Goal: Communication & Community: Answer question/provide support

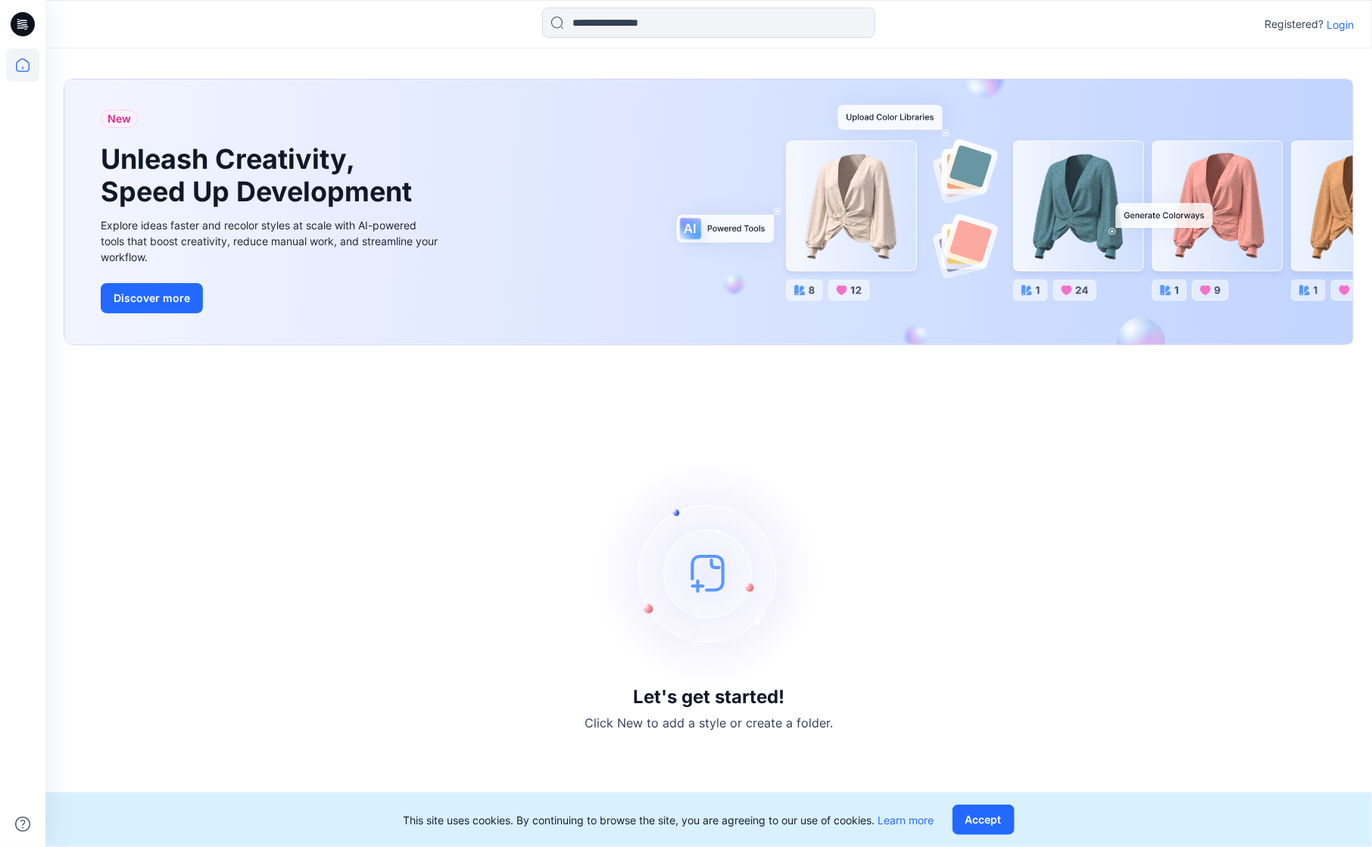
click at [1341, 30] on p "Login" at bounding box center [1340, 25] width 27 height 16
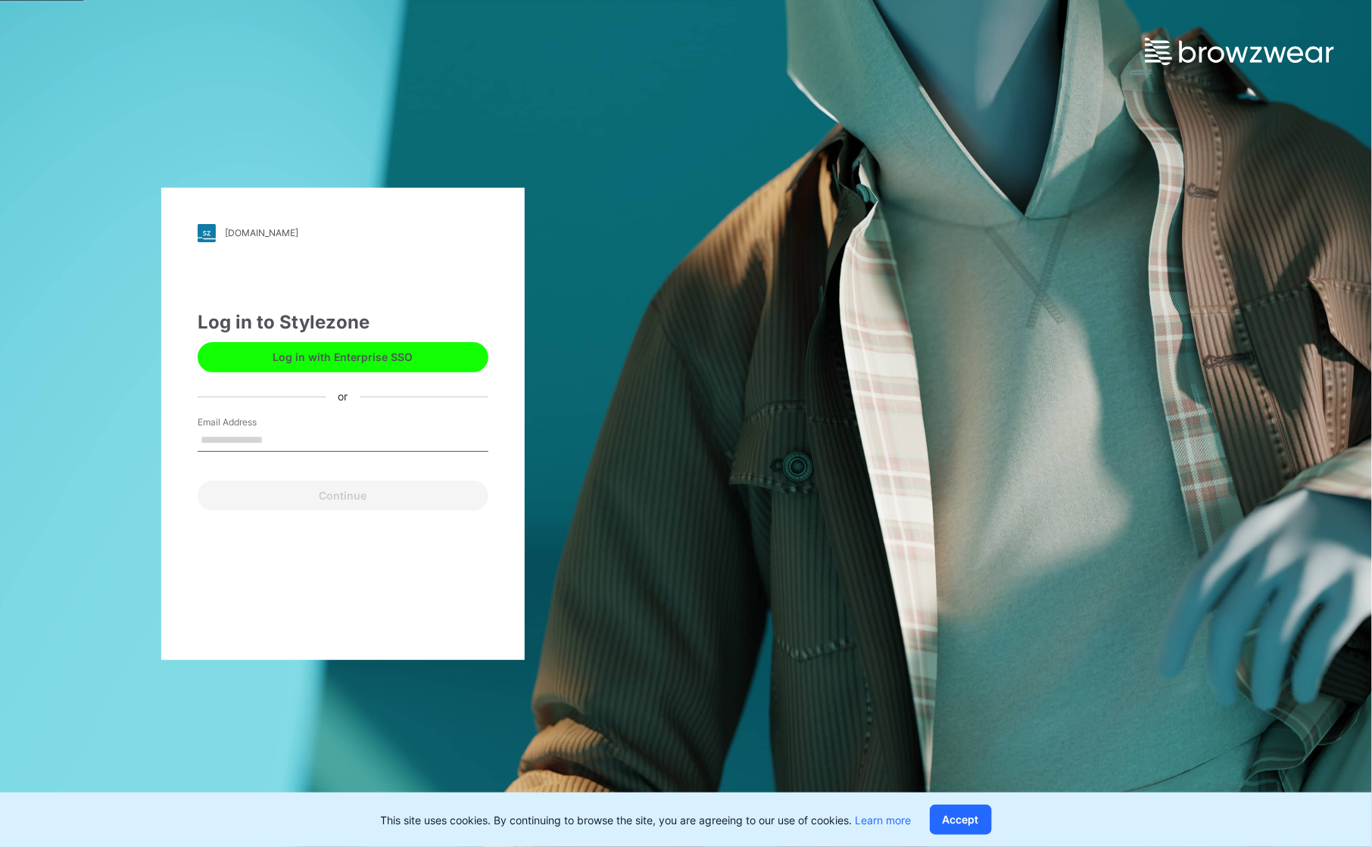
click at [281, 437] on input "Email Address" at bounding box center [343, 440] width 291 height 23
type input "**********"
click at [324, 490] on button "Continue" at bounding box center [343, 496] width 291 height 30
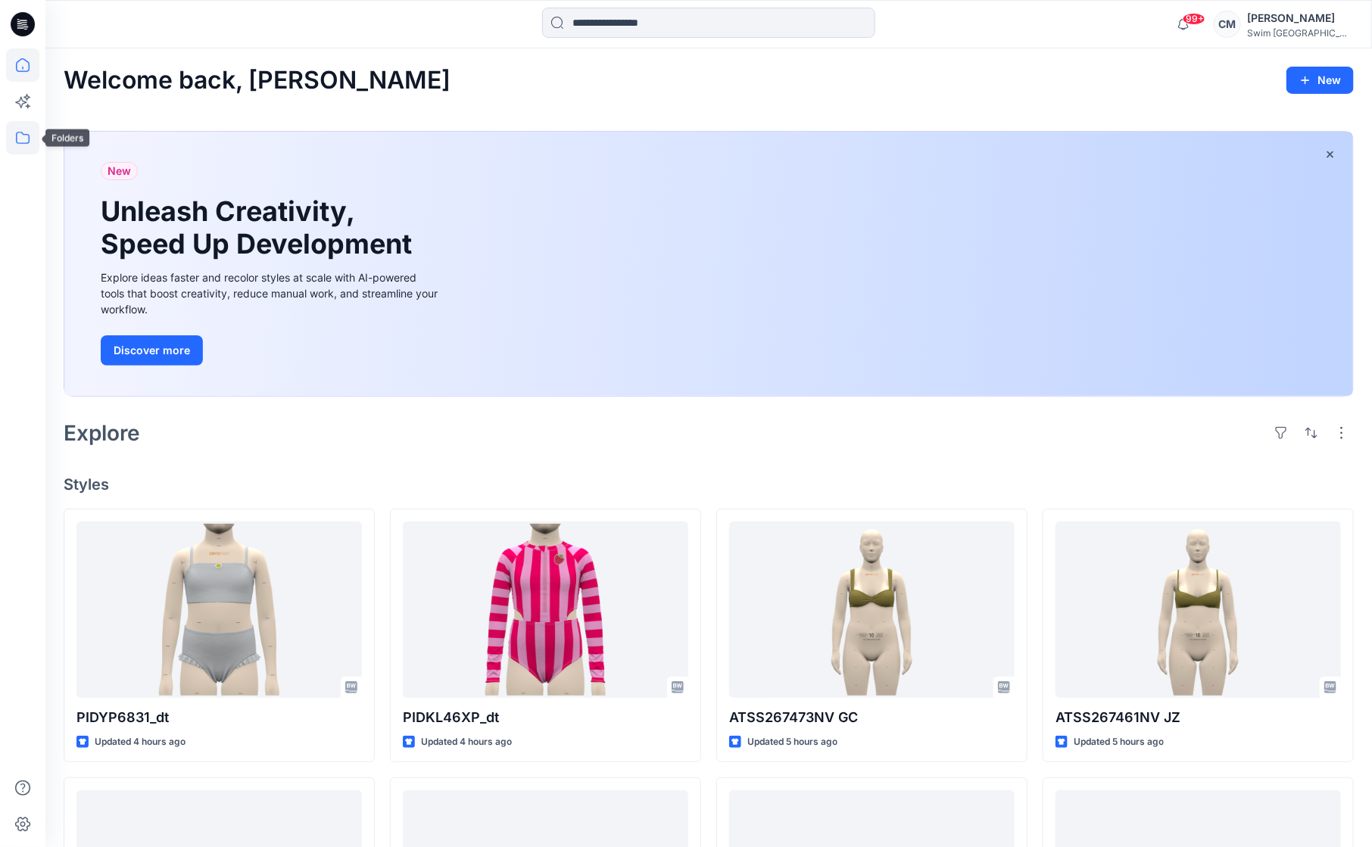
click at [21, 128] on icon at bounding box center [22, 137] width 33 height 33
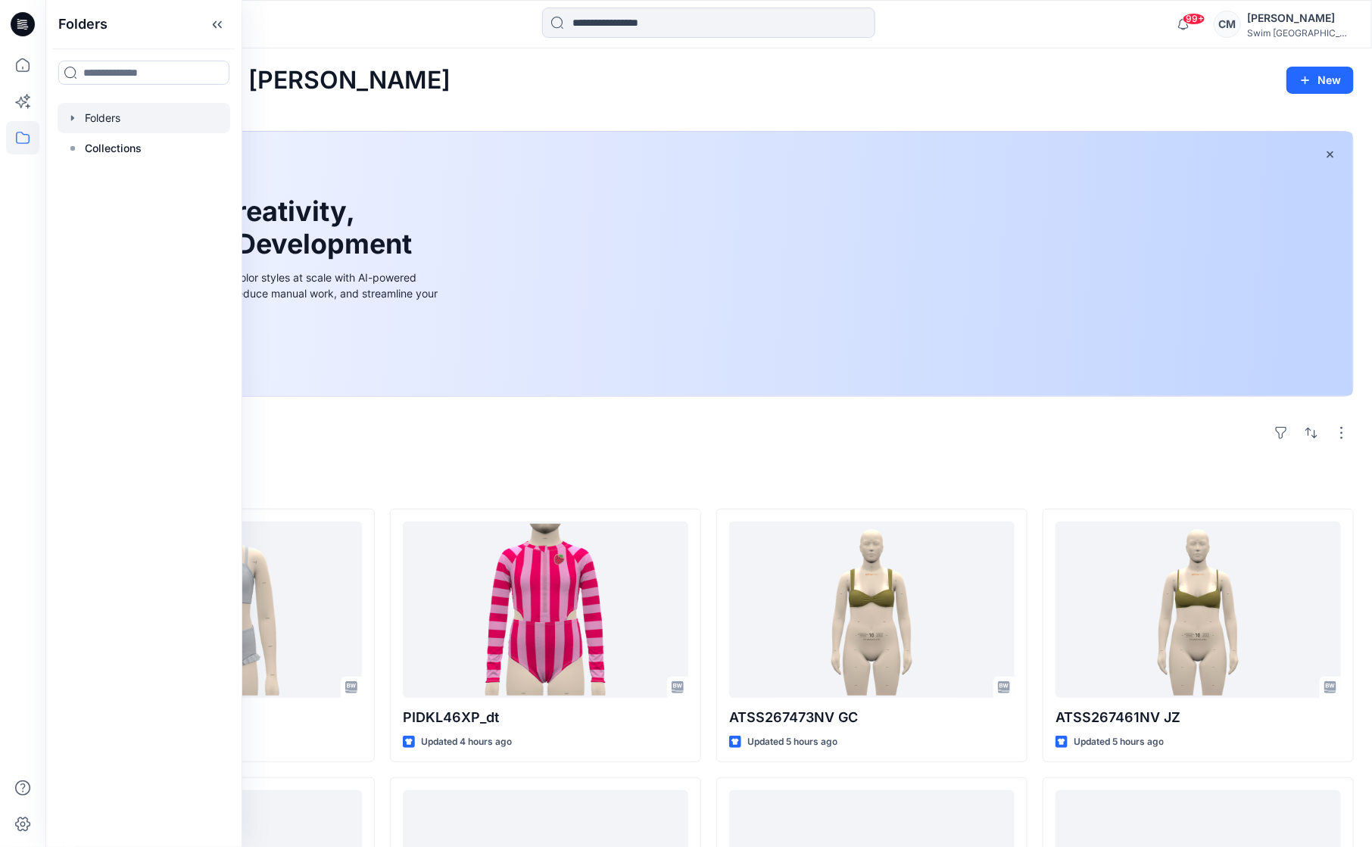
click at [112, 123] on div at bounding box center [144, 118] width 173 height 30
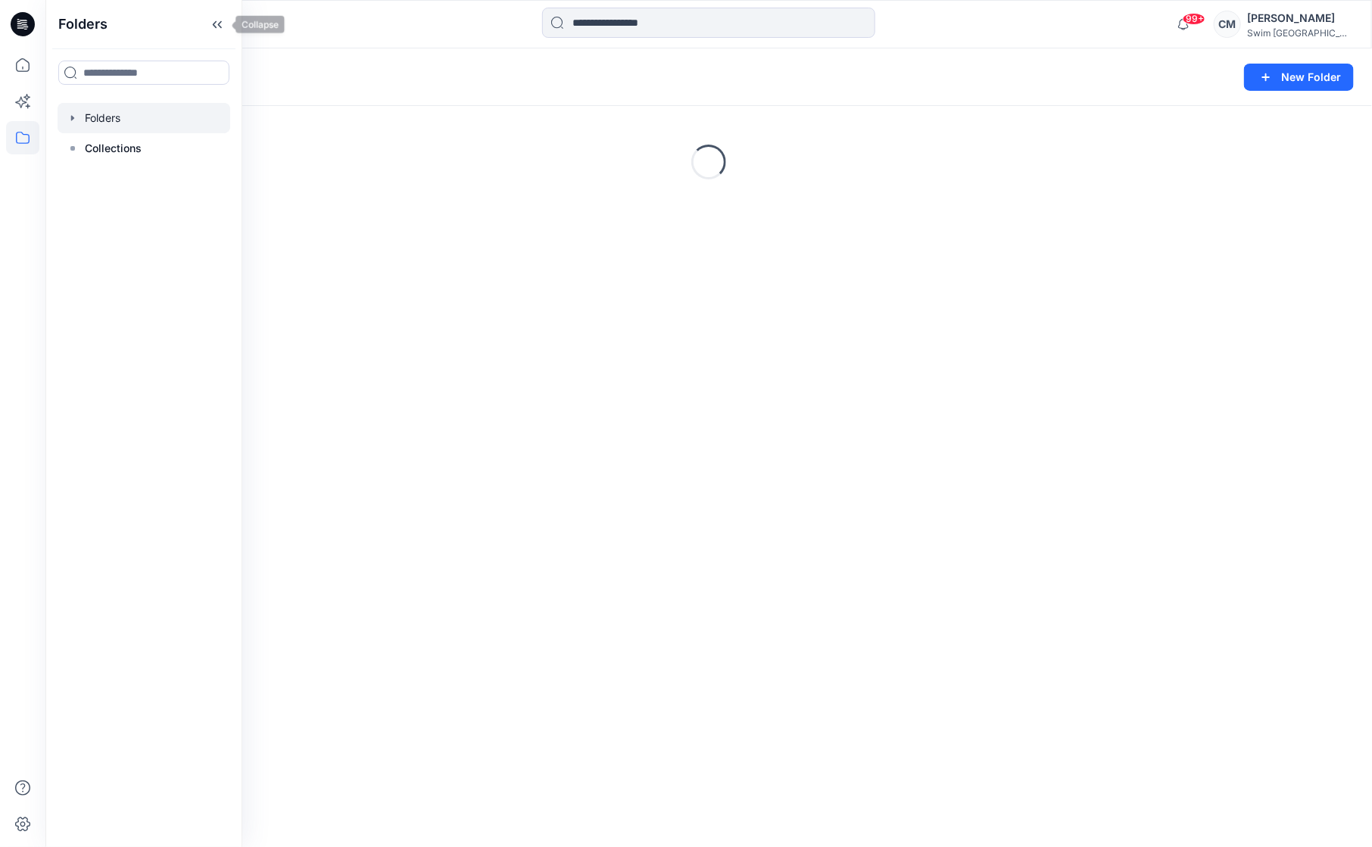
click at [218, 24] on icon at bounding box center [220, 25] width 4 height 8
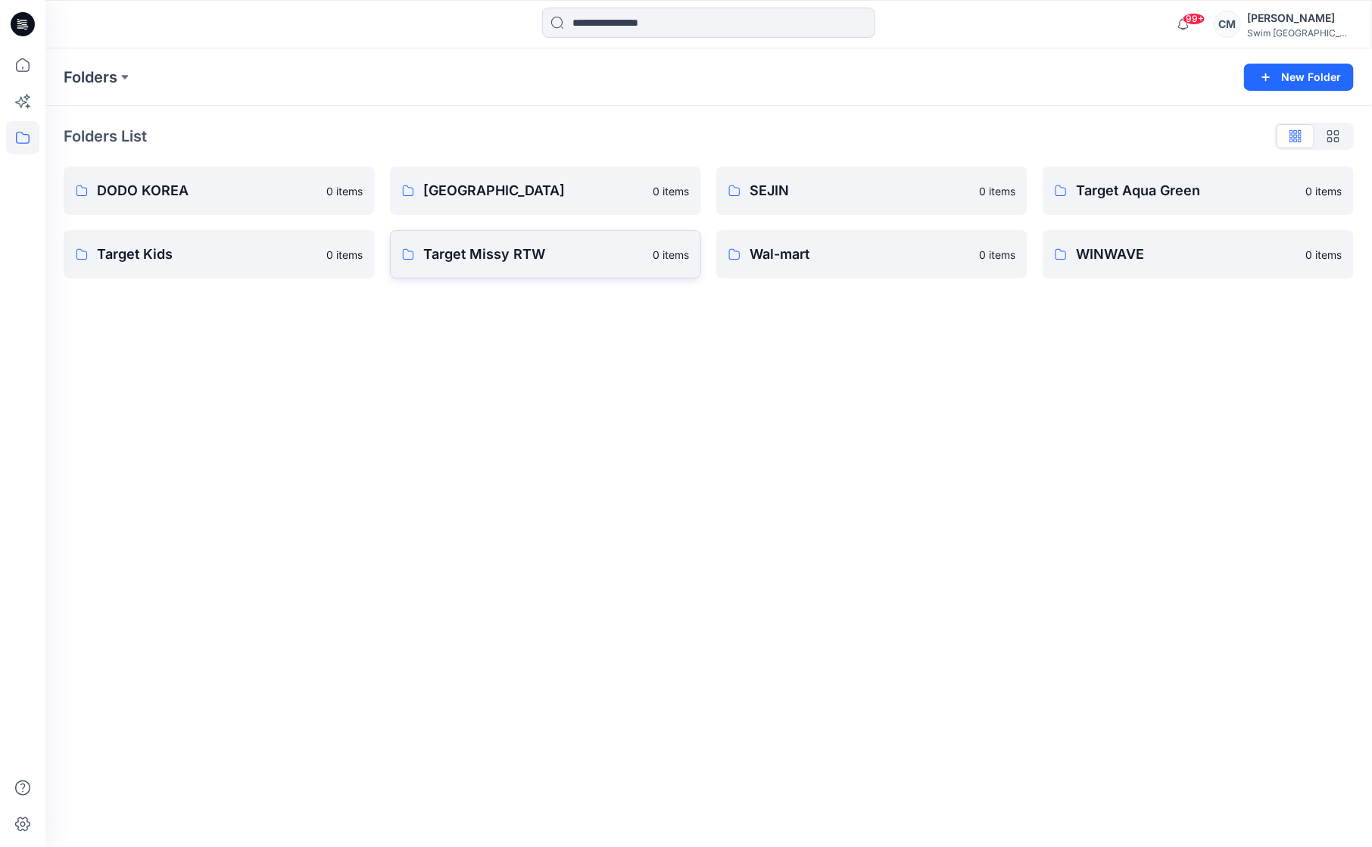
drag, startPoint x: 313, startPoint y: 92, endPoint x: 477, endPoint y: 256, distance: 231.3
click at [477, 256] on p "Target Missy RTW" at bounding box center [533, 254] width 220 height 21
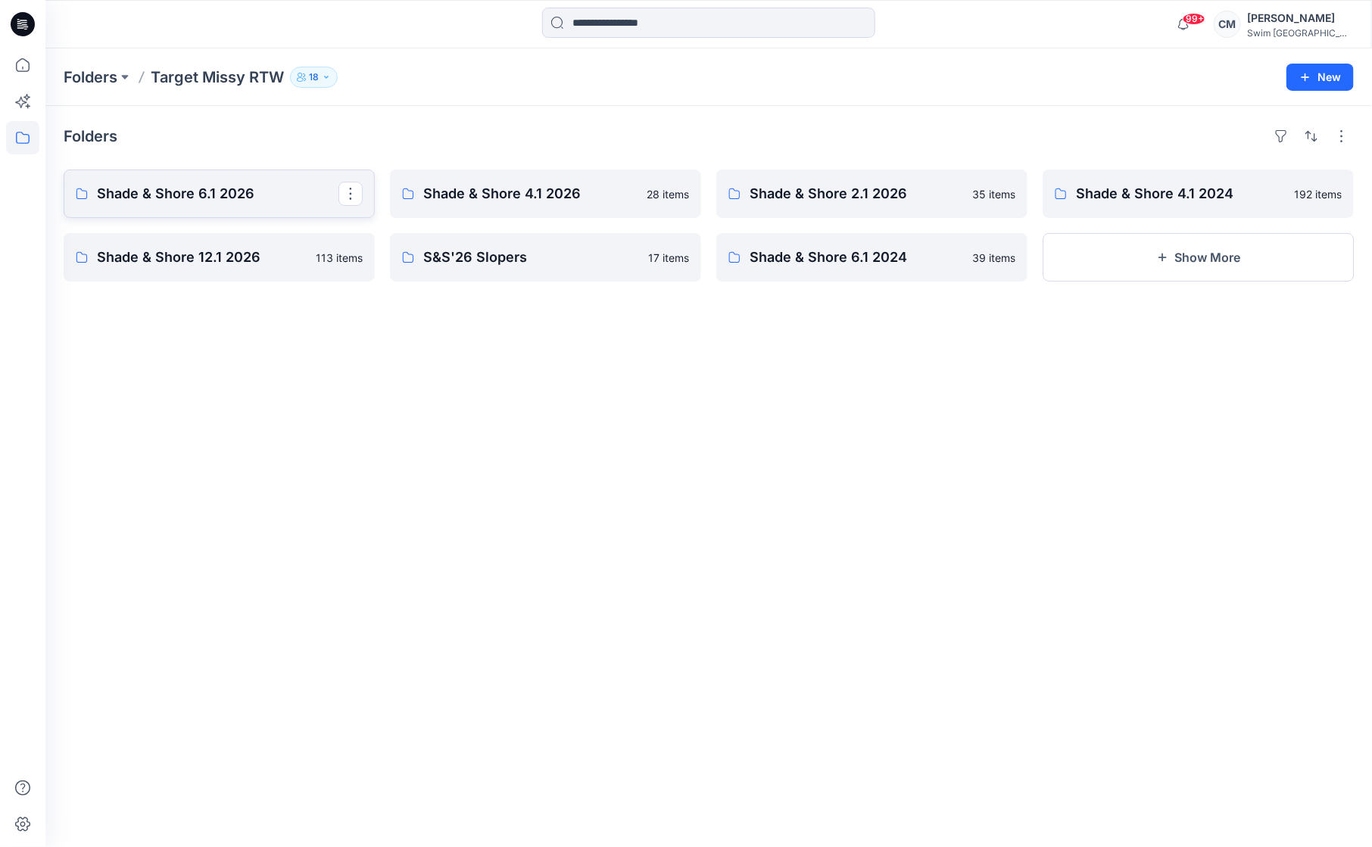
click at [310, 185] on p "Shade & Shore 6.1 2026" at bounding box center [218, 193] width 242 height 21
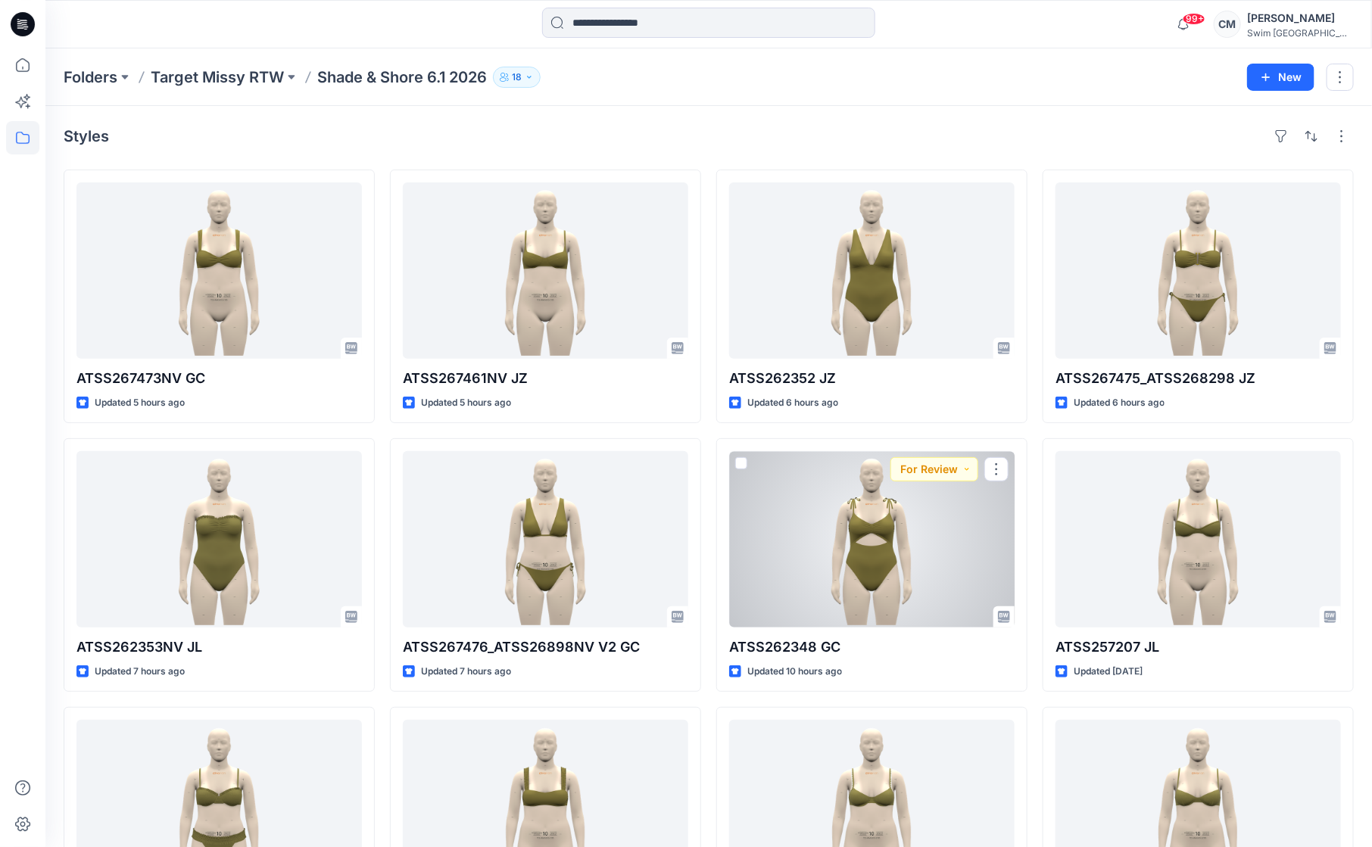
scroll to position [400, 0]
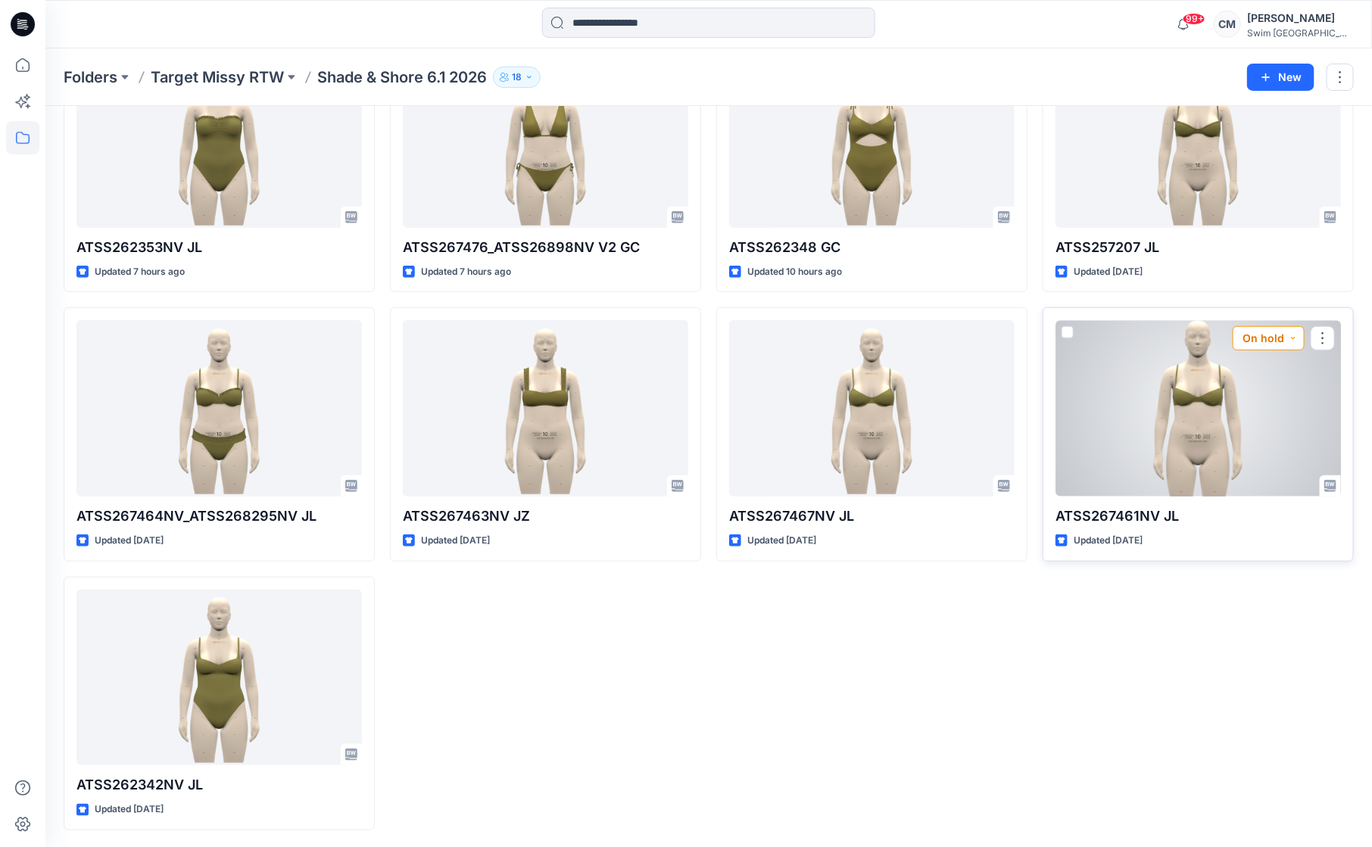
click at [1273, 336] on button "On hold" at bounding box center [1269, 338] width 72 height 24
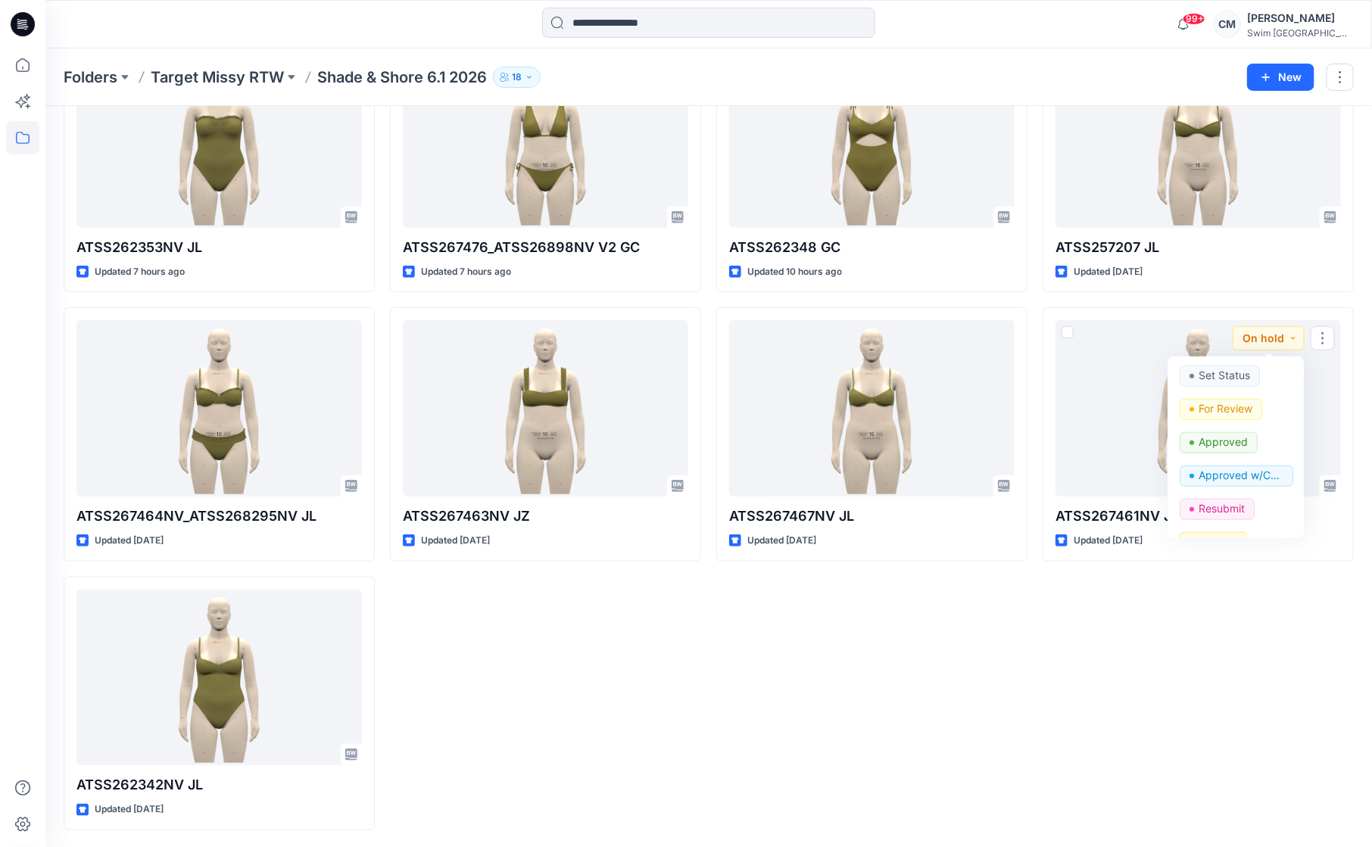
click at [1024, 660] on div "ATSS262352 JZ Updated 6 hours ago ATSS262348 GC Updated 10 hours ago ATSS267467…" at bounding box center [871, 300] width 311 height 1061
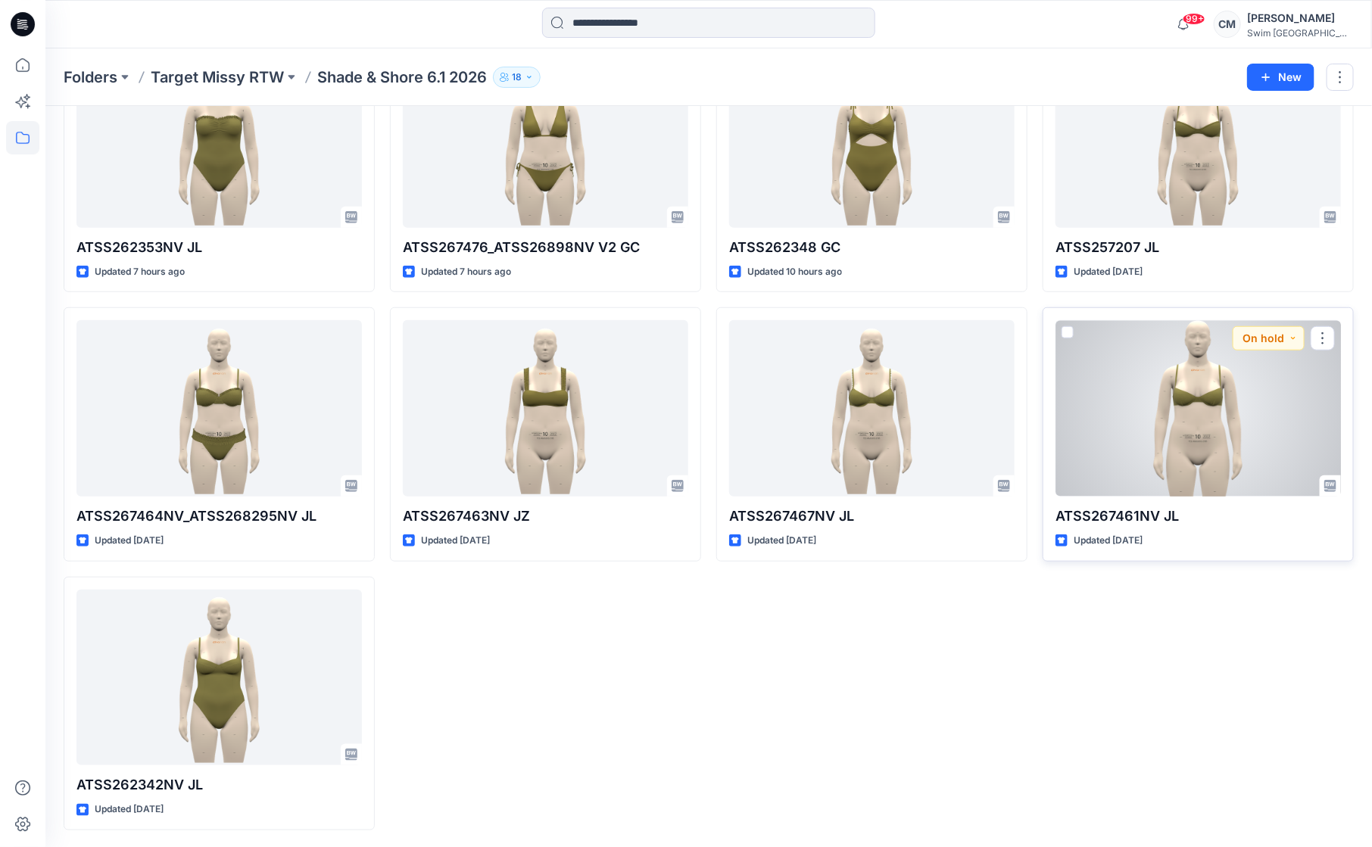
click at [1188, 447] on div at bounding box center [1198, 408] width 285 height 176
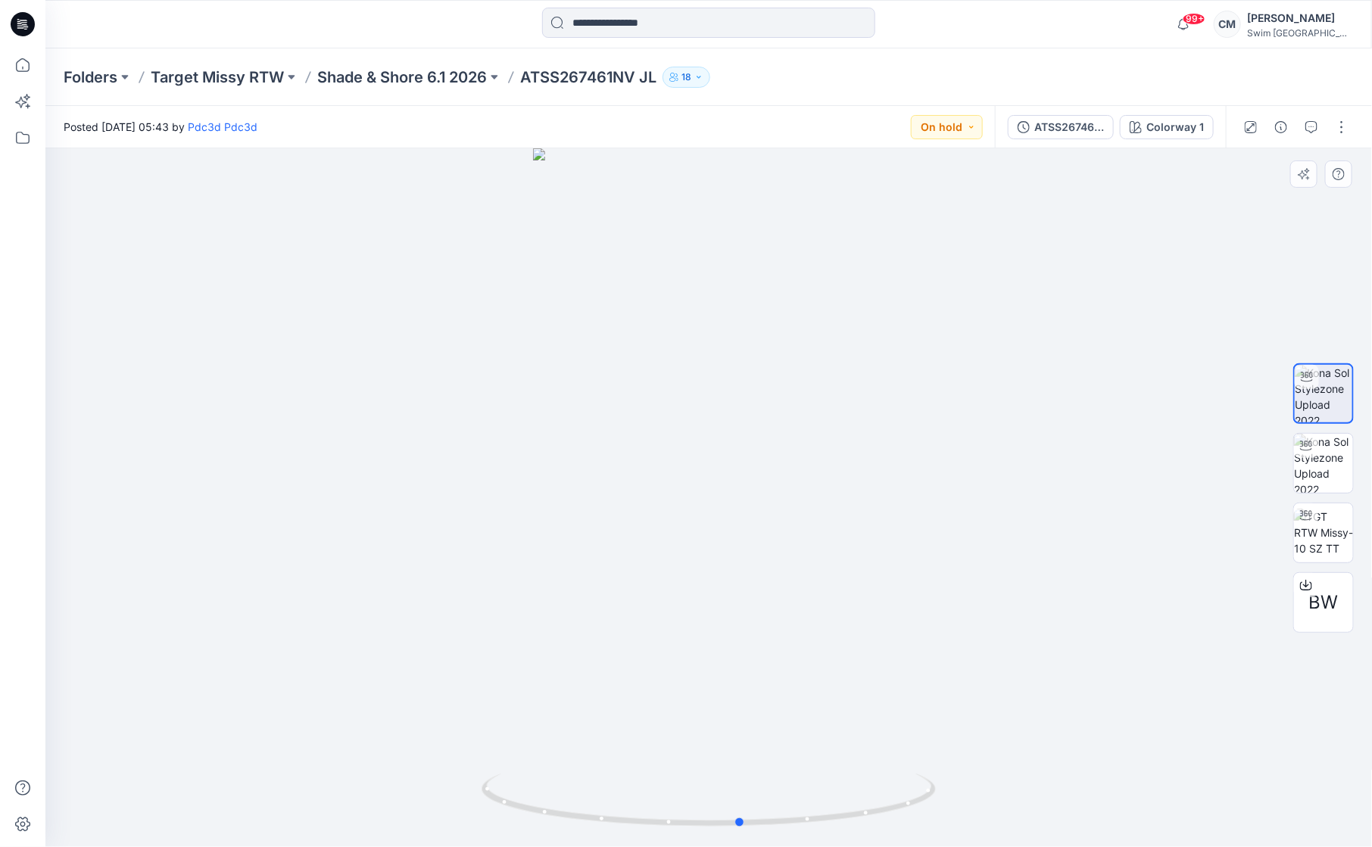
drag, startPoint x: 799, startPoint y: 580, endPoint x: 831, endPoint y: 575, distance: 33.0
click at [831, 575] on div at bounding box center [708, 497] width 1327 height 699
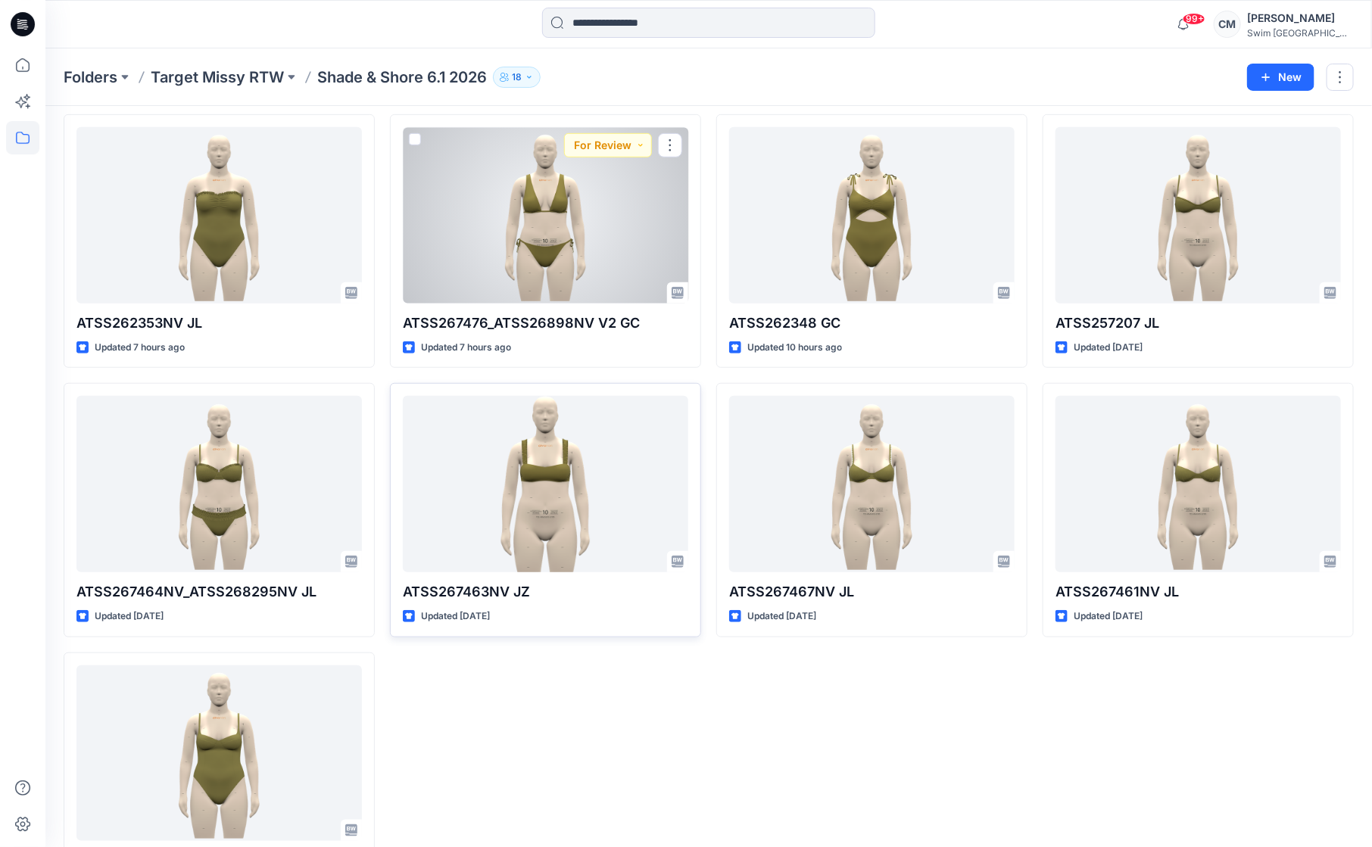
scroll to position [400, 0]
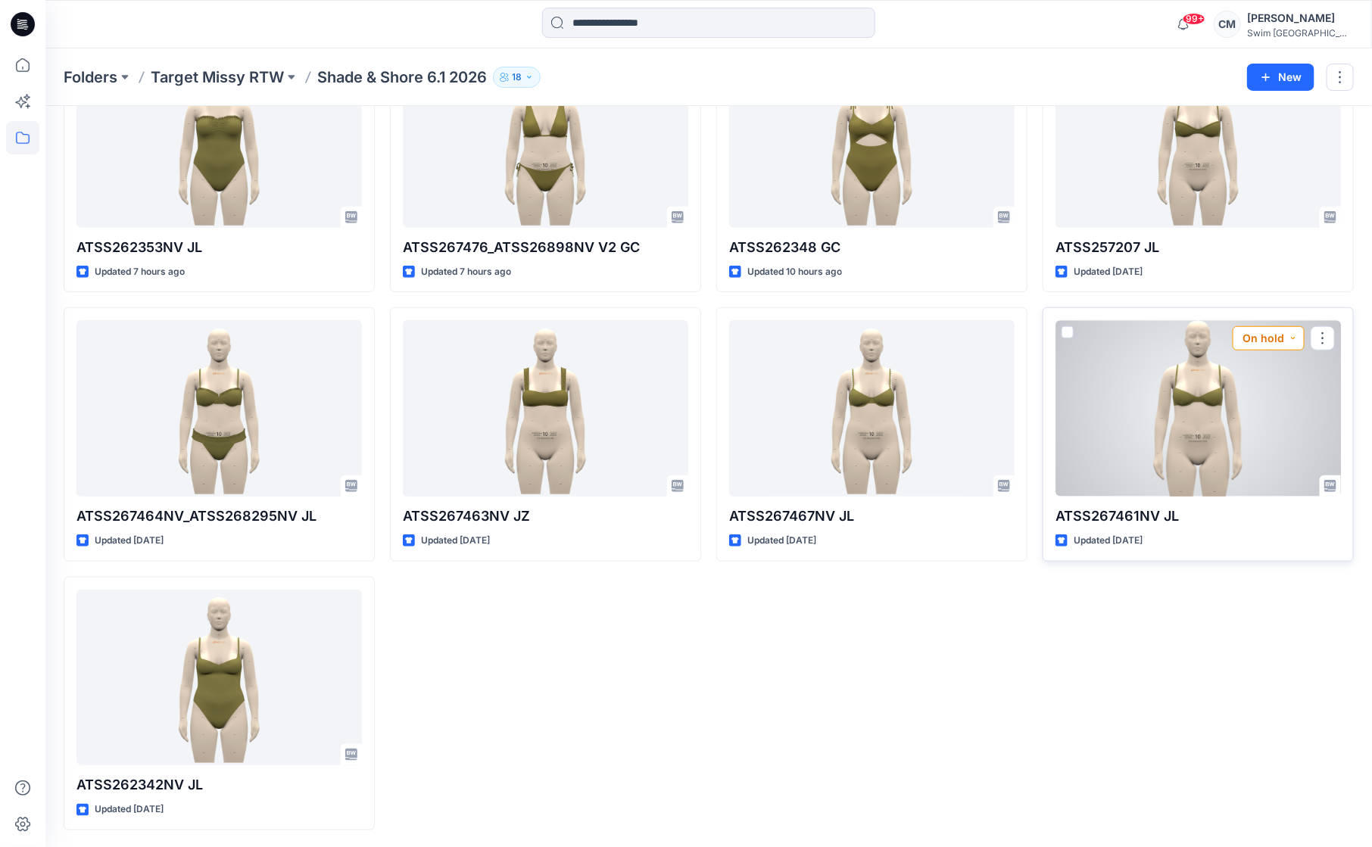
click at [1287, 335] on button "On hold" at bounding box center [1269, 338] width 72 height 24
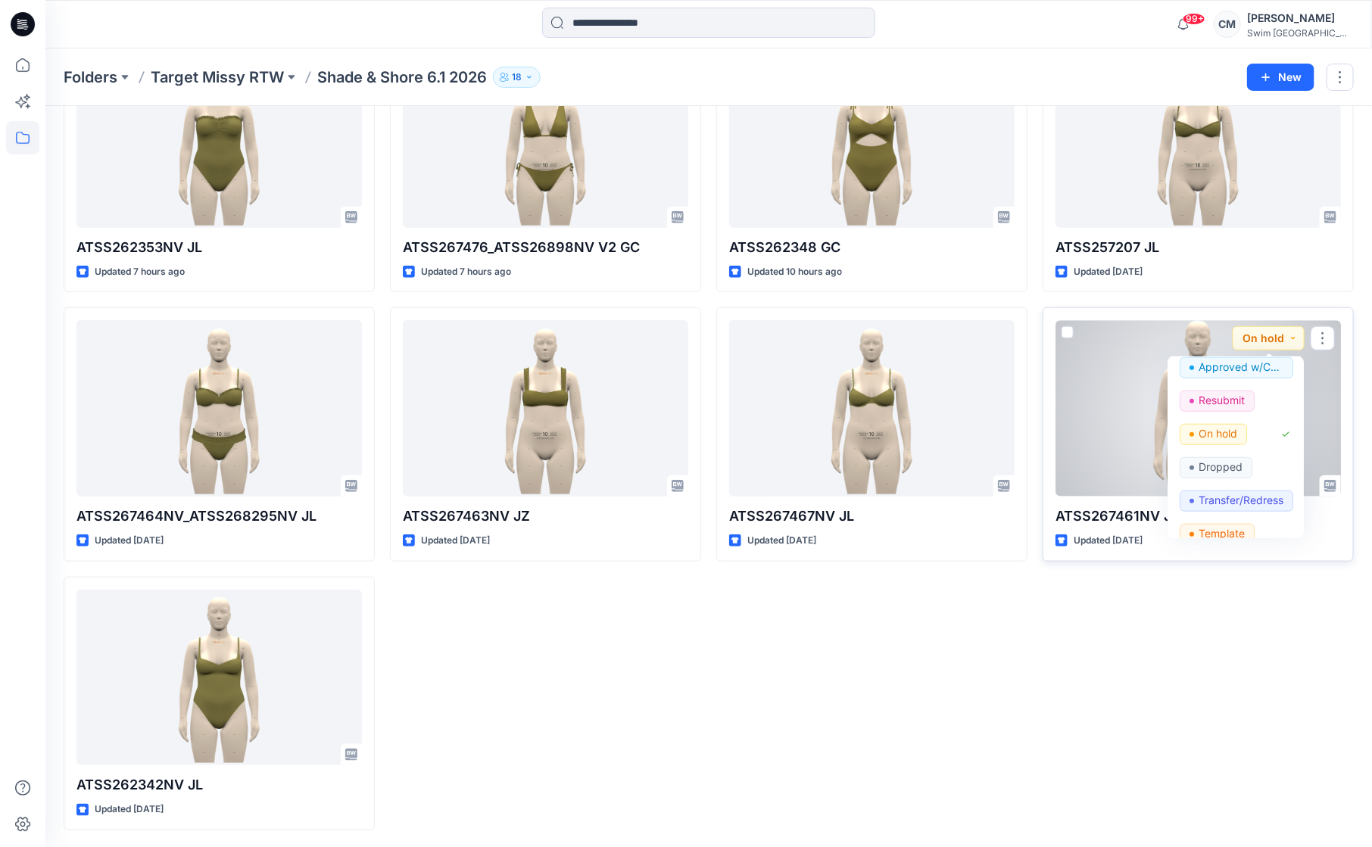
scroll to position [87, 0]
click at [1227, 484] on p "Dropped" at bounding box center [1221, 489] width 44 height 20
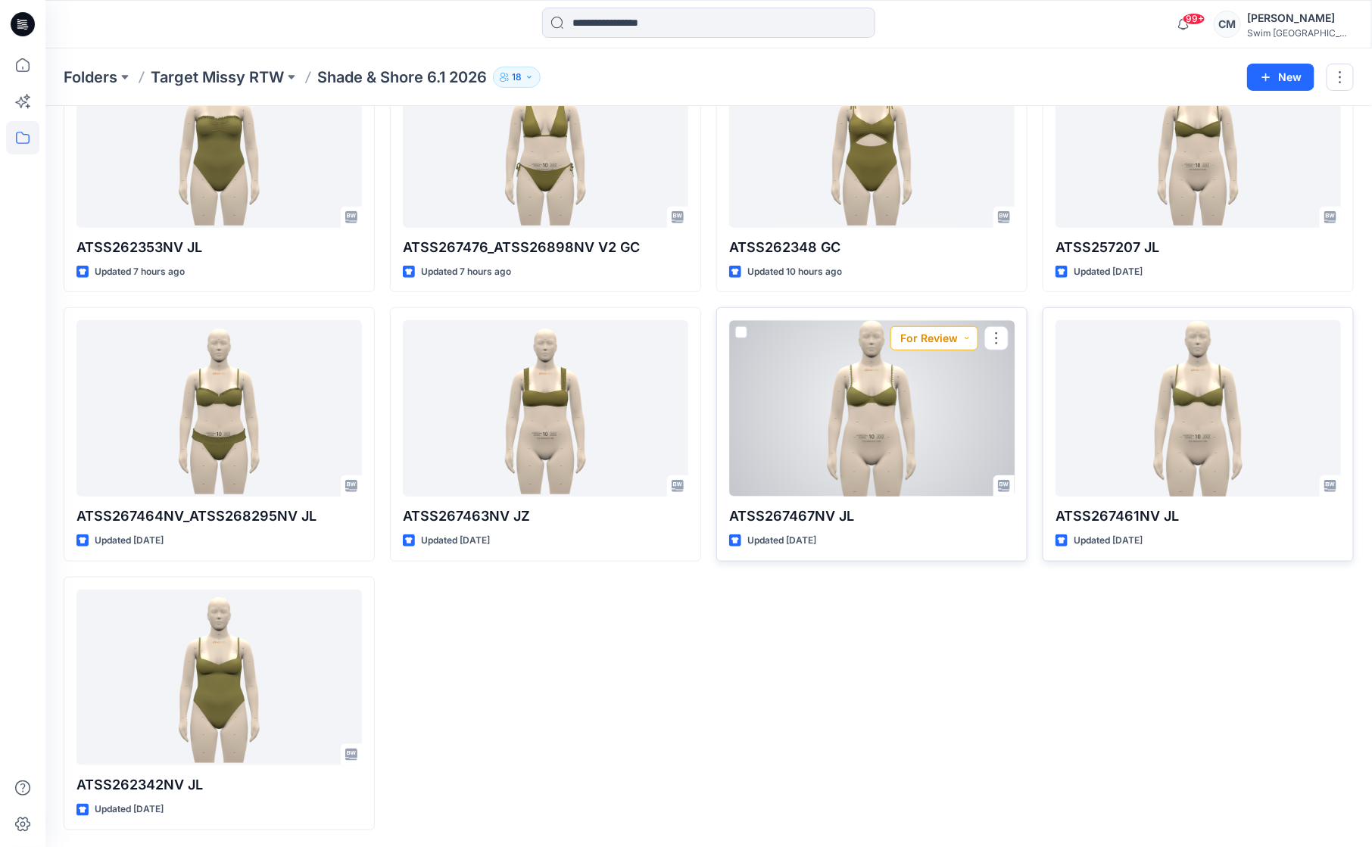
click at [950, 338] on button "For Review" at bounding box center [934, 338] width 88 height 24
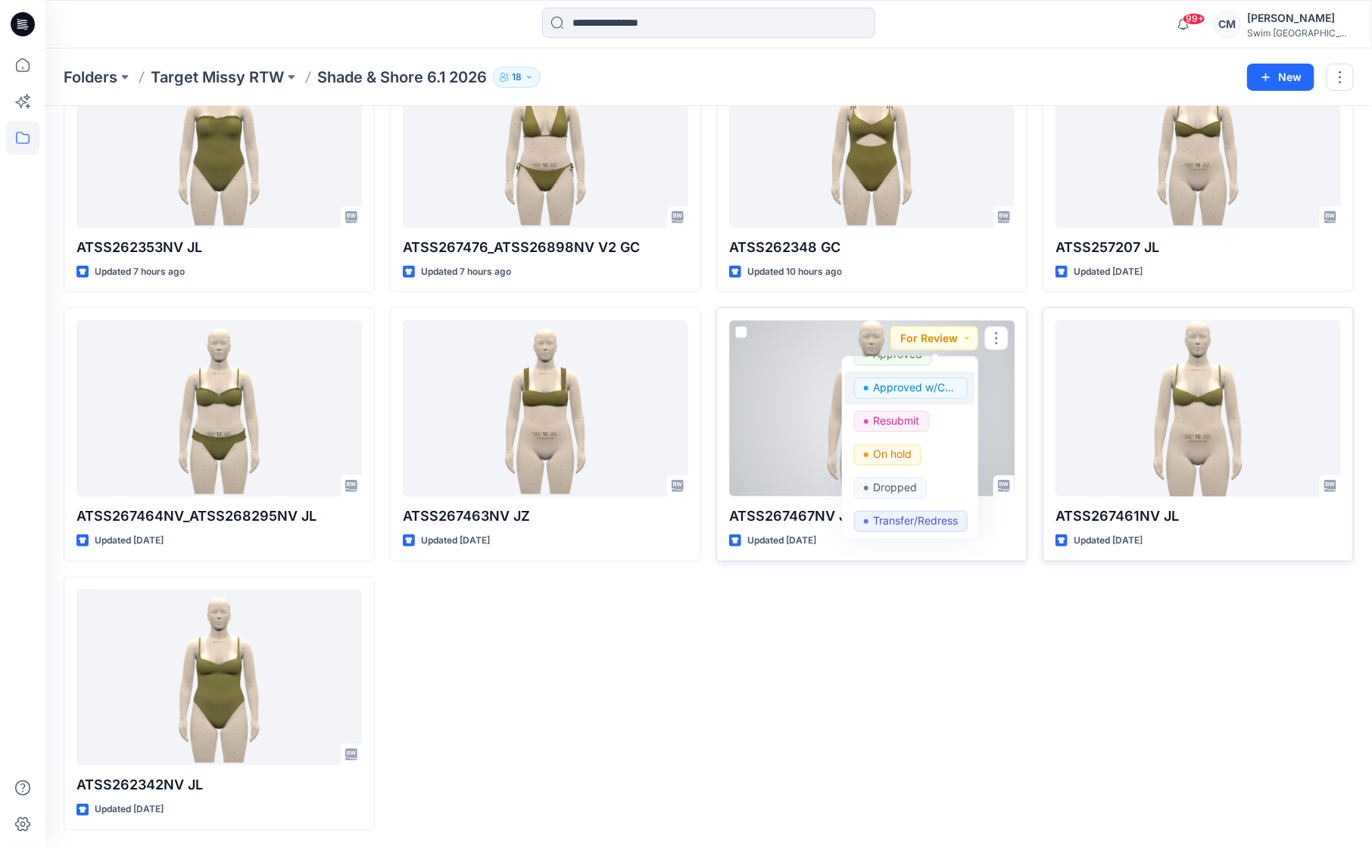
scroll to position [91, 0]
click at [915, 482] on p "Dropped" at bounding box center [895, 485] width 44 height 20
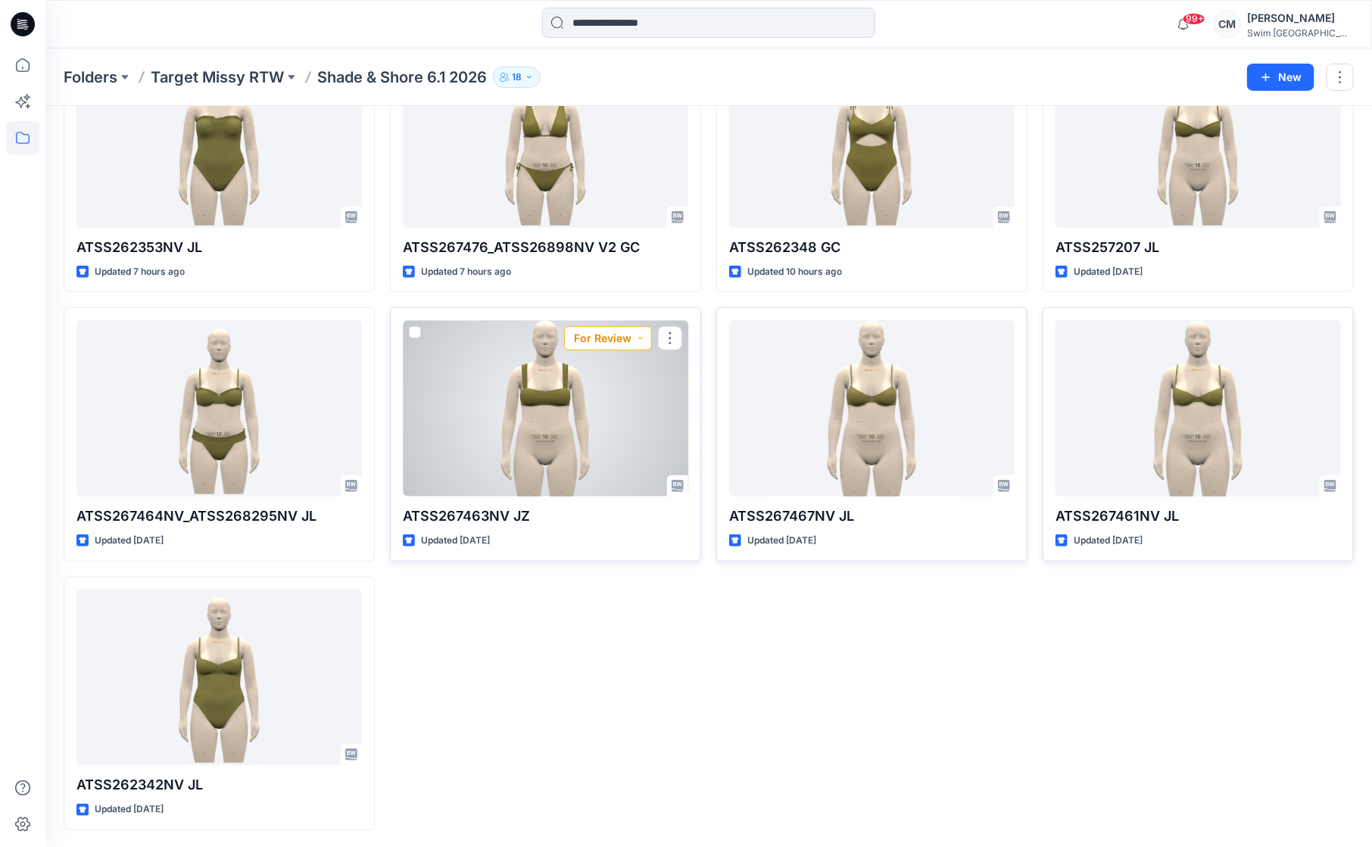
click at [616, 335] on button "For Review" at bounding box center [608, 338] width 88 height 24
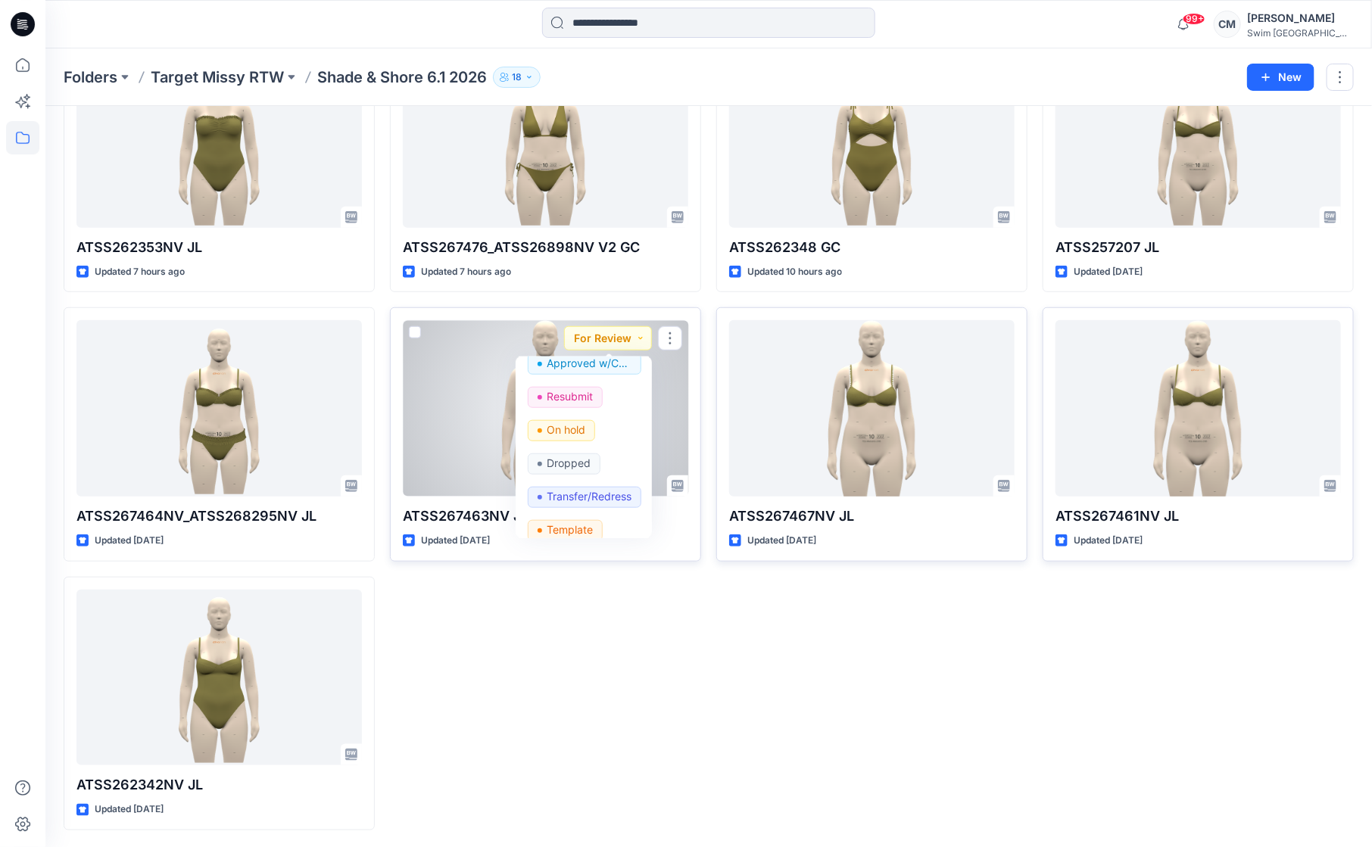
scroll to position [114, 0]
click at [609, 460] on div "Dropped" at bounding box center [584, 461] width 112 height 21
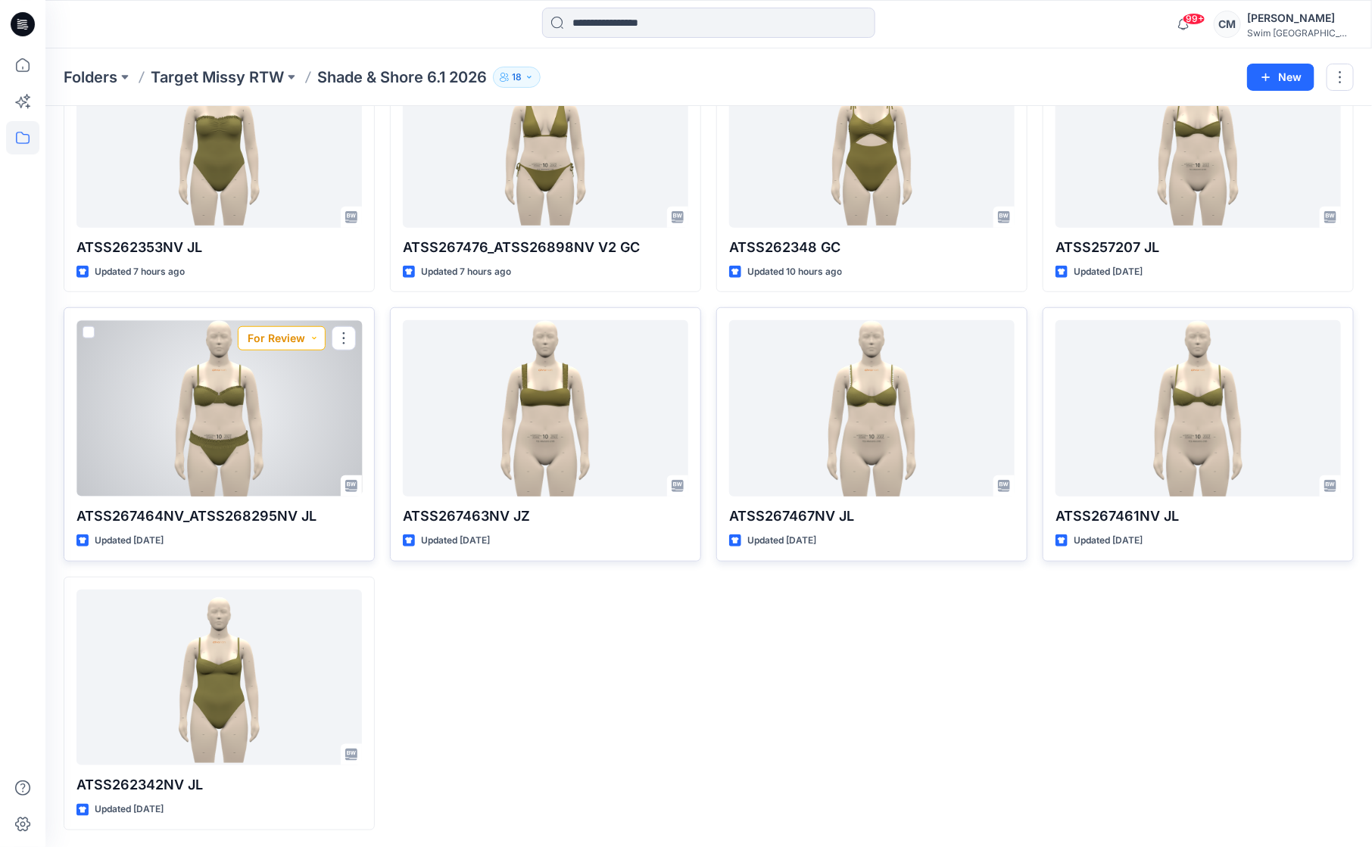
click at [309, 341] on button "For Review" at bounding box center [282, 338] width 88 height 24
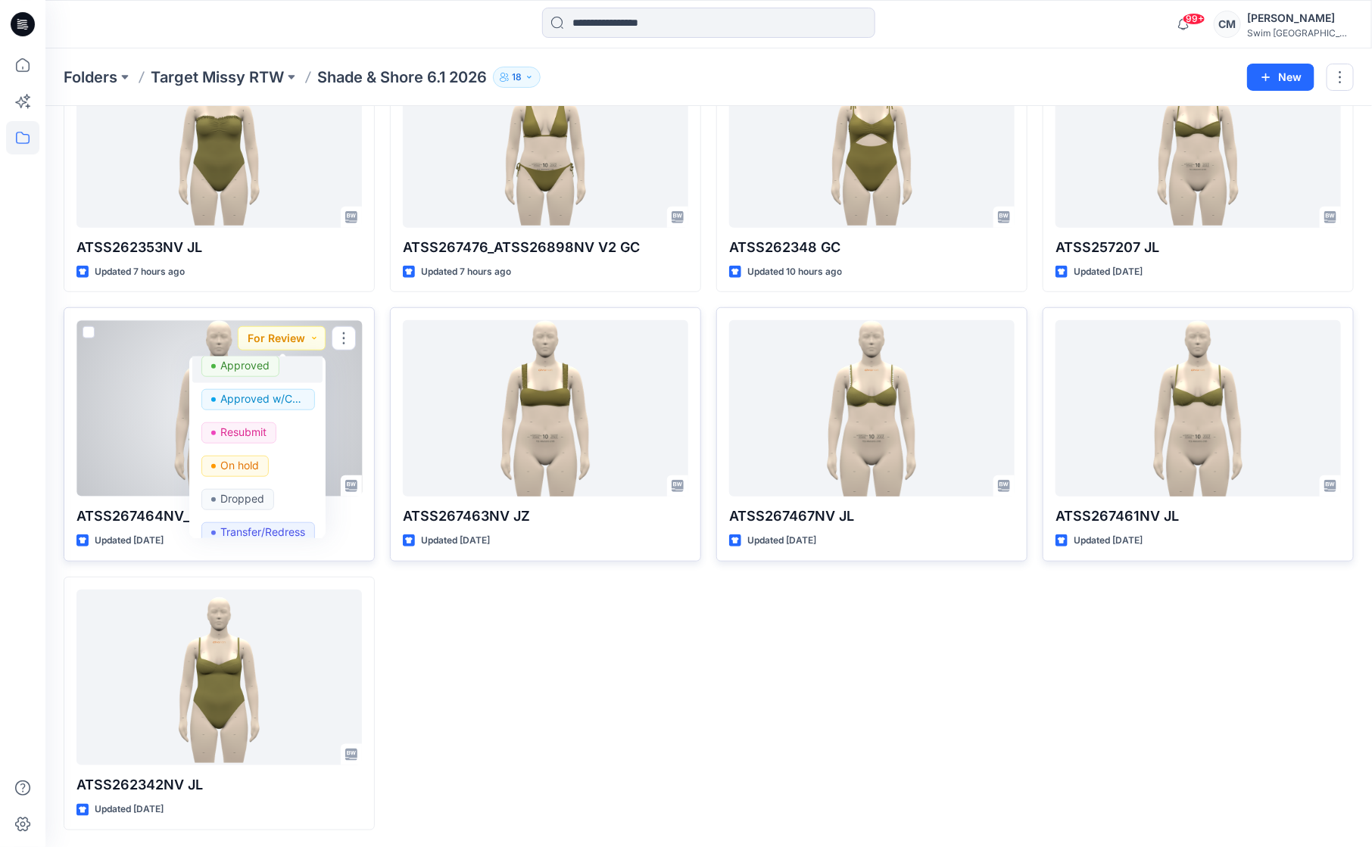
scroll to position [98, 0]
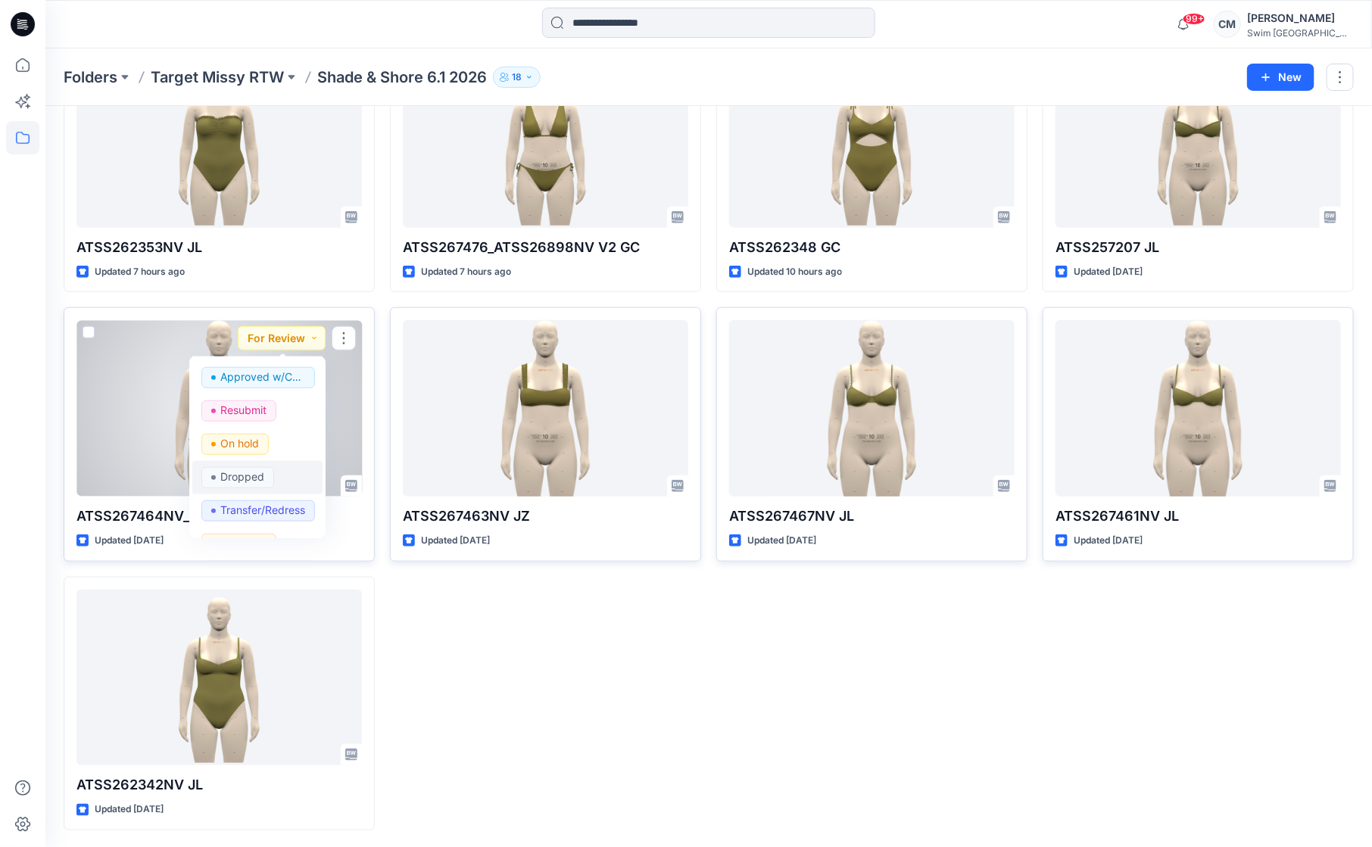
click at [279, 473] on div "Dropped" at bounding box center [257, 477] width 112 height 21
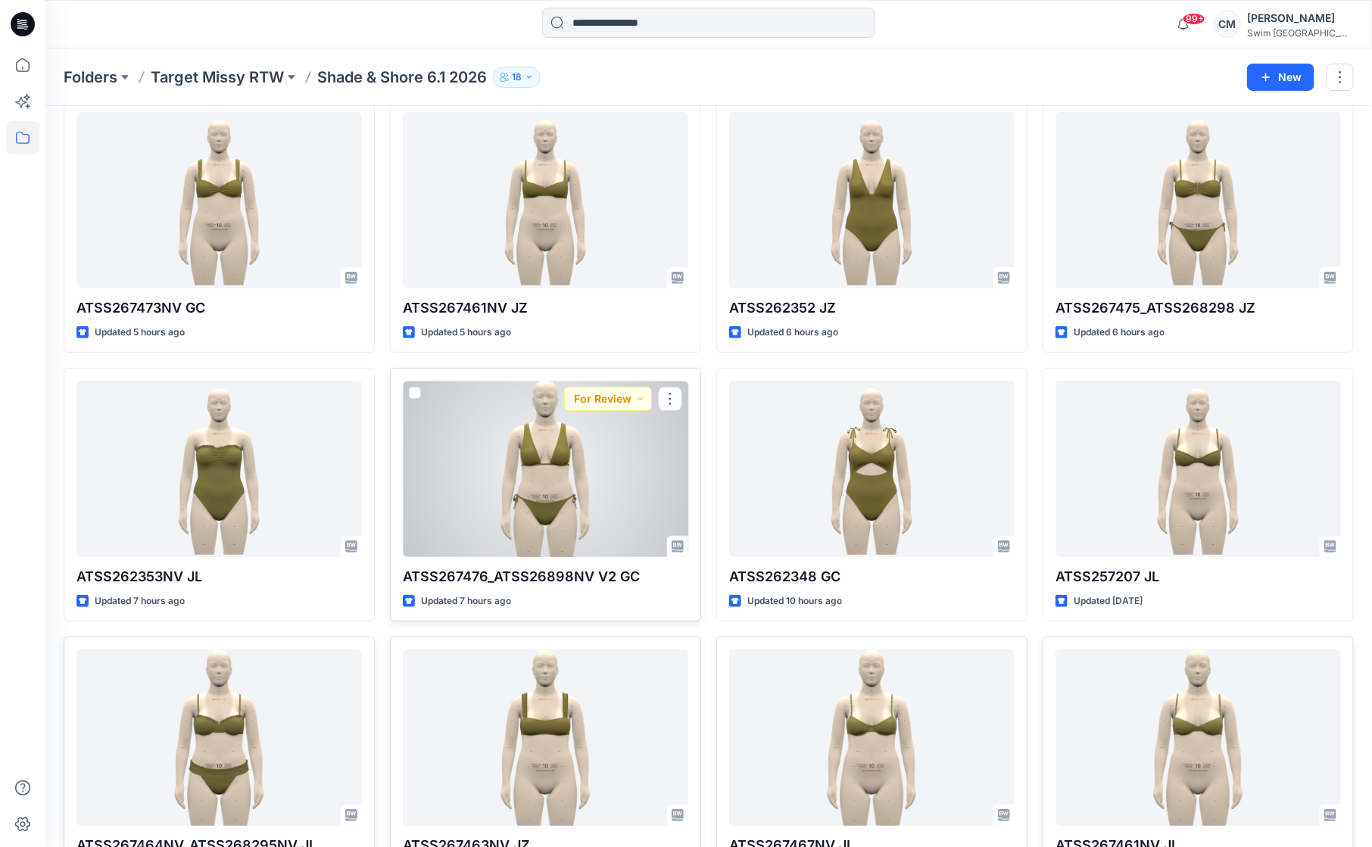
scroll to position [0, 0]
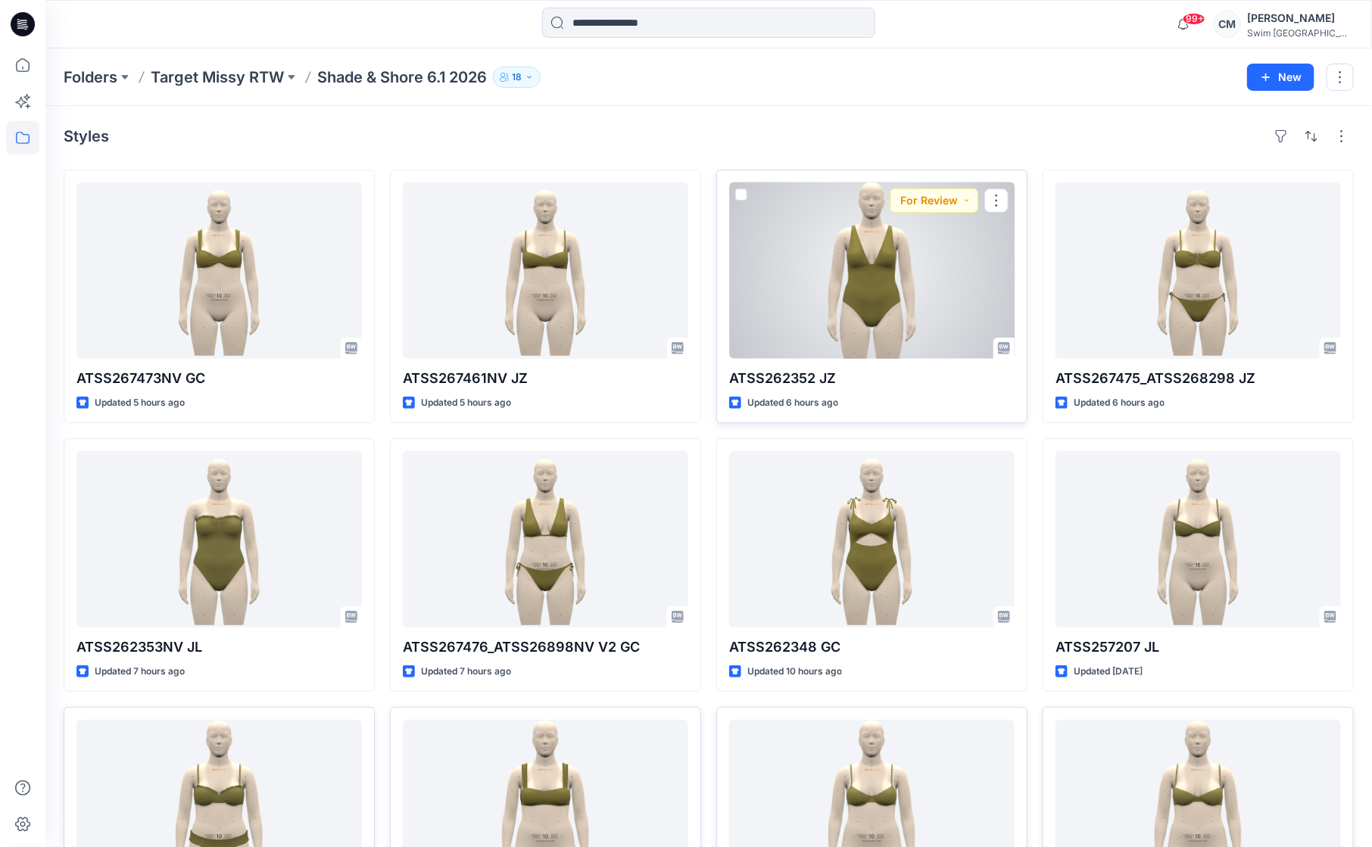
click at [856, 282] on div at bounding box center [871, 270] width 285 height 176
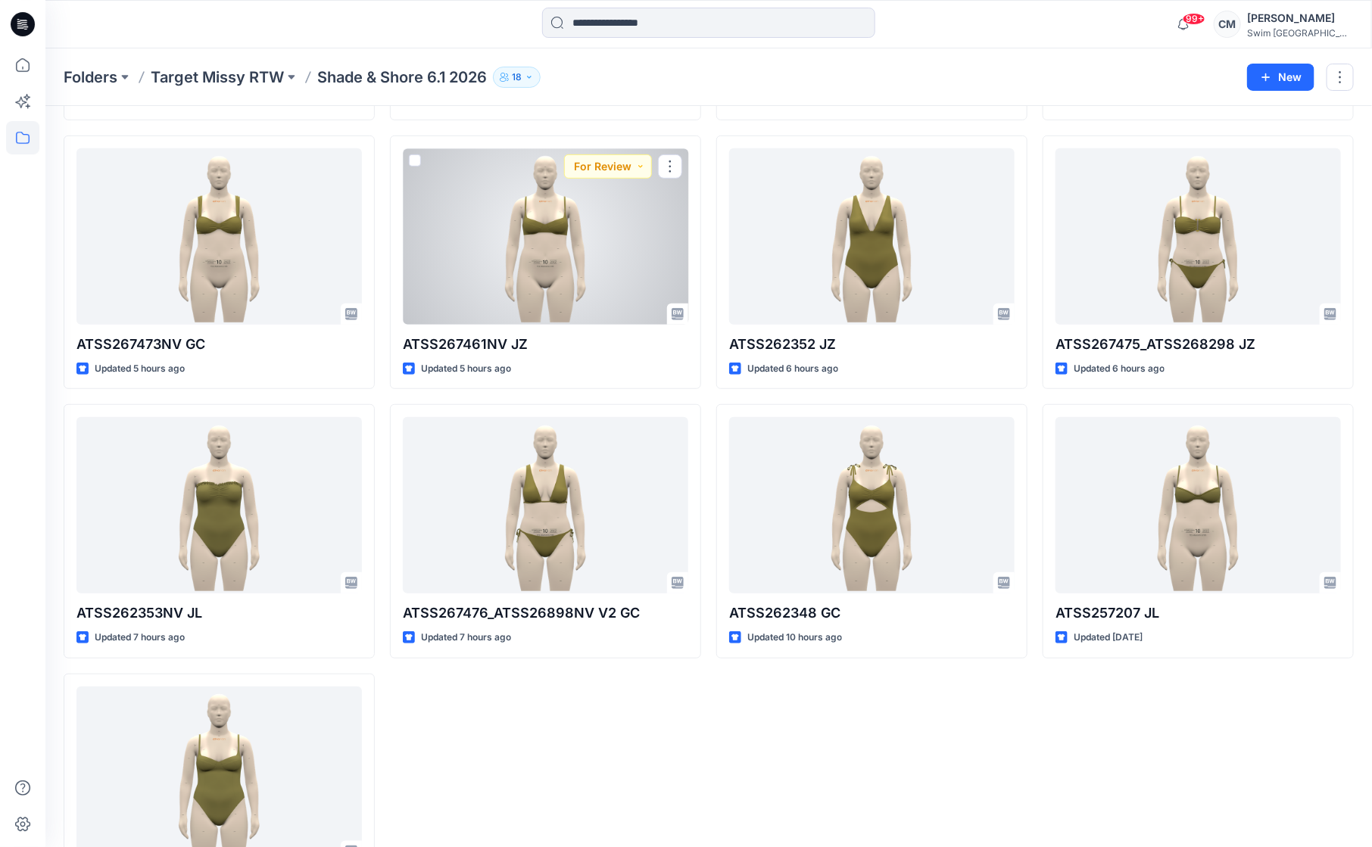
scroll to position [304, 0]
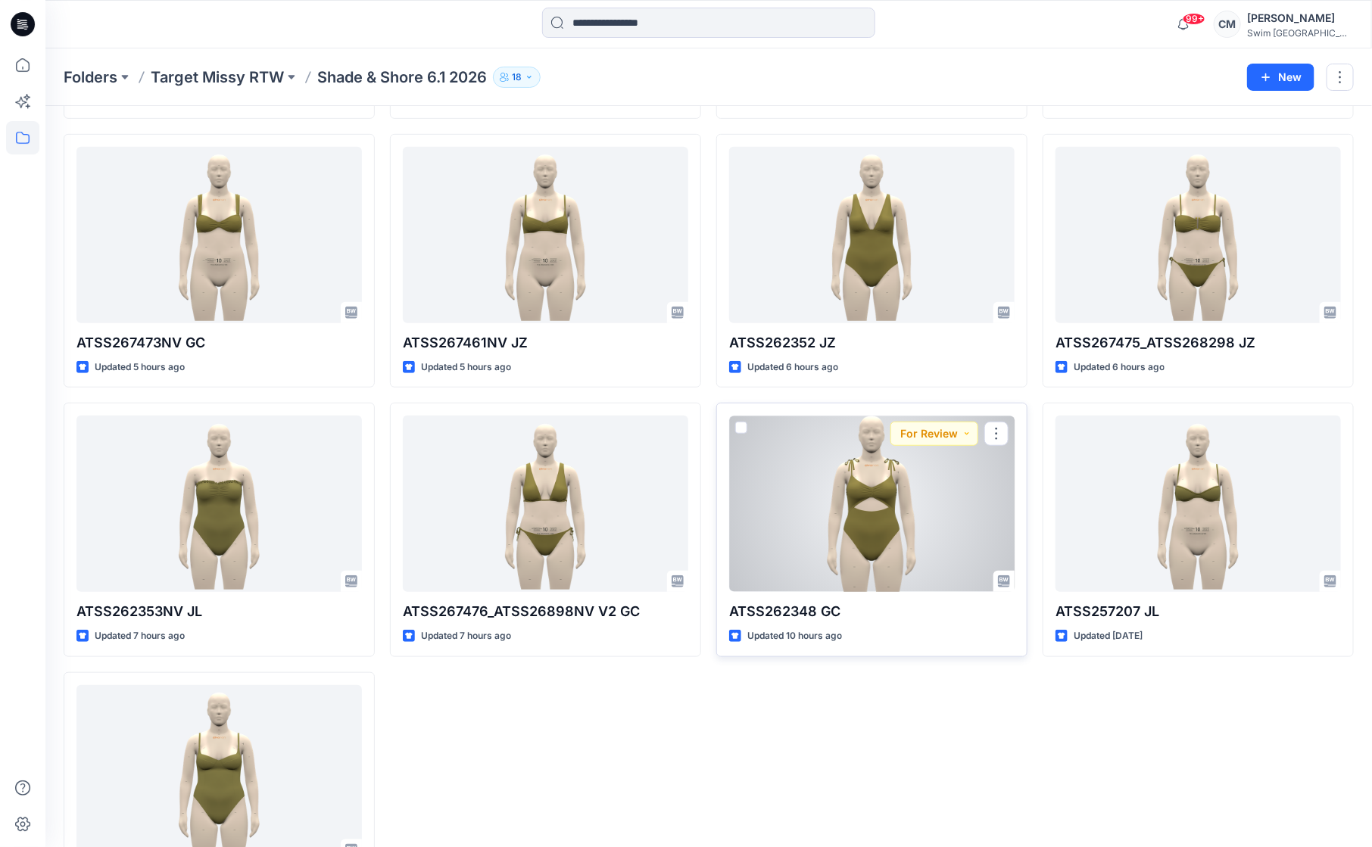
click at [851, 525] on div at bounding box center [871, 504] width 285 height 176
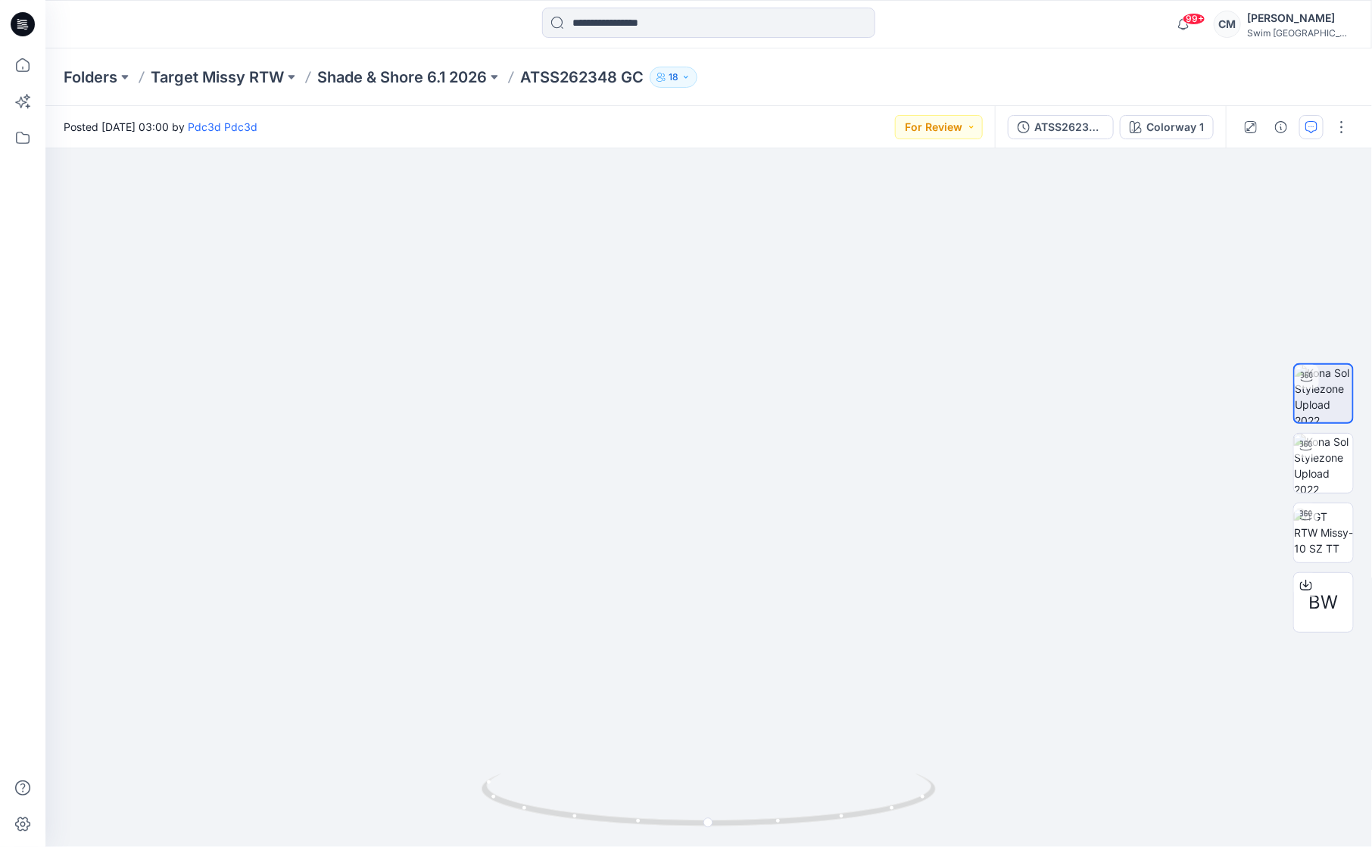
click at [1314, 123] on icon "button" at bounding box center [1311, 127] width 12 height 12
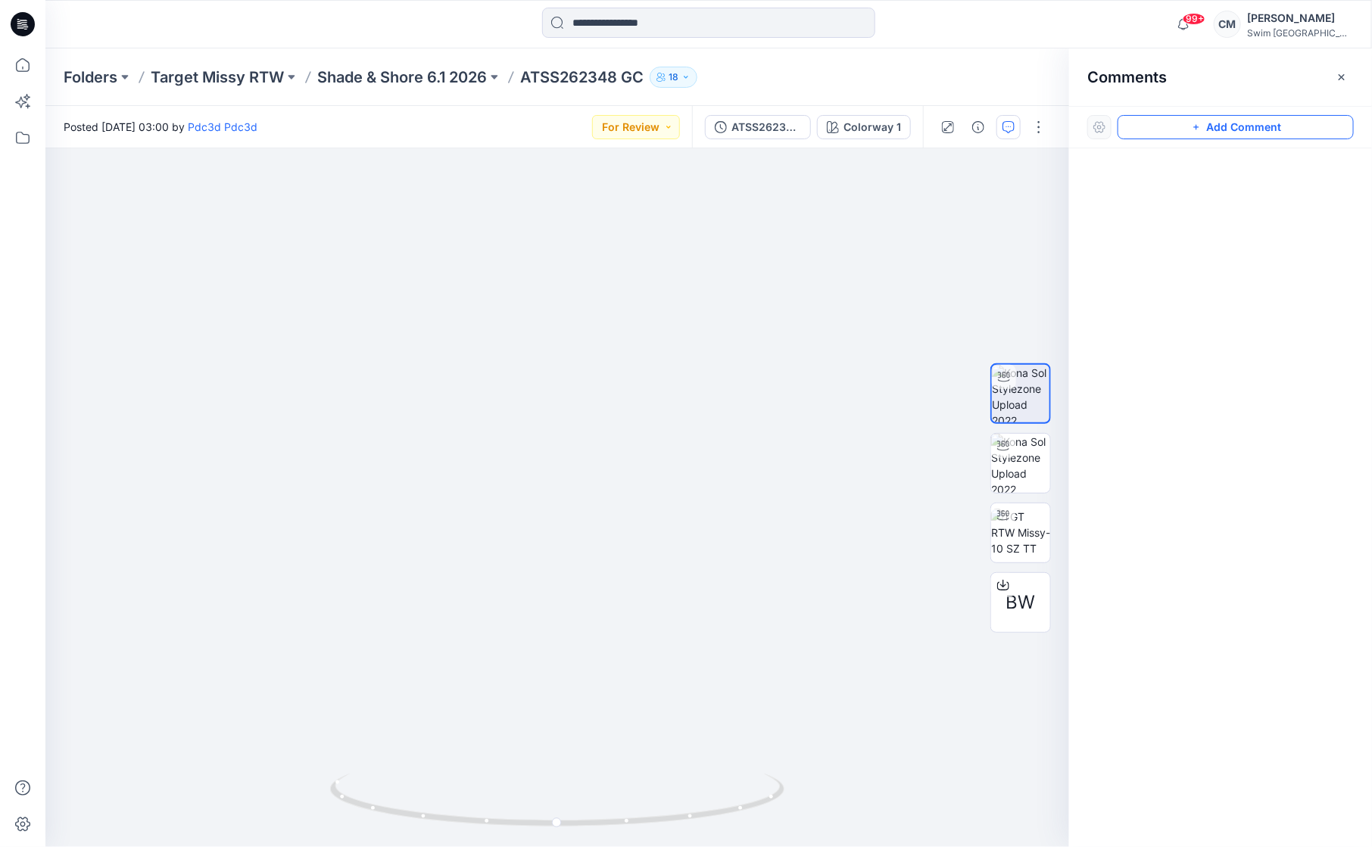
click at [1251, 127] on button "Add Comment" at bounding box center [1236, 127] width 236 height 24
click at [555, 381] on div "1" at bounding box center [557, 497] width 1024 height 699
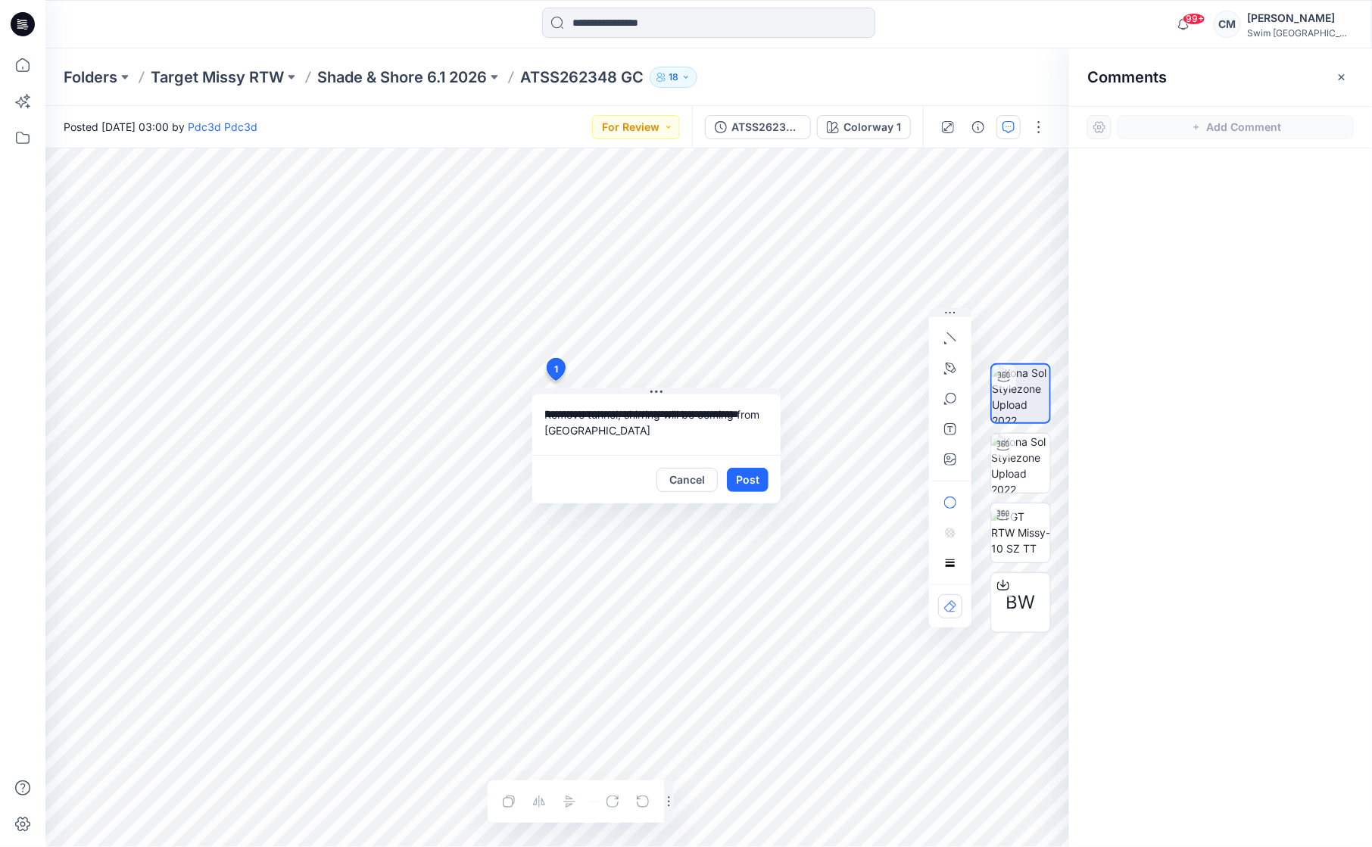
type textarea "**********"
click at [946, 457] on icon "button" at bounding box center [950, 460] width 12 height 12
type input"] "**********"
click at [664, 410] on textarea "**********" at bounding box center [656, 424] width 248 height 61
click at [743, 468] on button "Post" at bounding box center [748, 480] width 42 height 24
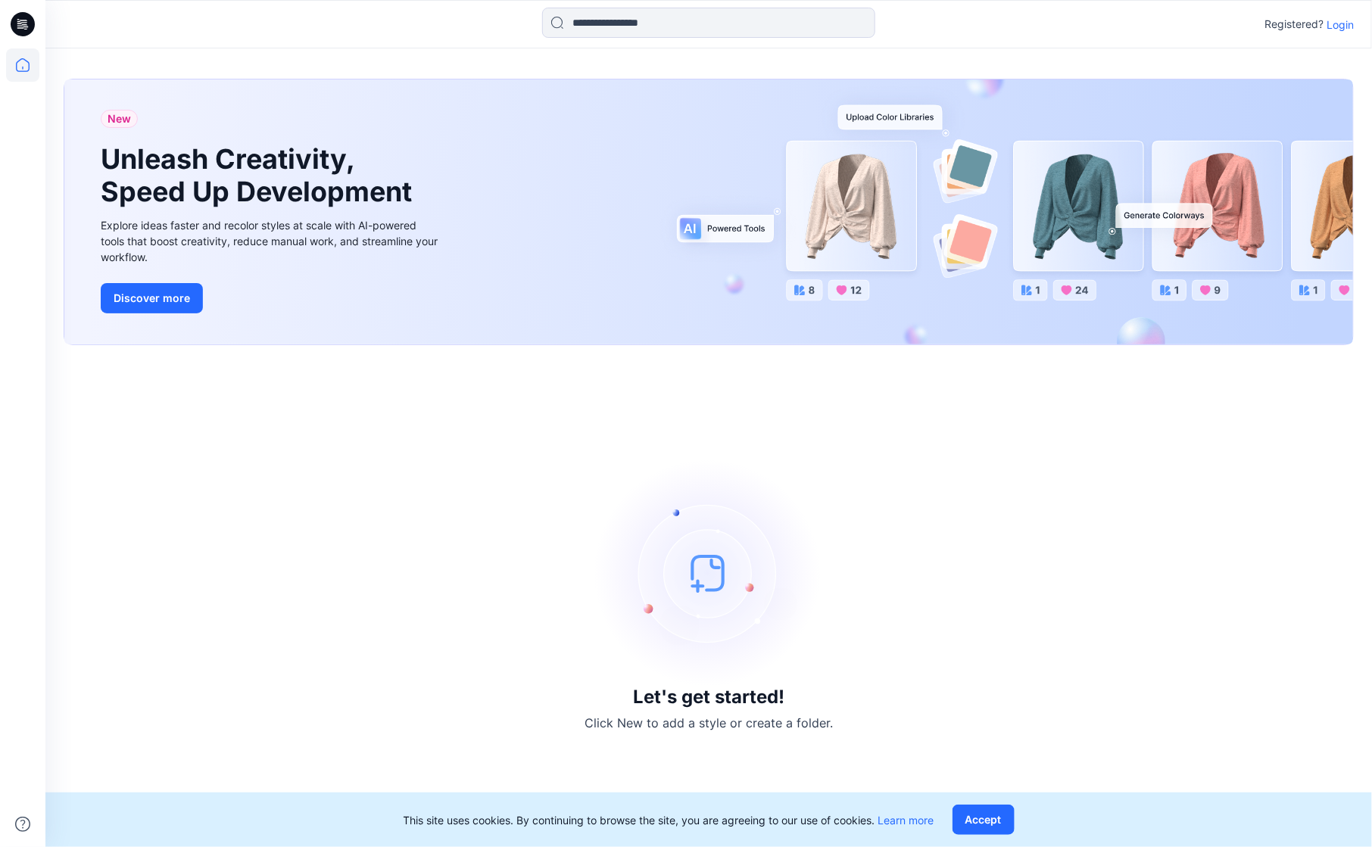
click at [1348, 17] on p "Login" at bounding box center [1340, 25] width 27 height 16
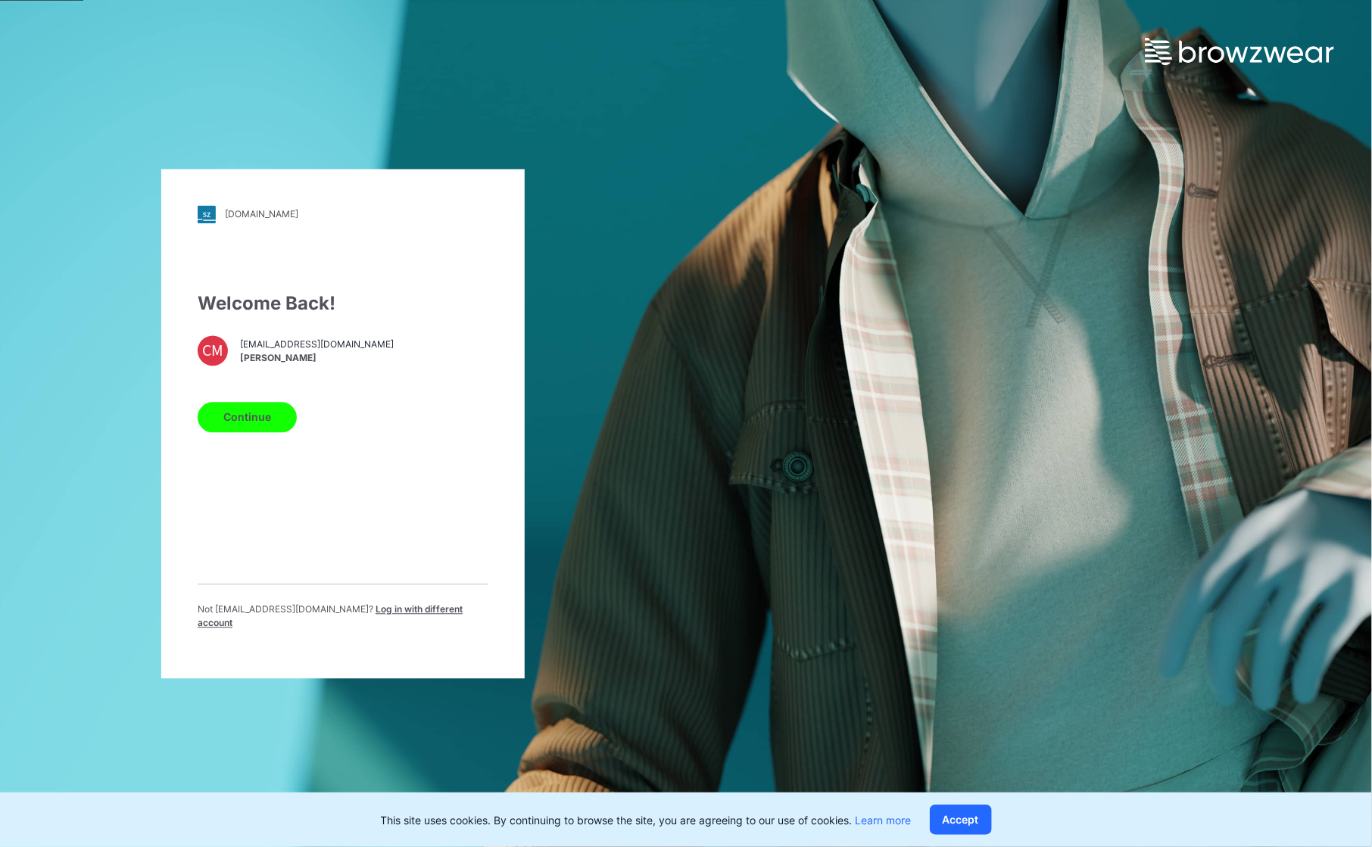
click at [238, 423] on button "Continue" at bounding box center [247, 417] width 99 height 30
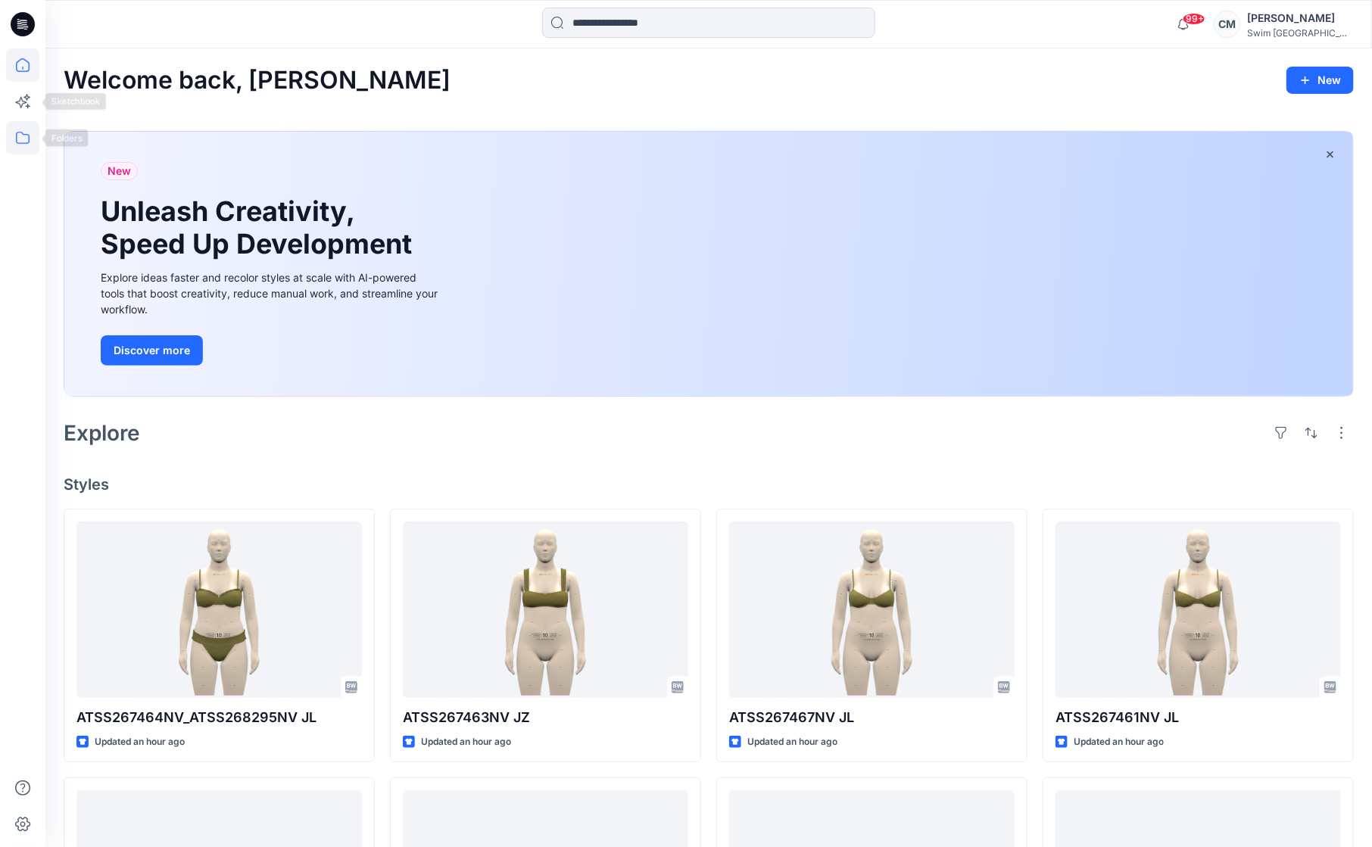
click at [20, 128] on icon at bounding box center [22, 137] width 33 height 33
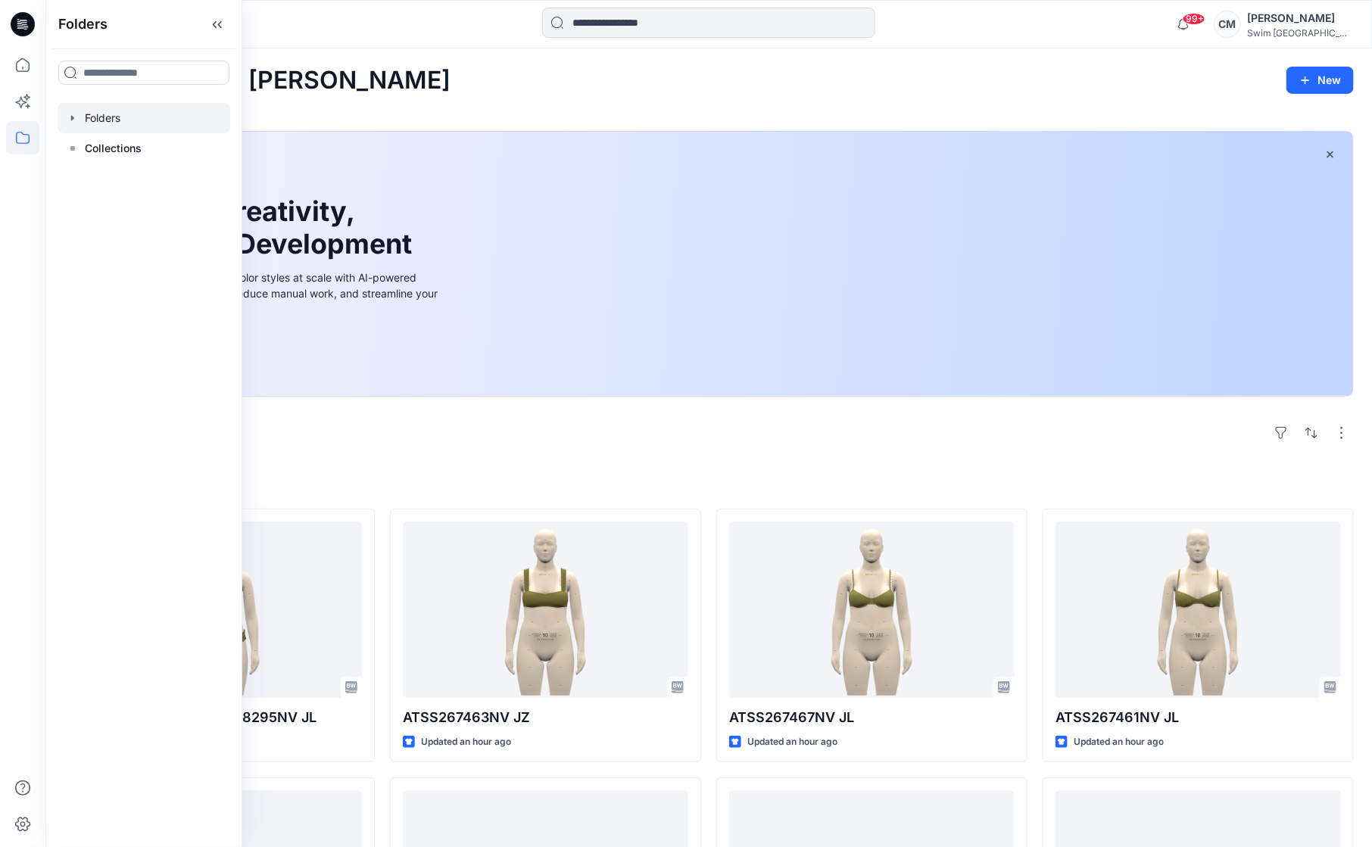
click at [98, 126] on div at bounding box center [144, 118] width 173 height 30
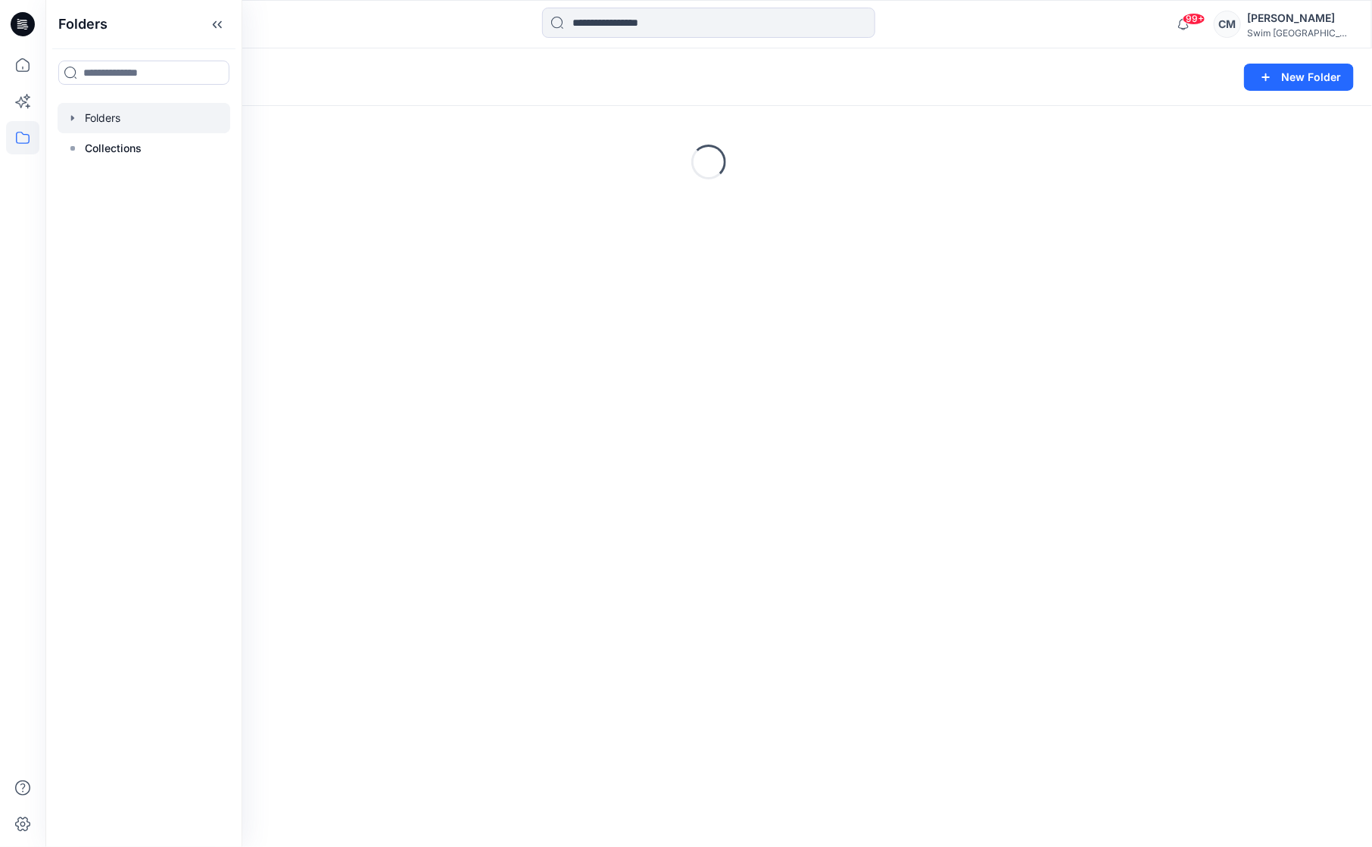
click at [479, 49] on div "Folders New Folder" at bounding box center [708, 77] width 1327 height 58
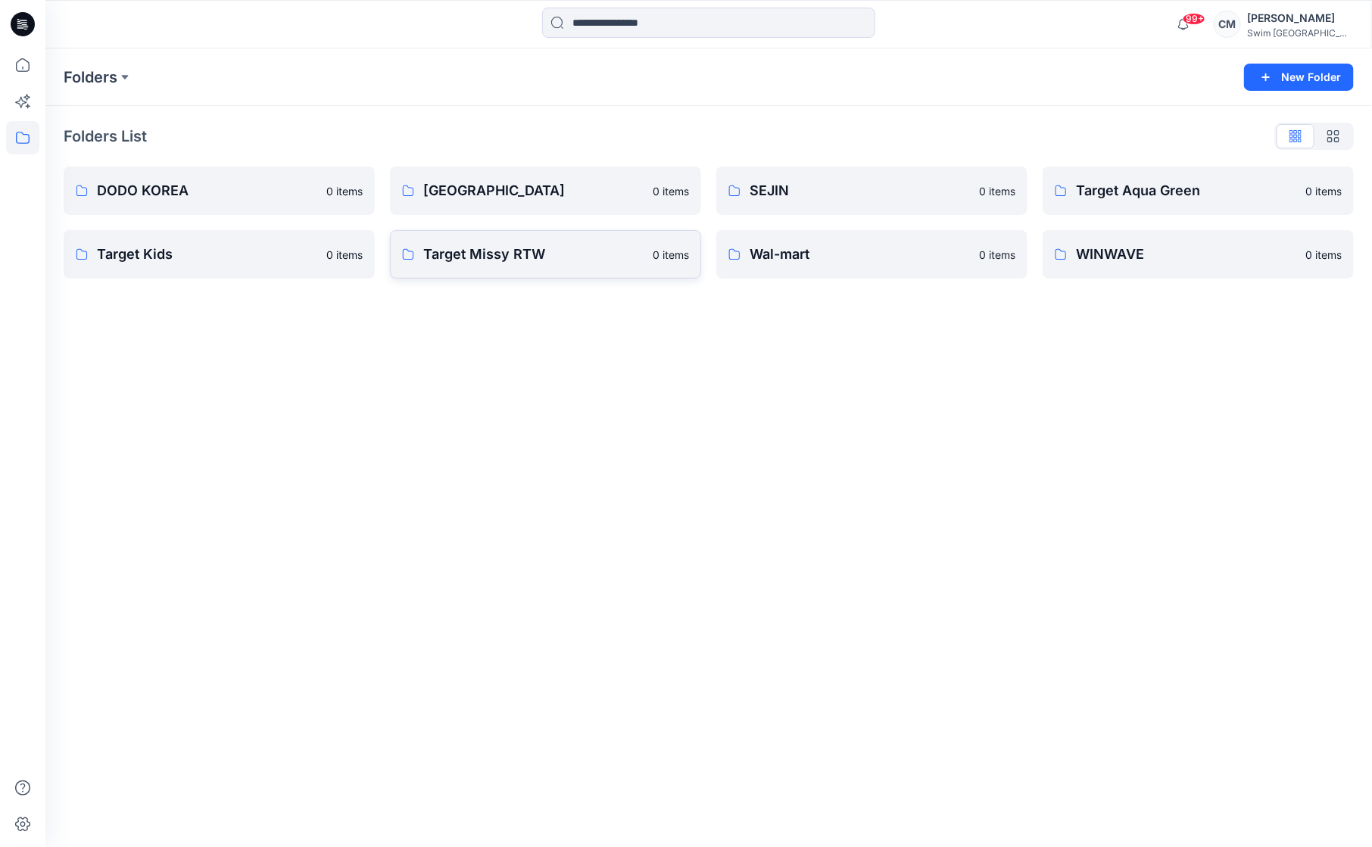
click at [550, 248] on p "Target Missy RTW" at bounding box center [533, 254] width 220 height 21
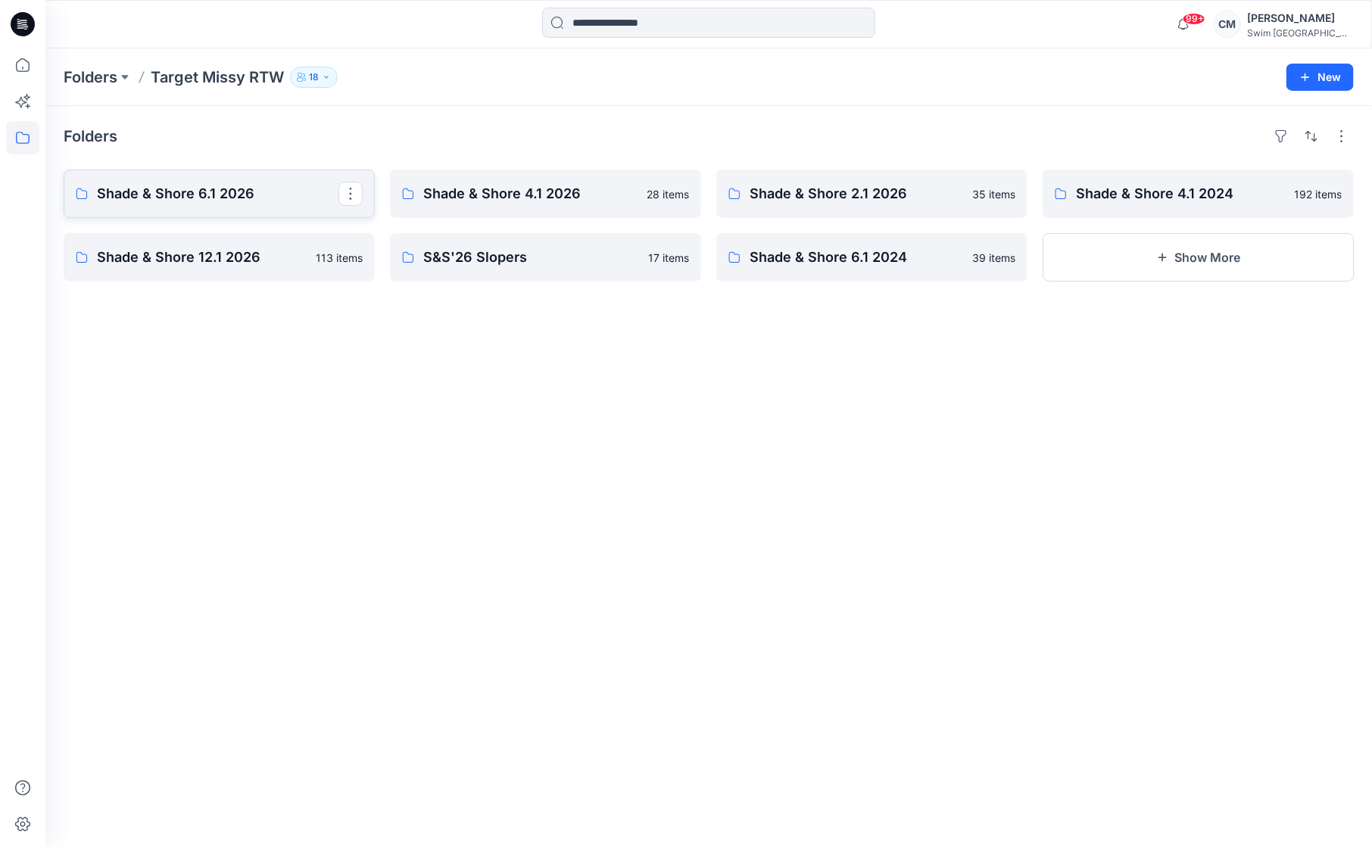
click at [287, 194] on p "Shade & Shore 6.1 2026" at bounding box center [218, 193] width 242 height 21
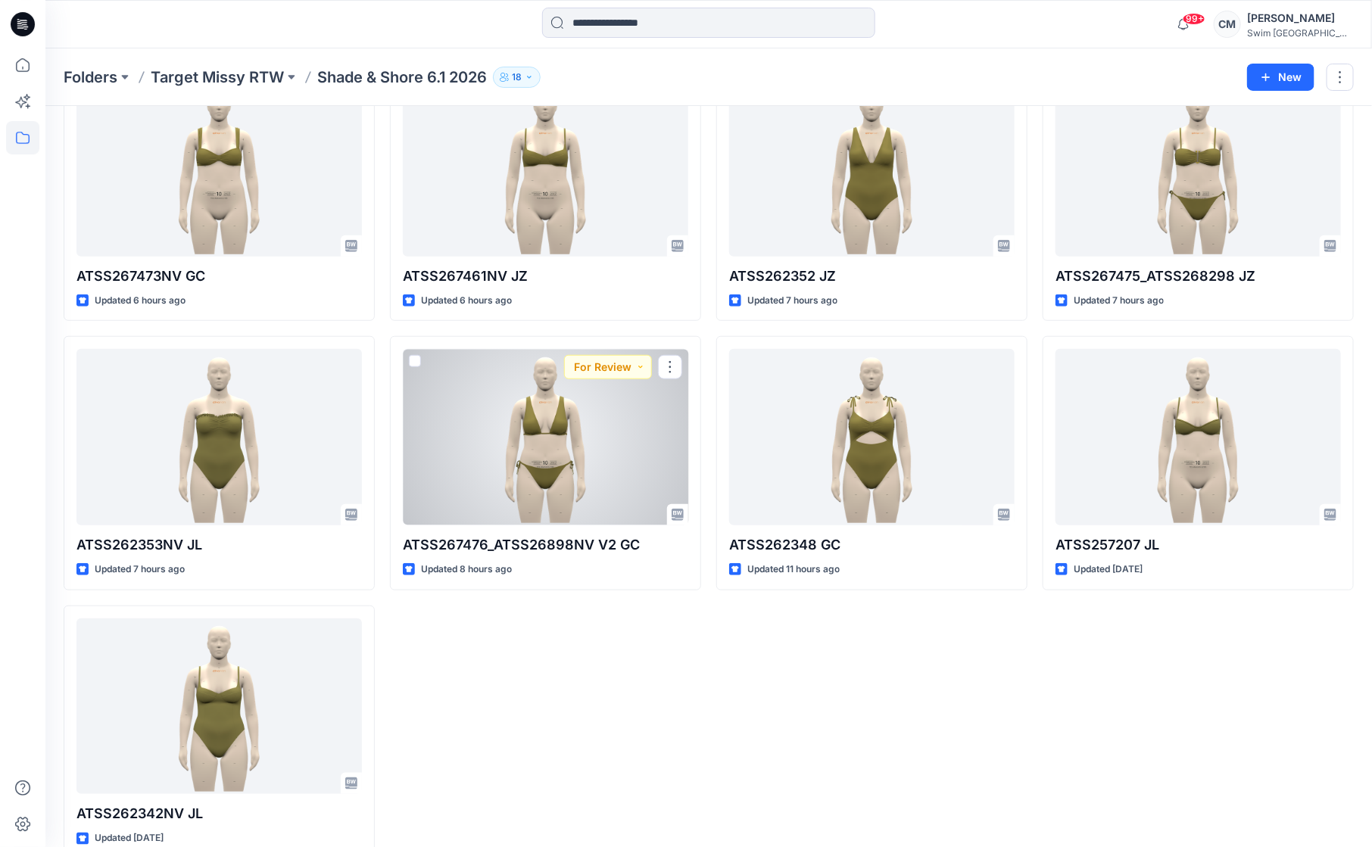
scroll to position [400, 0]
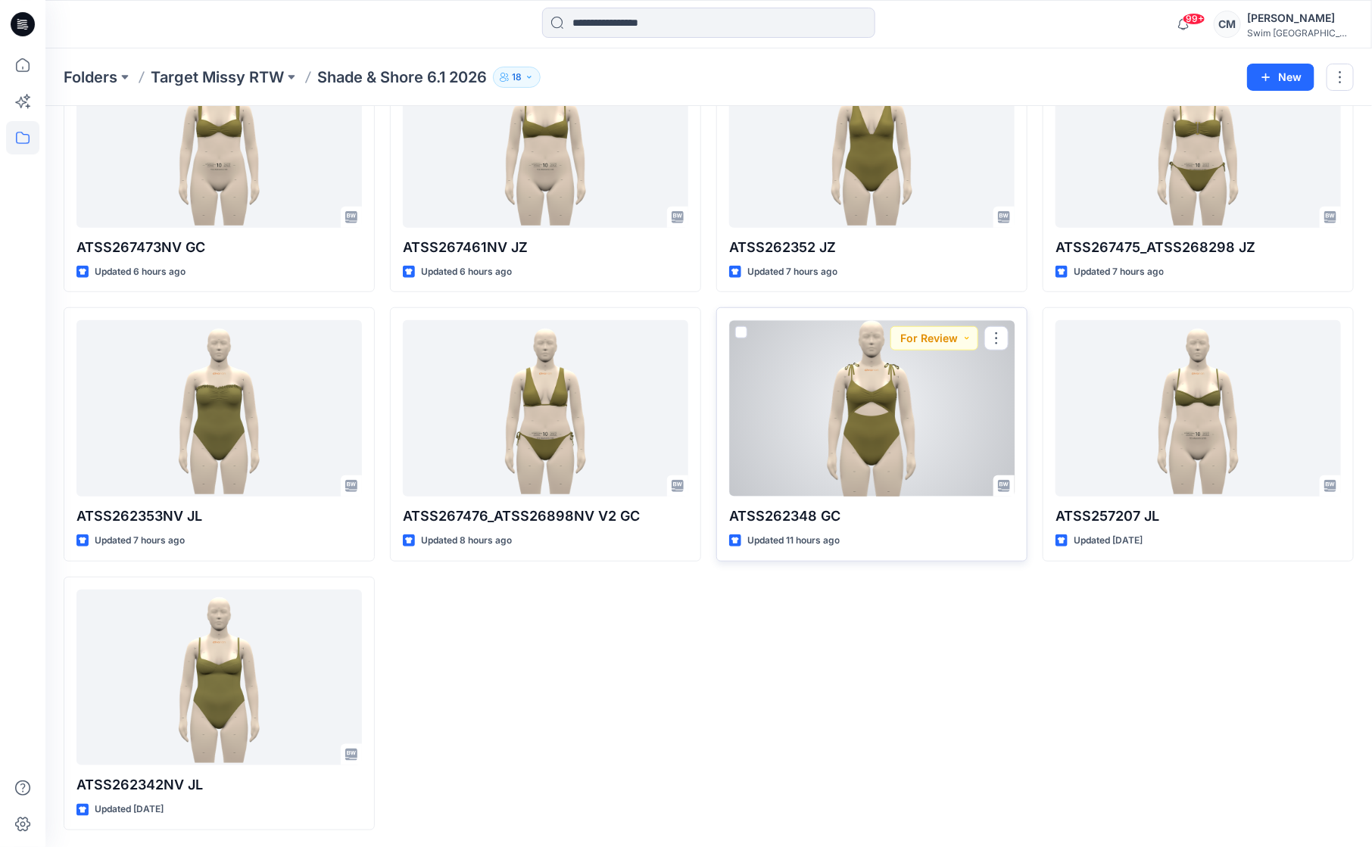
click at [850, 419] on div at bounding box center [871, 408] width 285 height 176
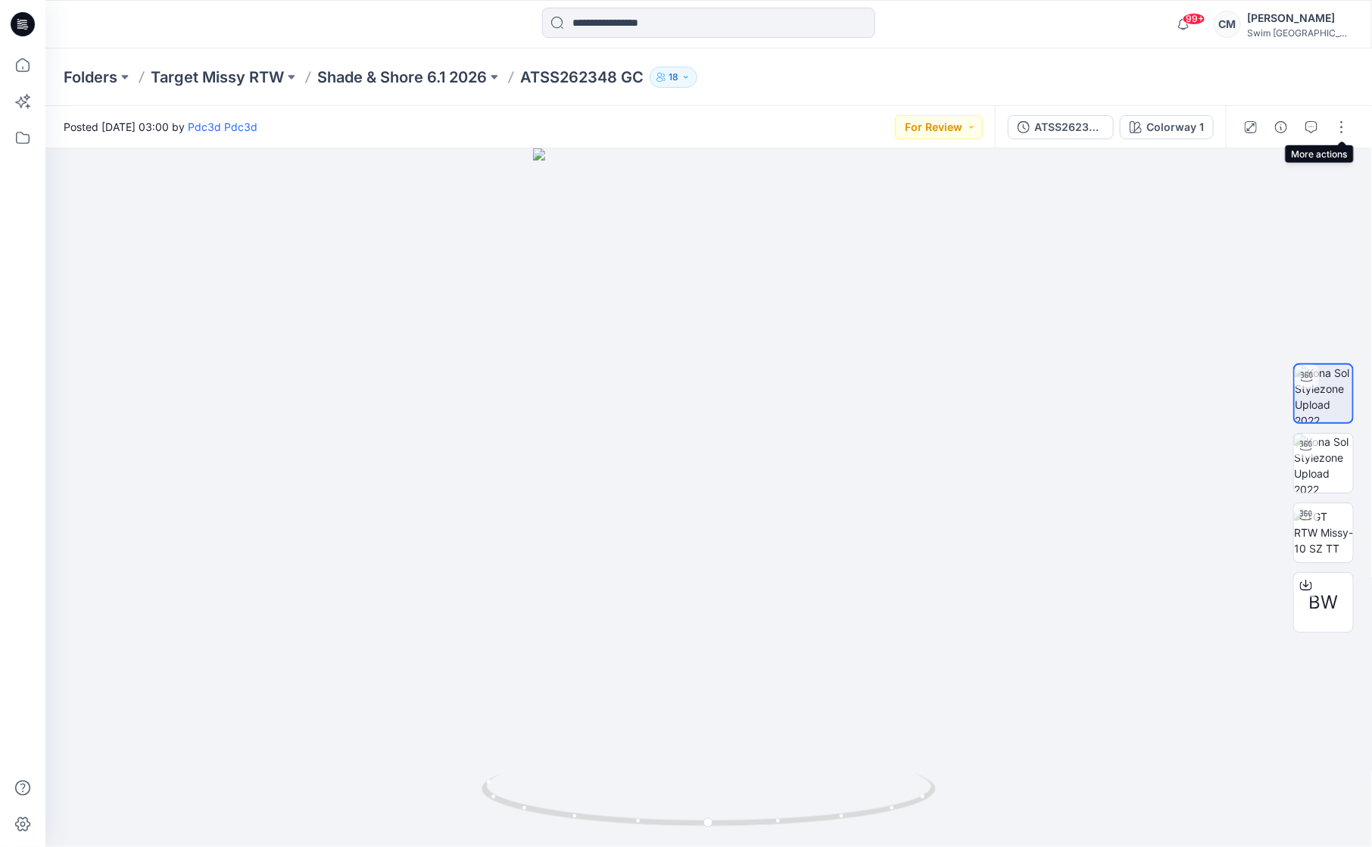
drag, startPoint x: 1333, startPoint y: 127, endPoint x: 1295, endPoint y: 65, distance: 73.1
click at [1295, 65] on div "Folders Target Missy RTW Shade & Shore 6.1 2026 ATSS262348 GC 18 Posted Thursda…" at bounding box center [708, 447] width 1327 height 799
click at [1314, 136] on button "button" at bounding box center [1311, 127] width 24 height 24
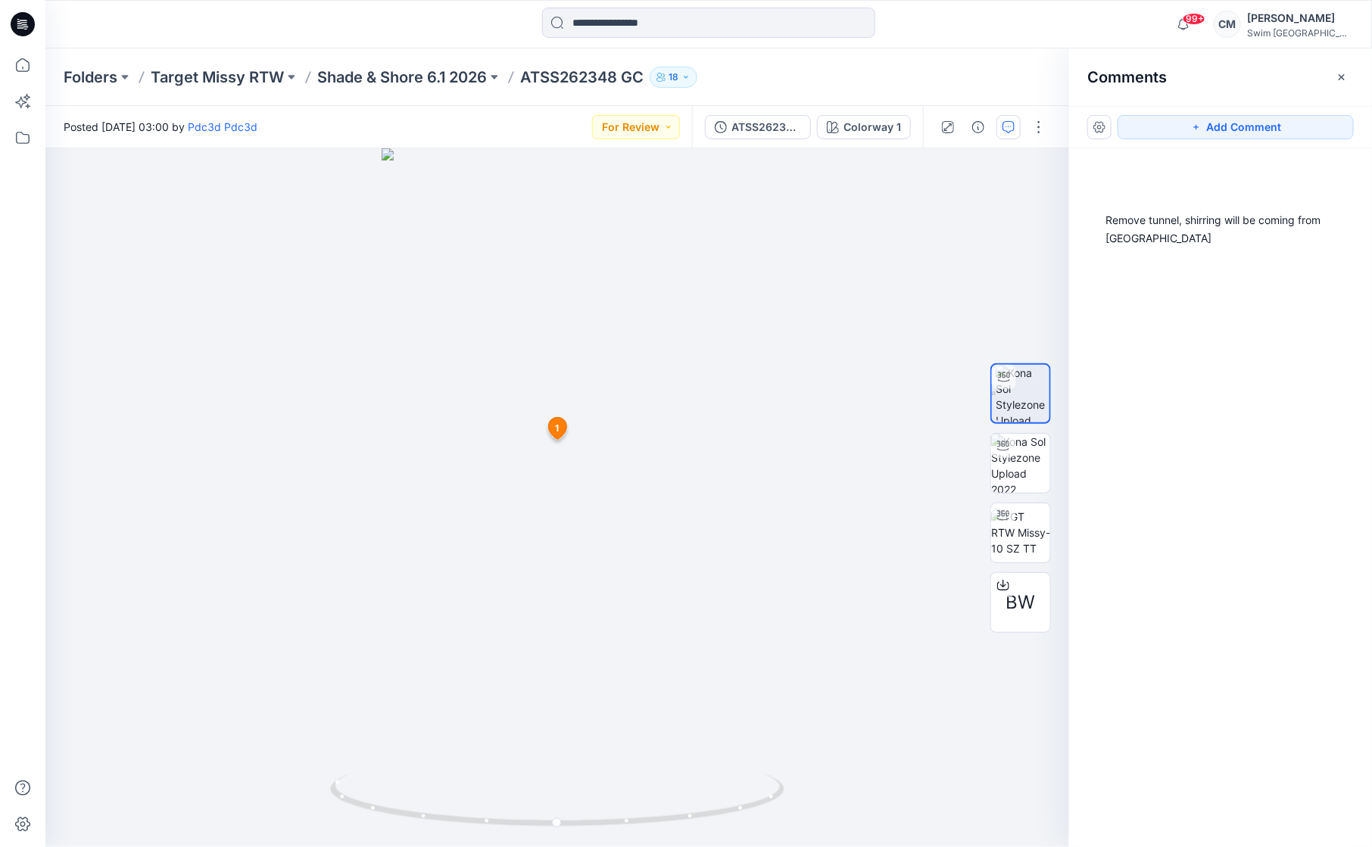
click at [1261, 111] on div "Add Comment" at bounding box center [1220, 127] width 303 height 42
click at [1268, 128] on button "Add Comment" at bounding box center [1236, 127] width 236 height 24
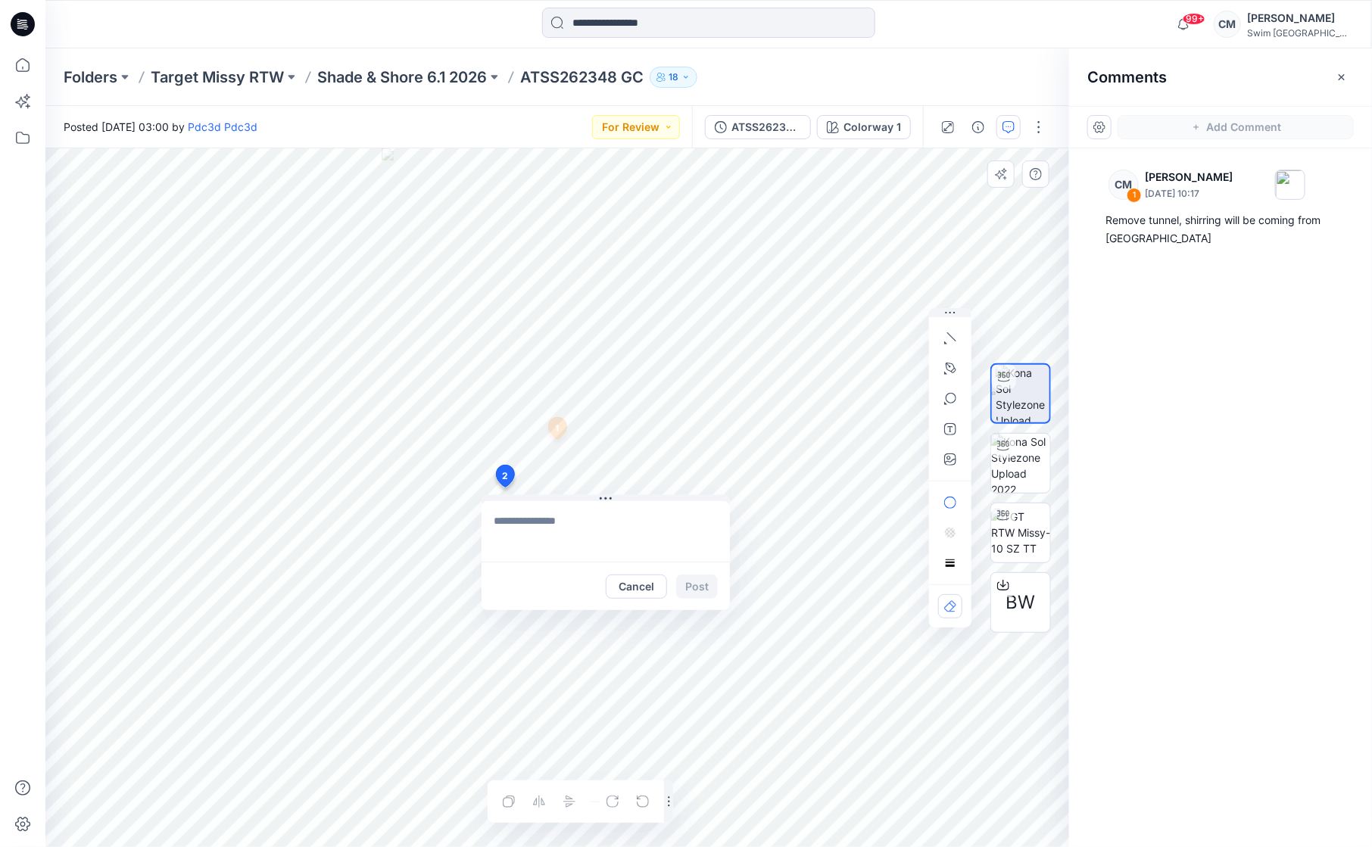
click at [504, 487] on div "2 Cancel Post 1 CM Caitlin Magrane September 11, 2025 10:17 Remove tunnel, shir…" at bounding box center [557, 497] width 1024 height 699
type textarea "*"
type textarea "**********"
click at [943, 460] on button "button" at bounding box center [950, 459] width 24 height 24
type input"] "**********"
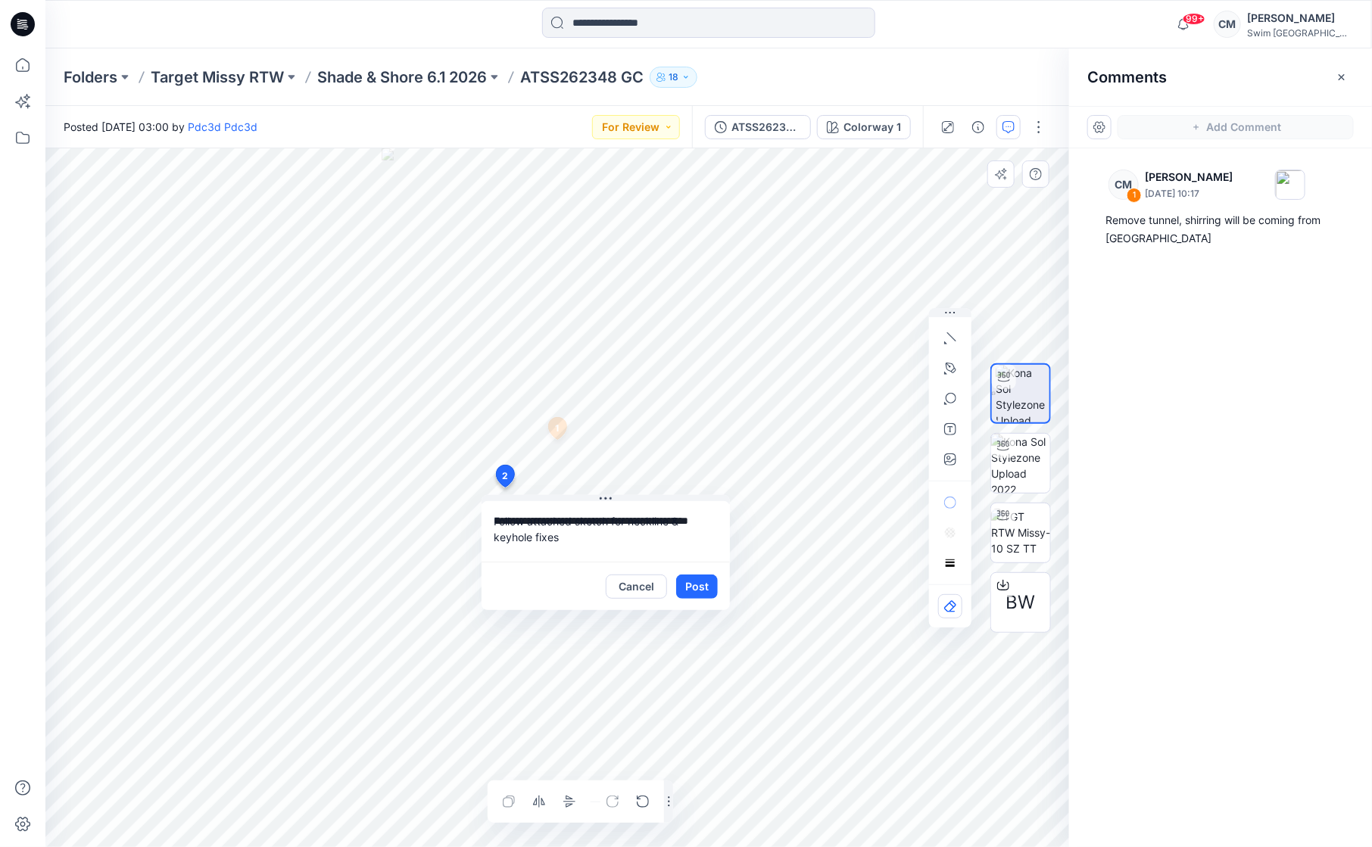
drag, startPoint x: 537, startPoint y: 532, endPoint x: 574, endPoint y: 532, distance: 37.1
click at [573, 532] on textarea "**********" at bounding box center [606, 531] width 248 height 61
type textarea "**********"
click at [706, 591] on button "Post" at bounding box center [697, 587] width 42 height 24
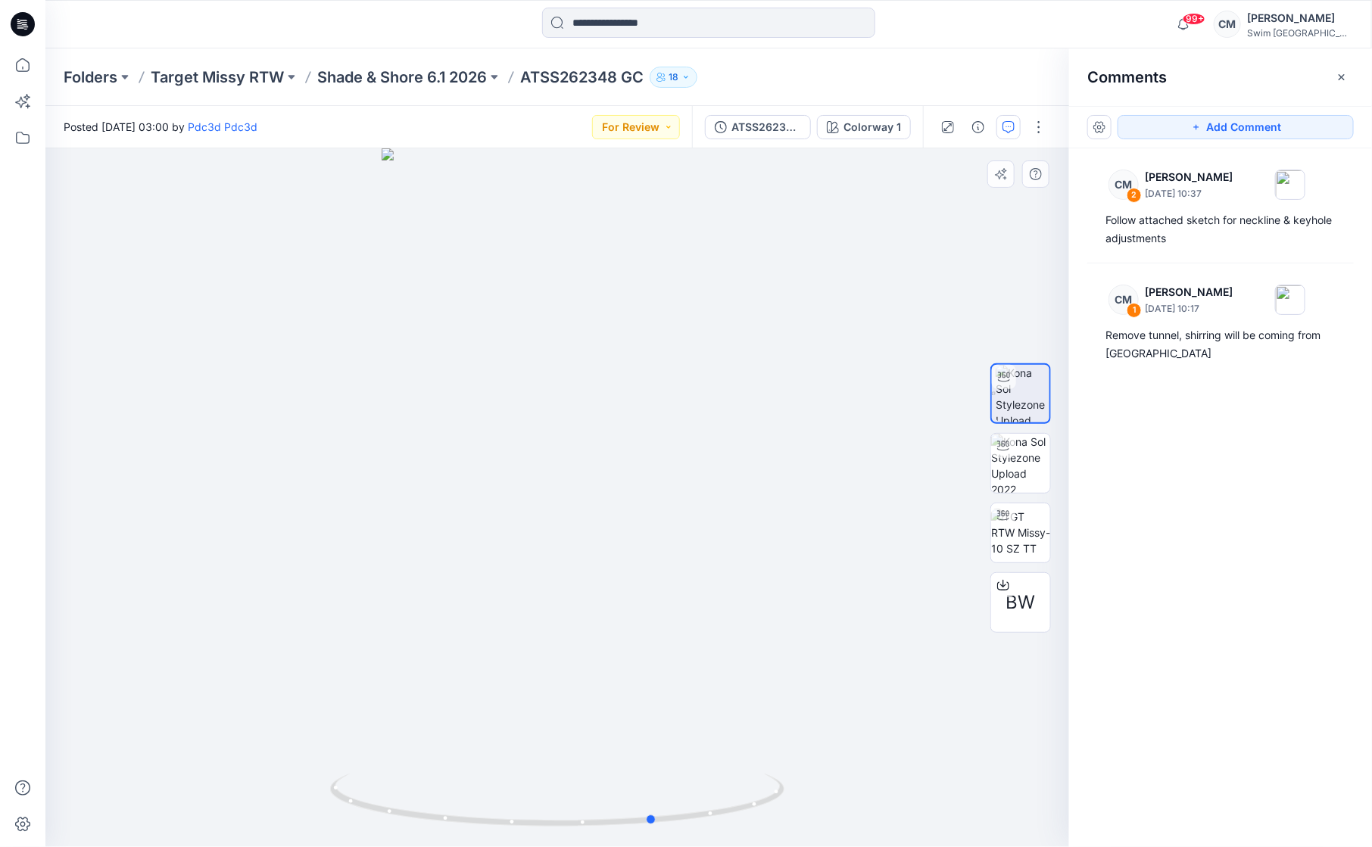
drag, startPoint x: 576, startPoint y: 573, endPoint x: 674, endPoint y: 572, distance: 97.7
click at [674, 572] on div at bounding box center [557, 497] width 1024 height 699
click at [1203, 126] on button "Add Comment" at bounding box center [1236, 127] width 236 height 24
click at [504, 447] on div "3" at bounding box center [557, 497] width 1024 height 699
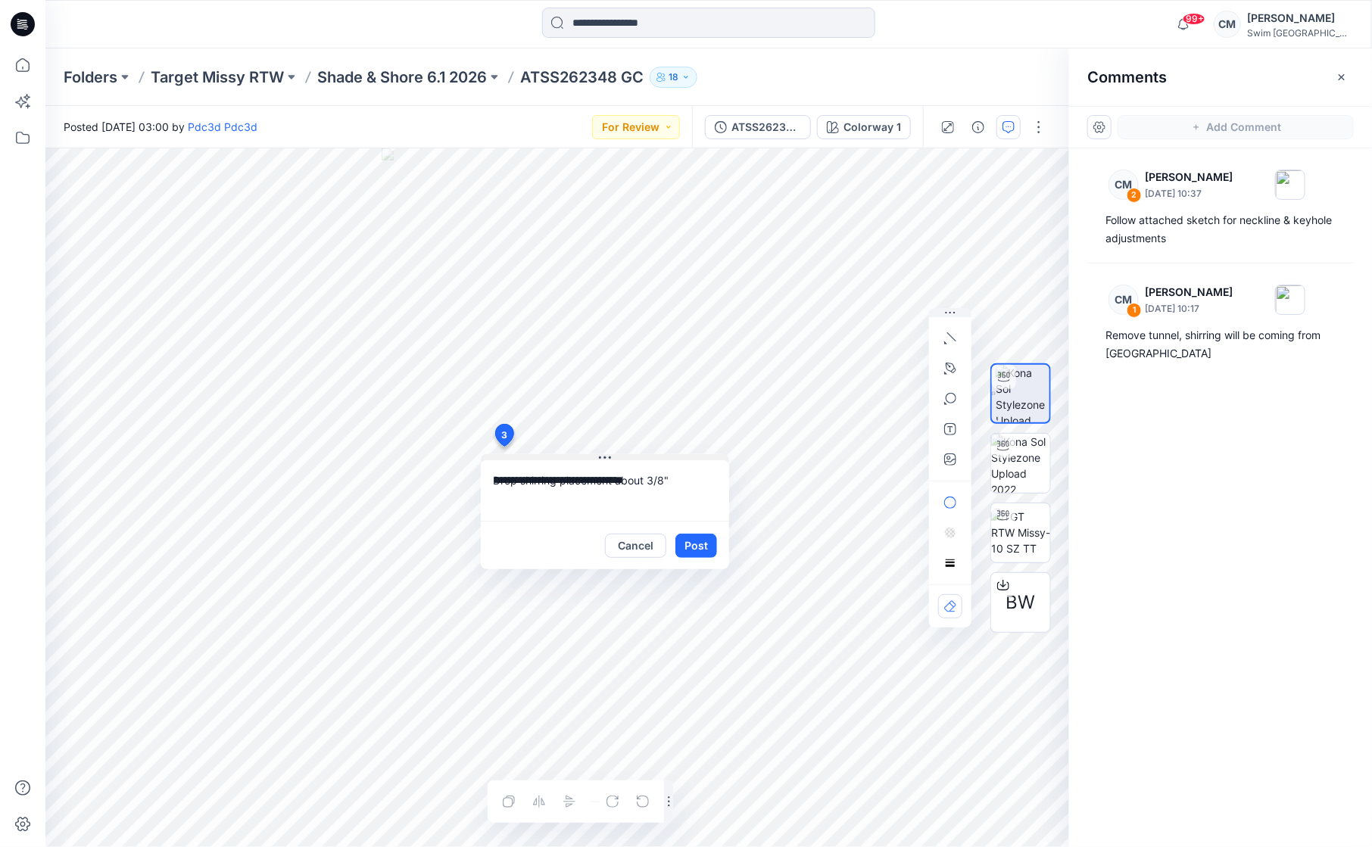
type textarea "**********"
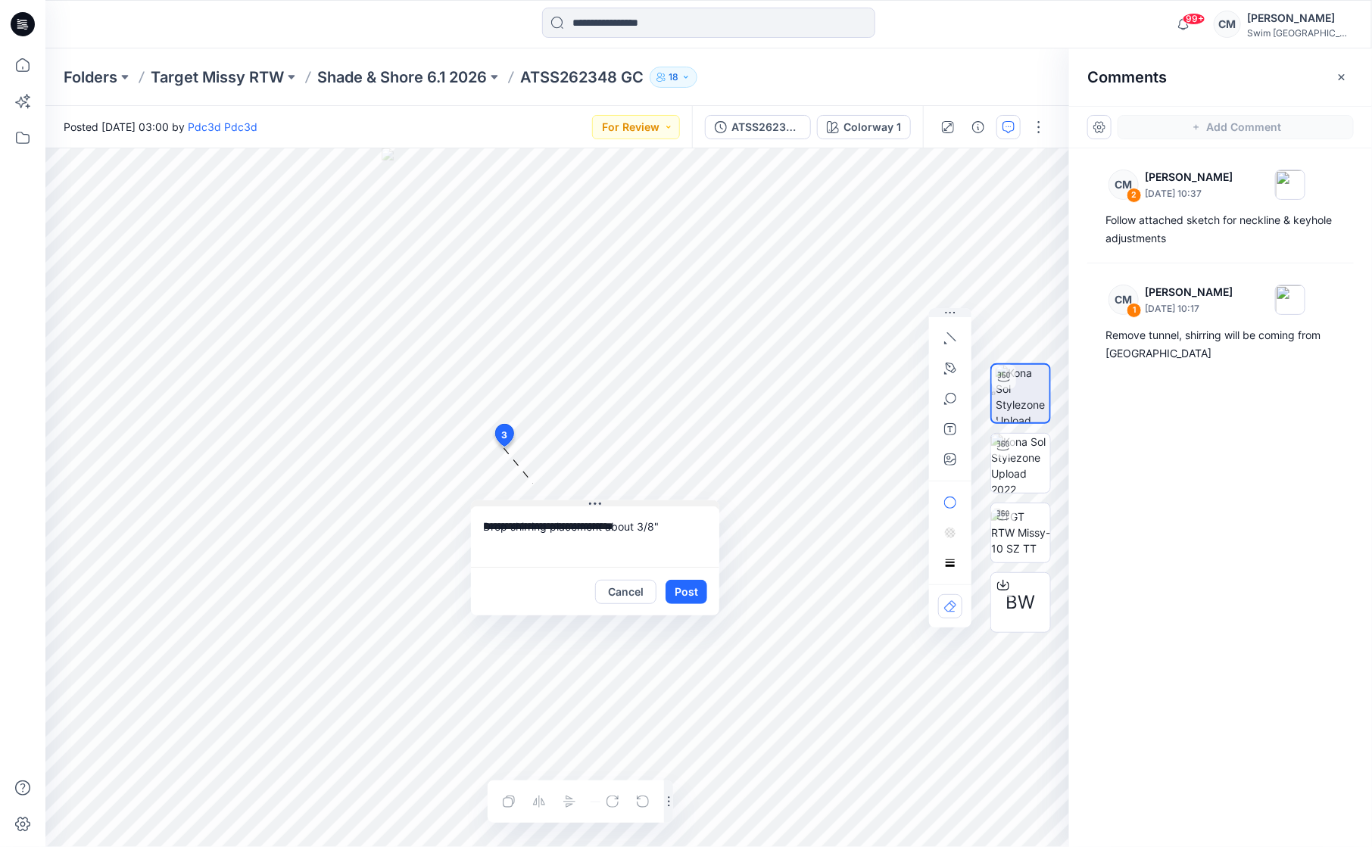
drag, startPoint x: 609, startPoint y: 456, endPoint x: 597, endPoint y: 499, distance: 44.8
click at [597, 499] on icon at bounding box center [595, 504] width 12 height 12
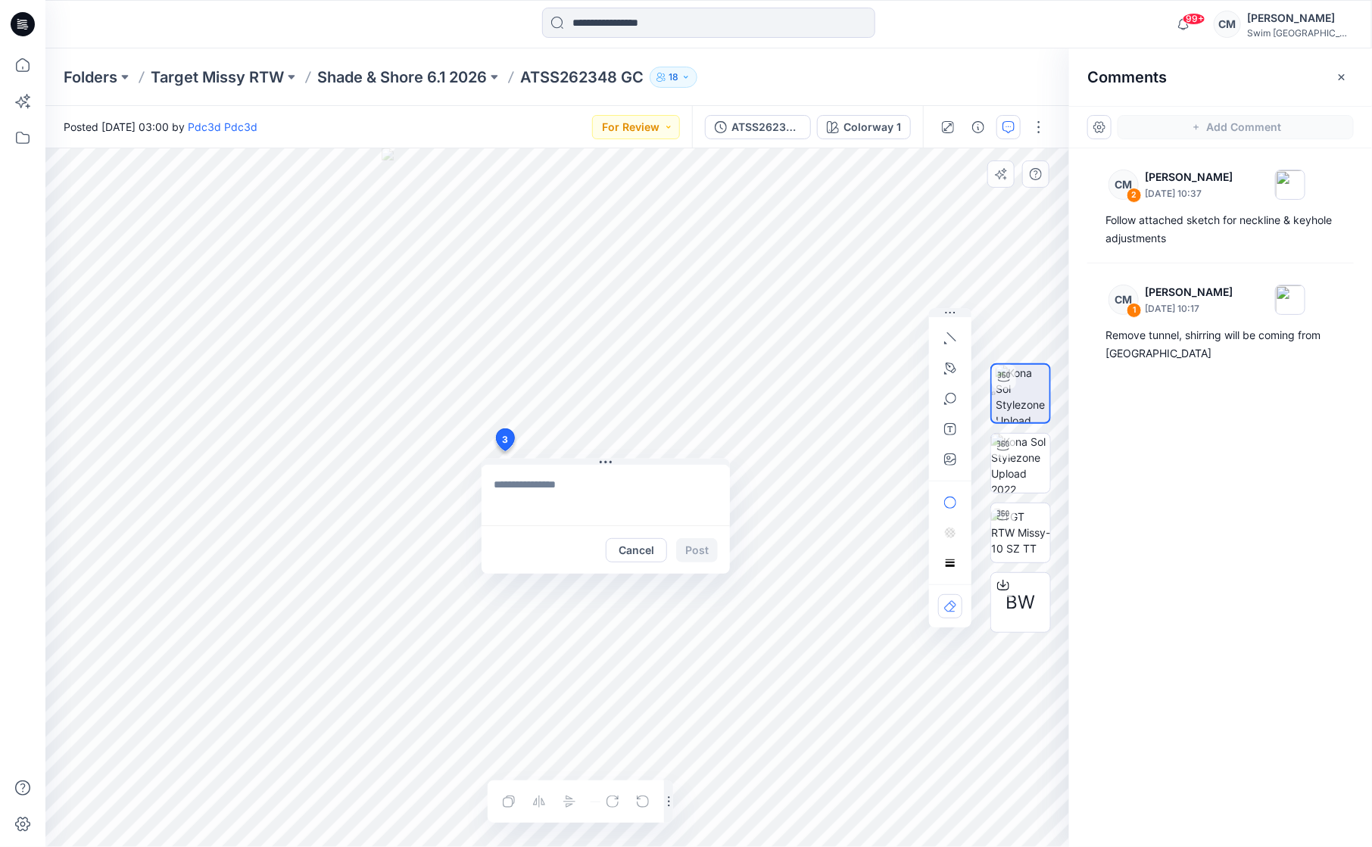
type textarea "*"
type textarea "**********"
click at [699, 545] on button "Post" at bounding box center [697, 550] width 42 height 24
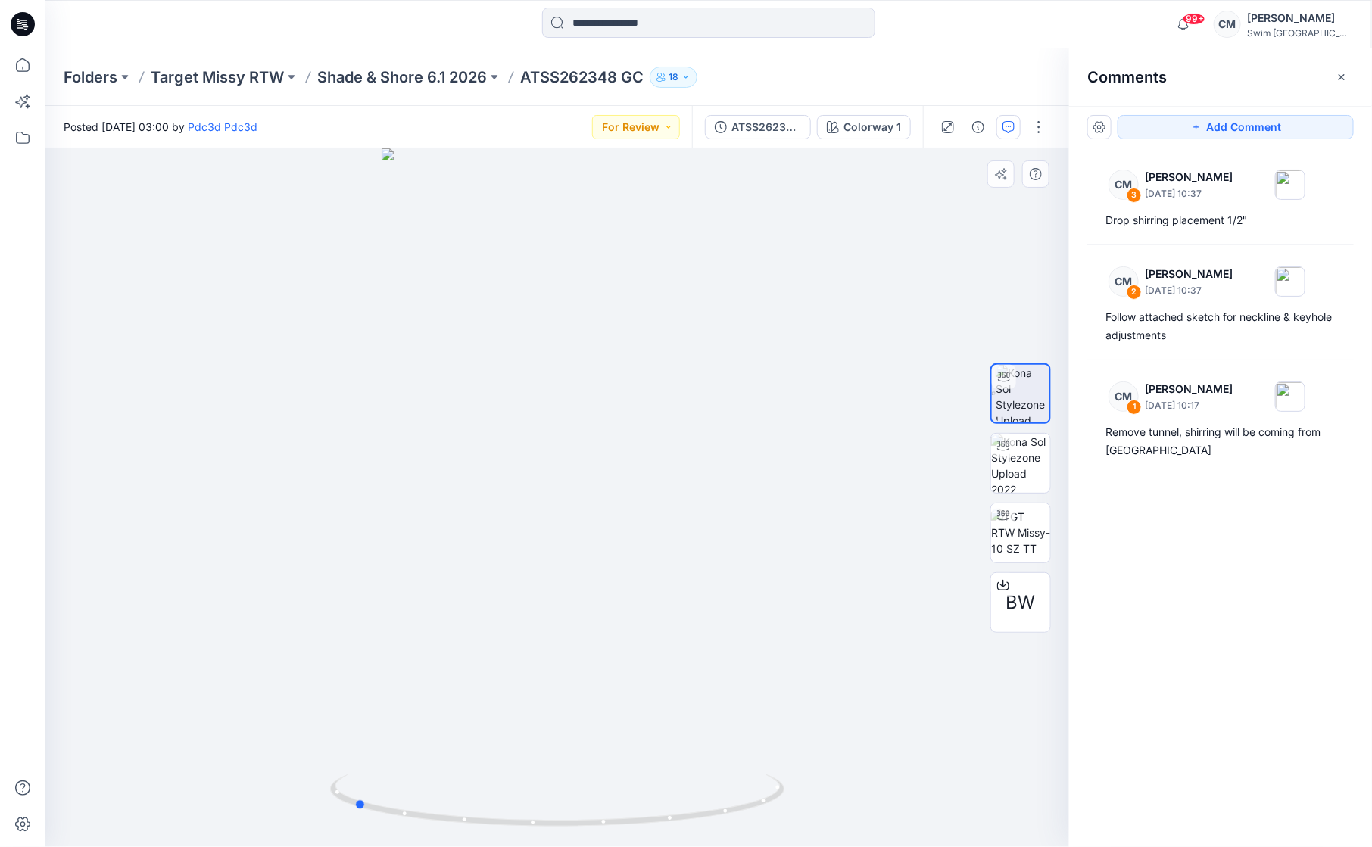
drag, startPoint x: 575, startPoint y: 671, endPoint x: 822, endPoint y: 634, distance: 249.6
click at [823, 635] on div at bounding box center [557, 497] width 1024 height 699
drag, startPoint x: 715, startPoint y: 480, endPoint x: 865, endPoint y: 440, distance: 155.9
click at [865, 441] on div at bounding box center [557, 497] width 1024 height 699
click at [1196, 122] on icon "button" at bounding box center [1196, 127] width 12 height 12
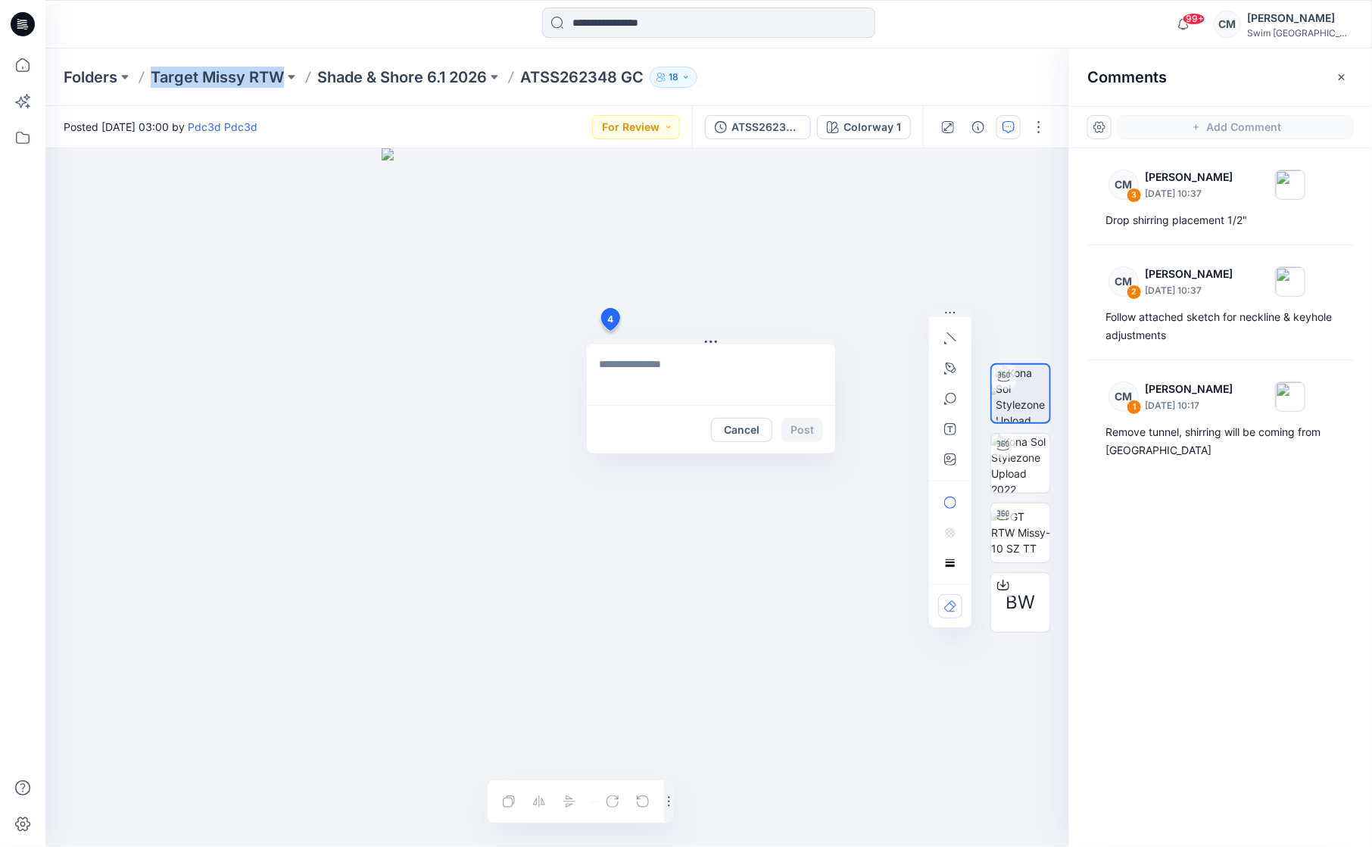
click at [610, 331] on div "4 Cancel Post Layer 1" at bounding box center [557, 497] width 1024 height 699
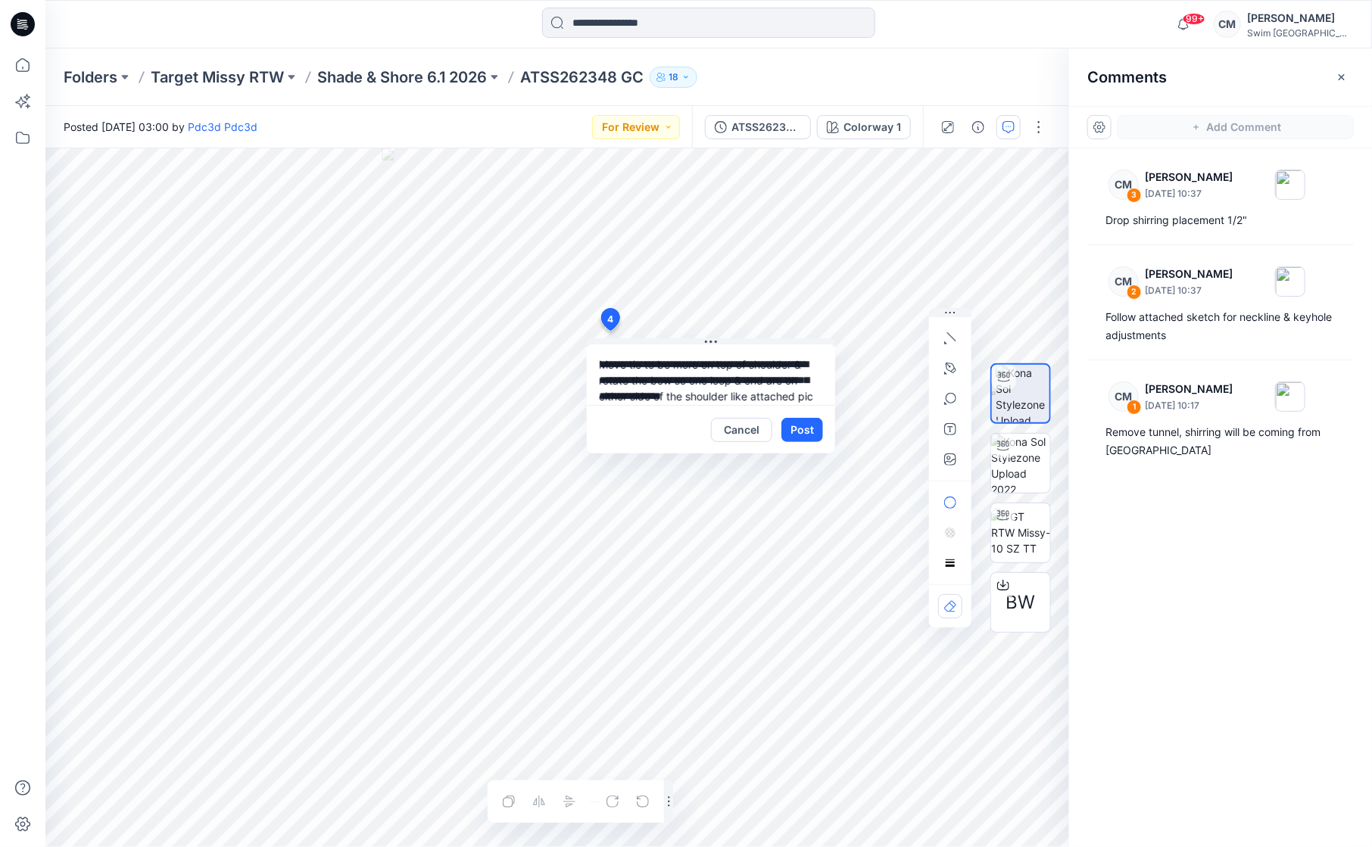
scroll to position [14, 0]
type textarea "**********"
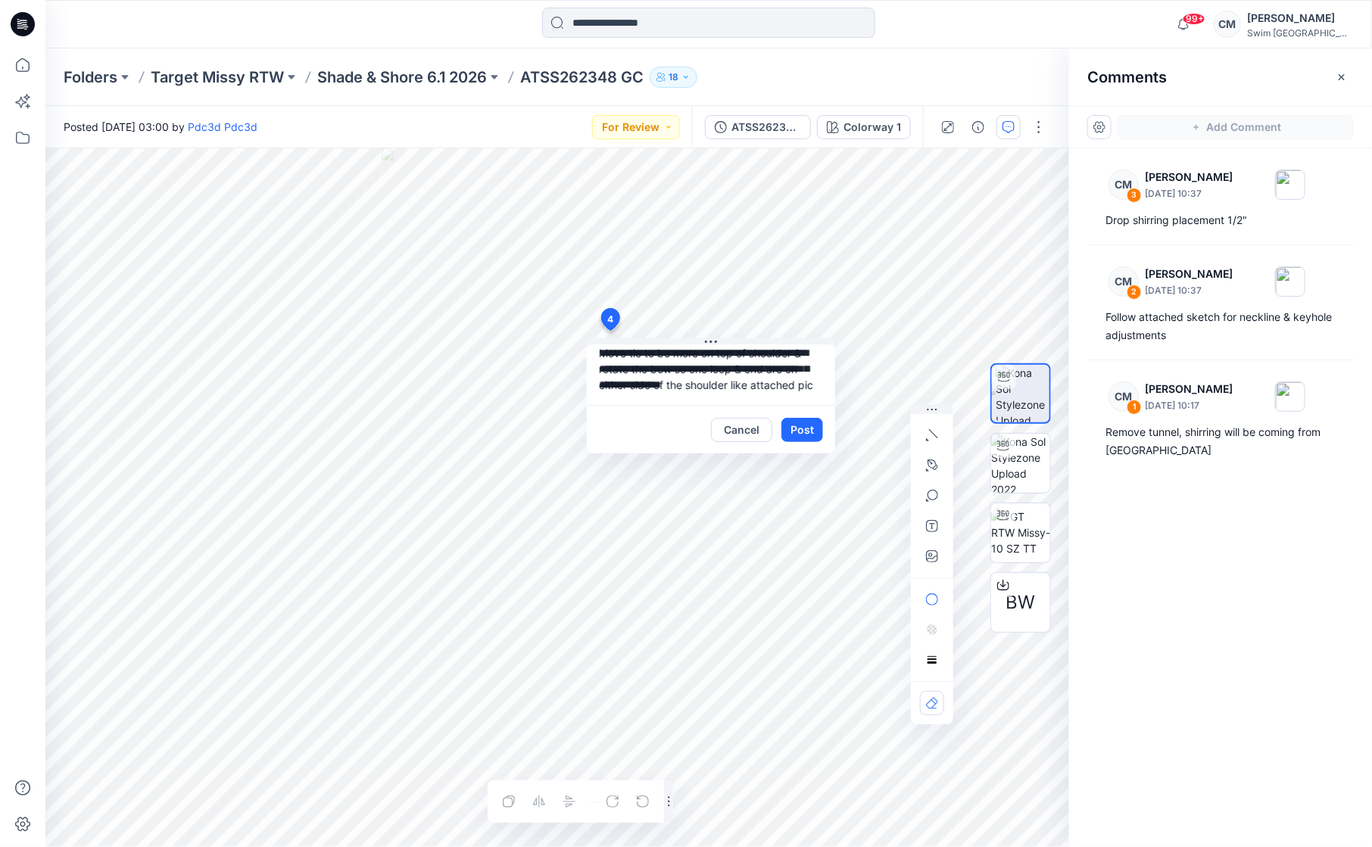
drag, startPoint x: 948, startPoint y: 414, endPoint x: 899, endPoint y: 317, distance: 108.7
click at [911, 405] on div at bounding box center [932, 565] width 42 height 320
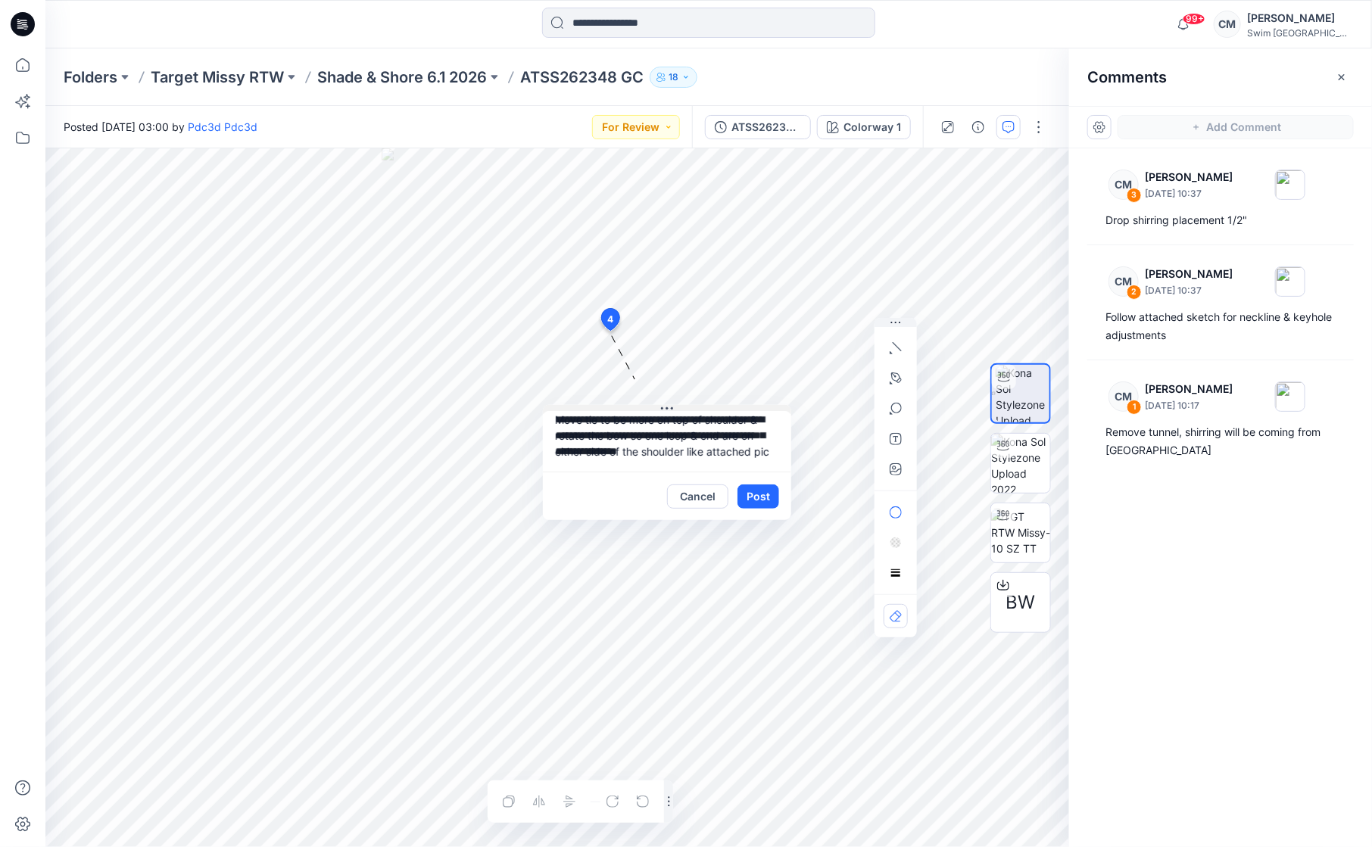
drag, startPoint x: 723, startPoint y: 339, endPoint x: 666, endPoint y: 420, distance: 99.4
click at [666, 414] on button at bounding box center [667, 409] width 248 height 9
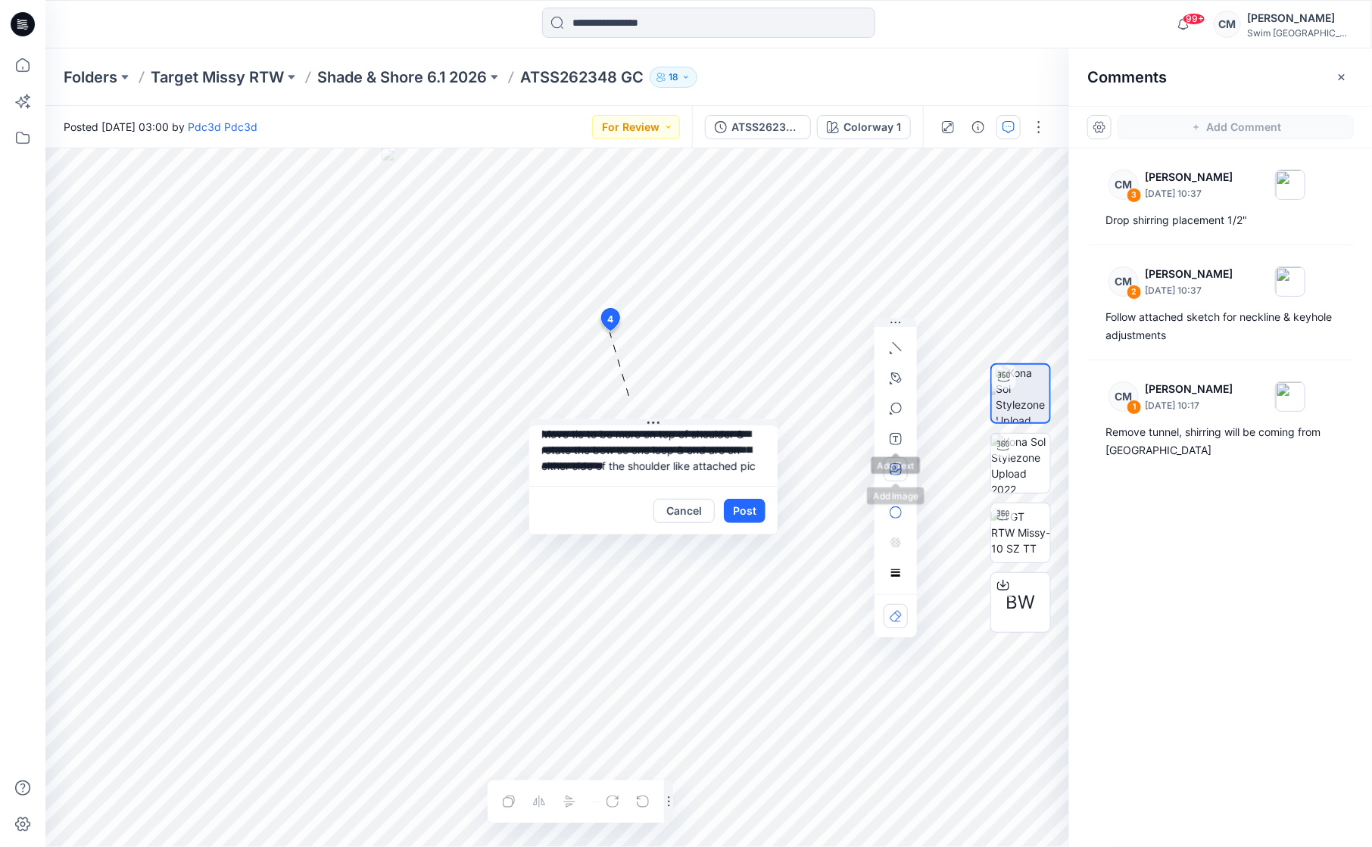
click at [894, 469] on icon "button" at bounding box center [894, 468] width 4 height 4
type input"] "**********"
click at [896, 463] on icon "button" at bounding box center [896, 469] width 12 height 12
type input"] "**********"
click at [613, 477] on textarea "**********" at bounding box center [653, 456] width 248 height 61
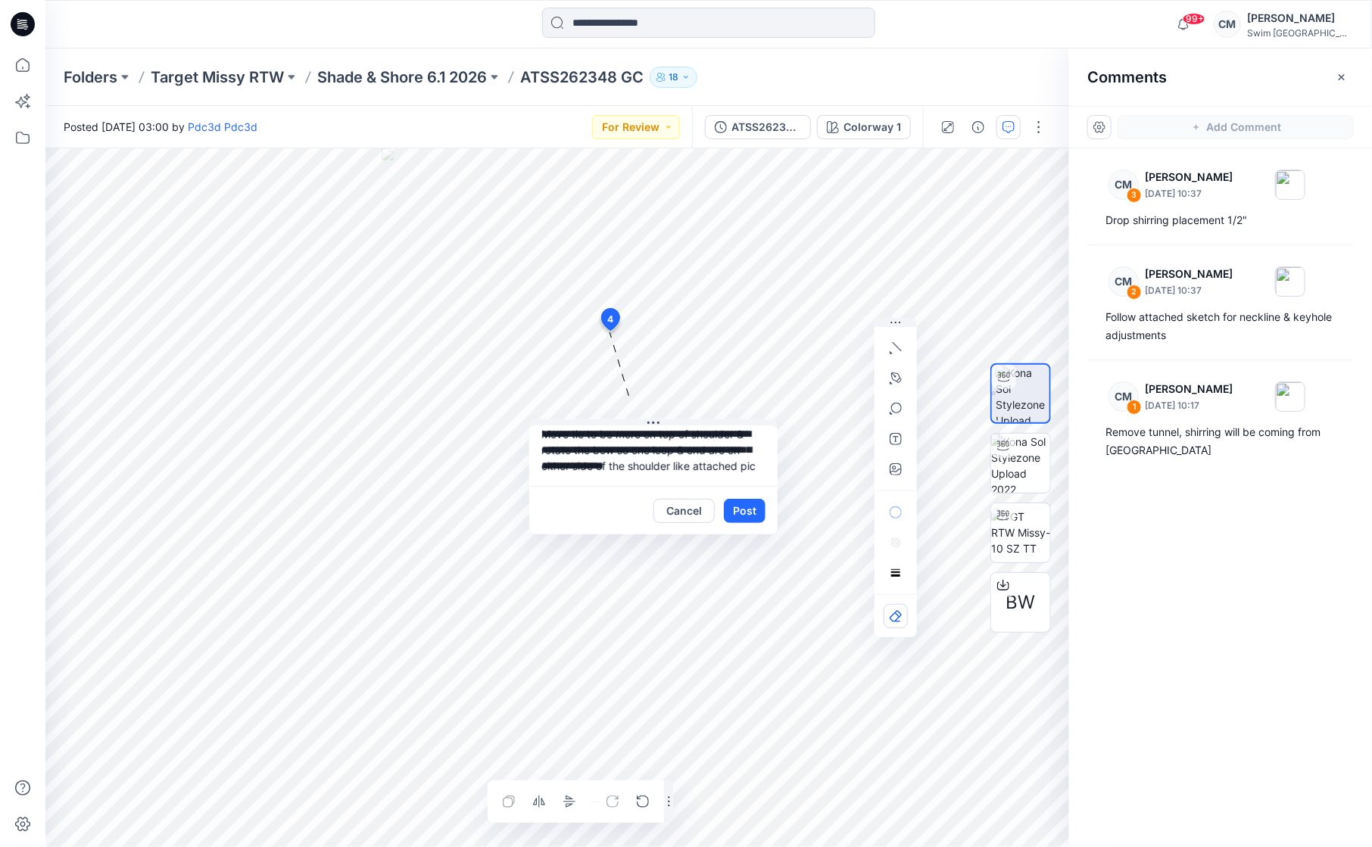
scroll to position [0, 0]
click at [744, 510] on button "Post" at bounding box center [745, 511] width 42 height 24
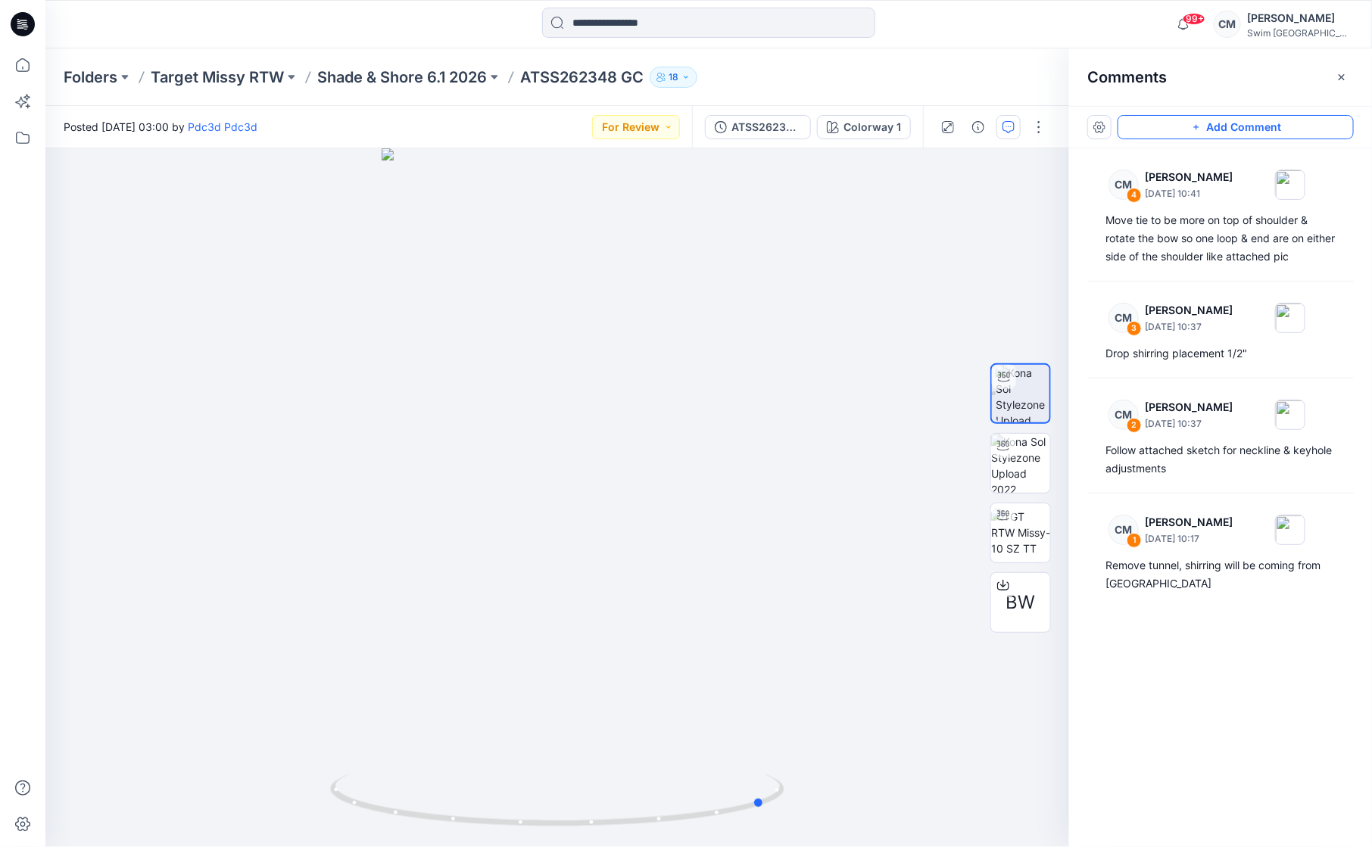
drag, startPoint x: 670, startPoint y: 532, endPoint x: 519, endPoint y: 519, distance: 151.2
click at [519, 519] on div at bounding box center [557, 497] width 1024 height 699
drag, startPoint x: 525, startPoint y: 491, endPoint x: 737, endPoint y: 444, distance: 217.9
click at [737, 444] on div at bounding box center [557, 497] width 1024 height 699
click at [691, 126] on div "Posted Thursday, September 11, 2025 03:00 by Pdc3d Pdc3d For Review" at bounding box center [368, 127] width 647 height 42
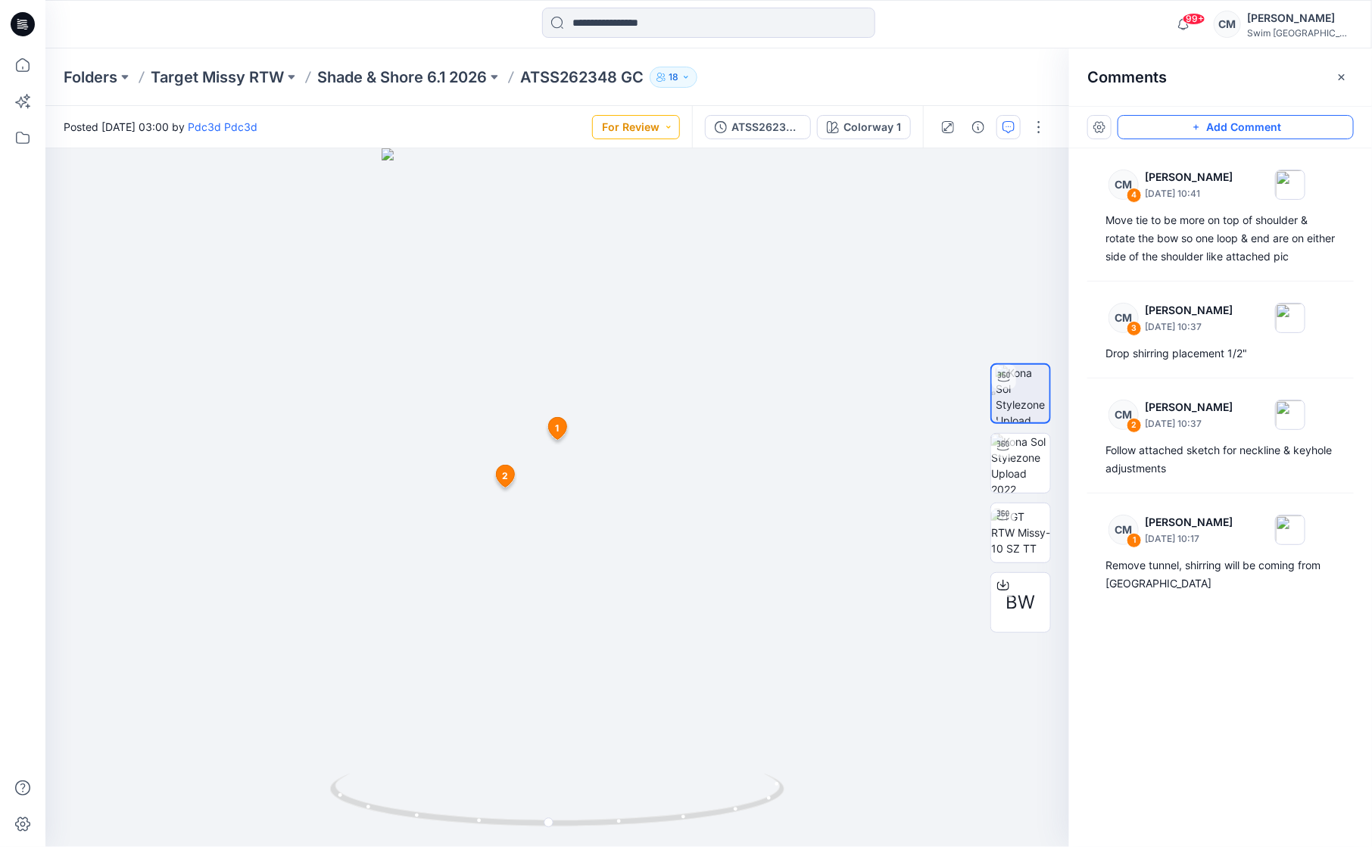
click at [646, 126] on button "For Review" at bounding box center [636, 127] width 88 height 24
click at [622, 279] on button "Approved w/Corrections" at bounding box center [615, 264] width 130 height 33
click at [650, 130] on button "Approved w/Corrections" at bounding box center [612, 127] width 136 height 24
click at [638, 285] on button "Resubmit" at bounding box center [615, 298] width 130 height 33
click at [394, 76] on p "Shade & Shore 6.1 2026" at bounding box center [402, 77] width 170 height 21
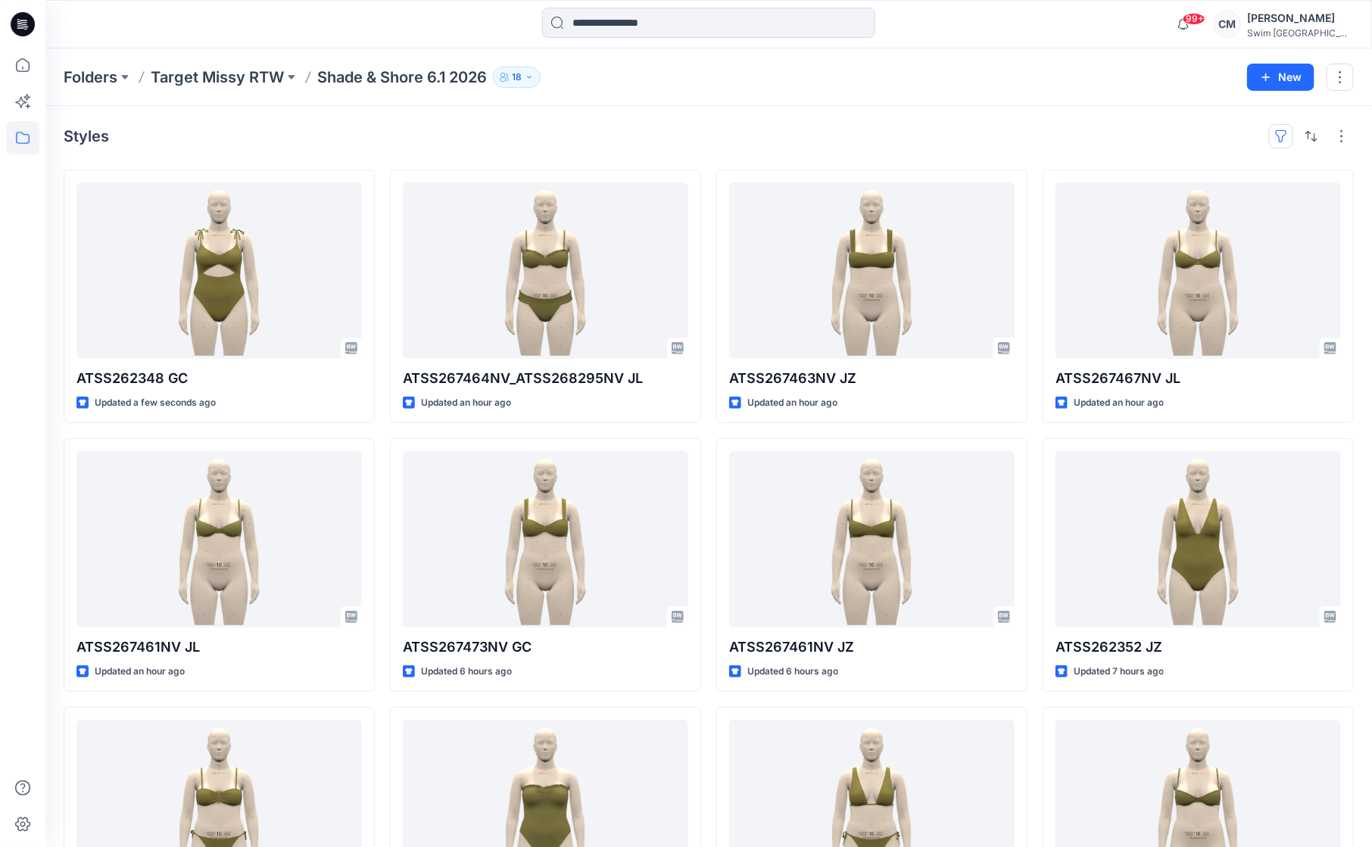
click at [1285, 133] on button "button" at bounding box center [1281, 136] width 24 height 24
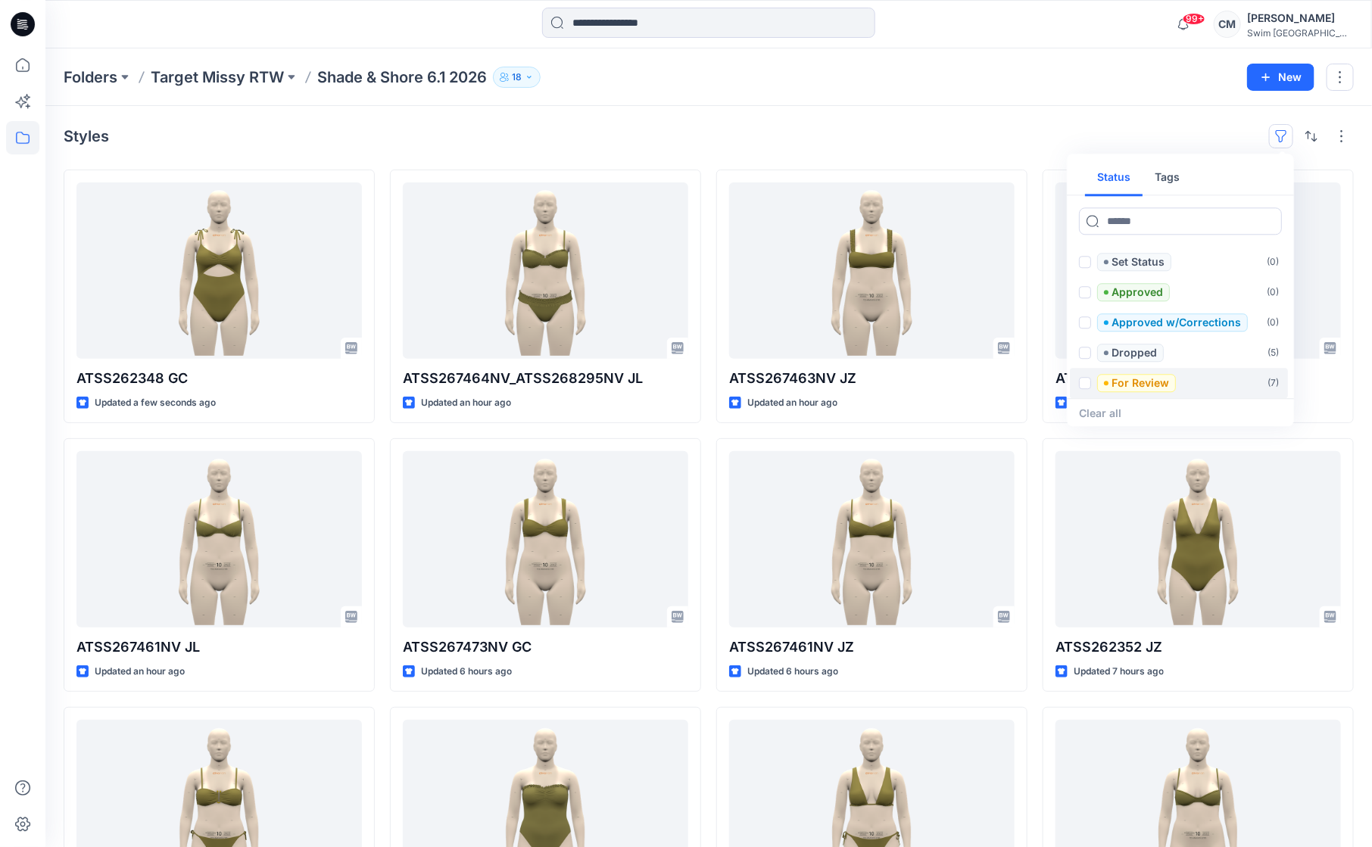
click at [1150, 385] on p "For Review" at bounding box center [1141, 383] width 58 height 18
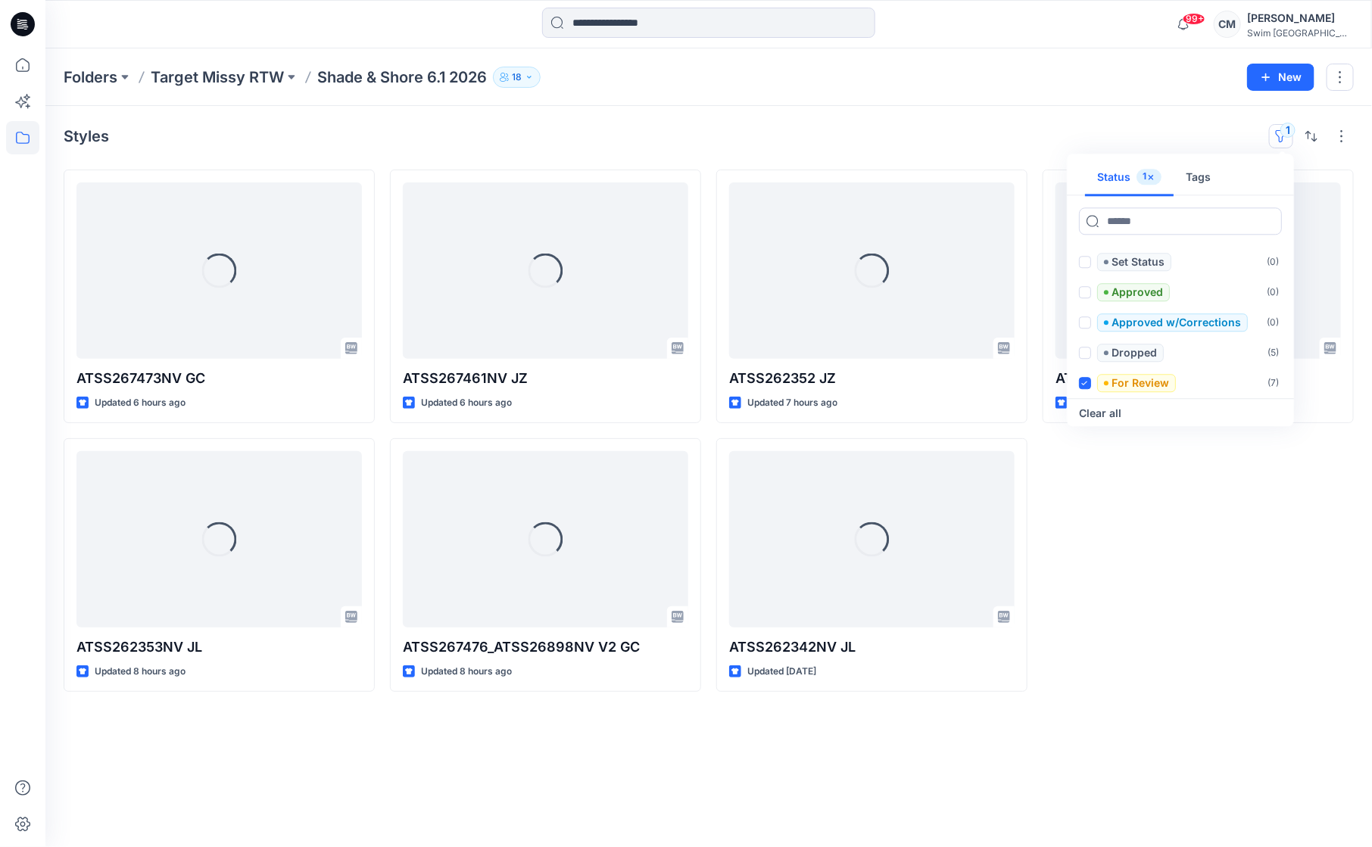
click at [930, 116] on div "Styles 1 Status 1 Tags Set Status ( 0 ) Approved ( 0 ) Approved w/Corrections (…" at bounding box center [708, 476] width 1327 height 741
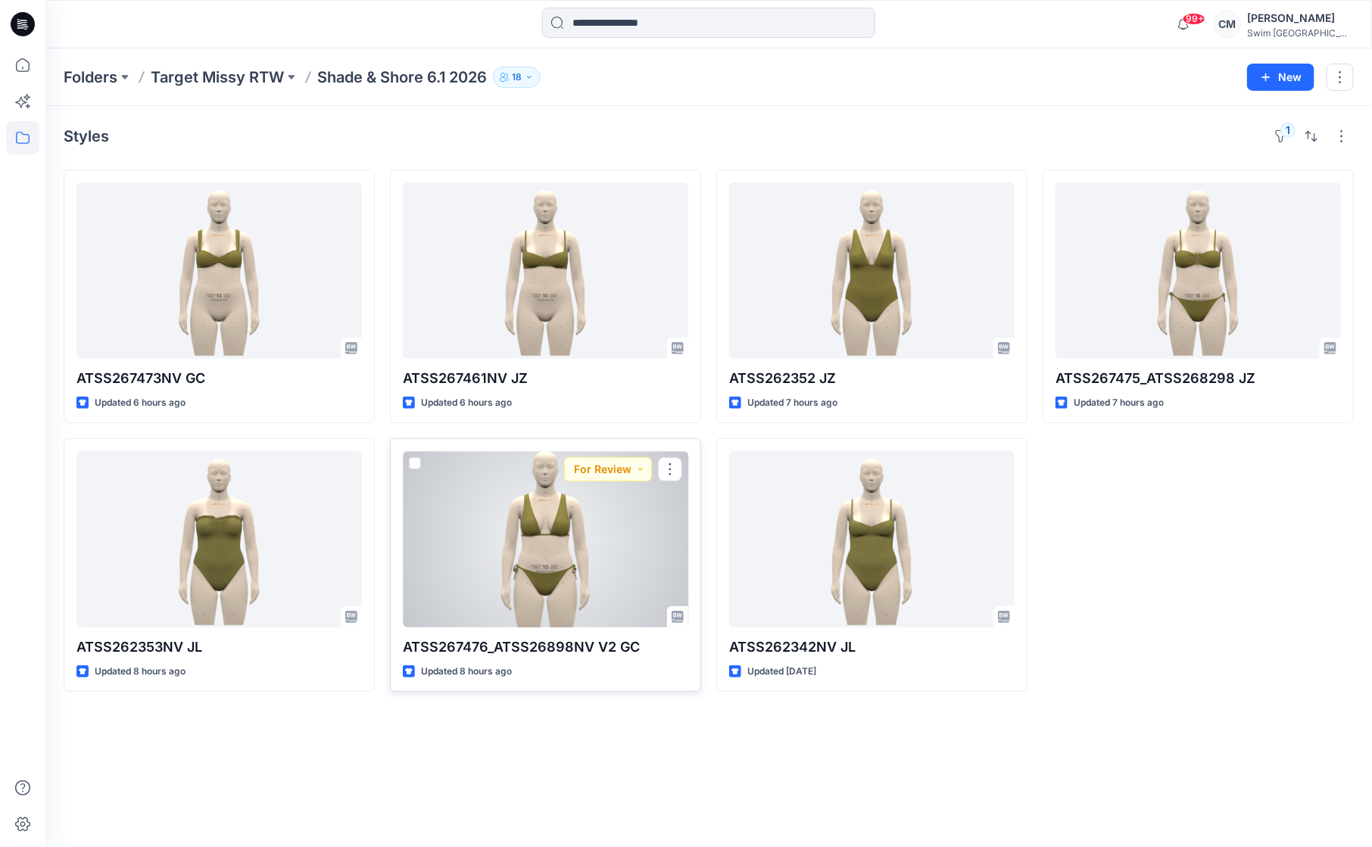
click at [588, 538] on div at bounding box center [545, 539] width 285 height 176
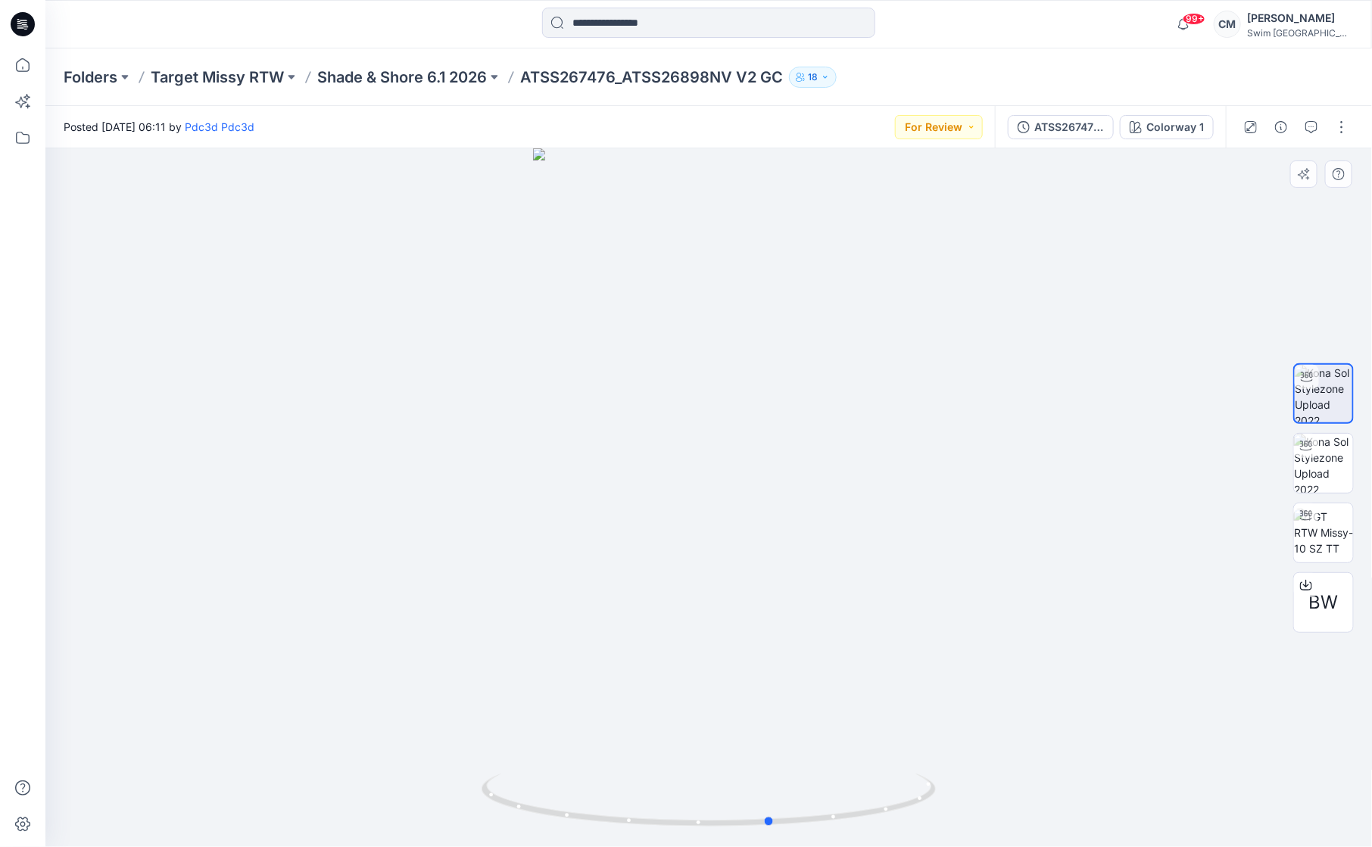
drag, startPoint x: 711, startPoint y: 413, endPoint x: 774, endPoint y: 412, distance: 62.9
click at [774, 412] on div at bounding box center [708, 497] width 1327 height 699
drag, startPoint x: 777, startPoint y: 442, endPoint x: 753, endPoint y: 444, distance: 24.3
click at [753, 444] on div at bounding box center [708, 497] width 1327 height 699
click at [1317, 126] on button "button" at bounding box center [1311, 127] width 24 height 24
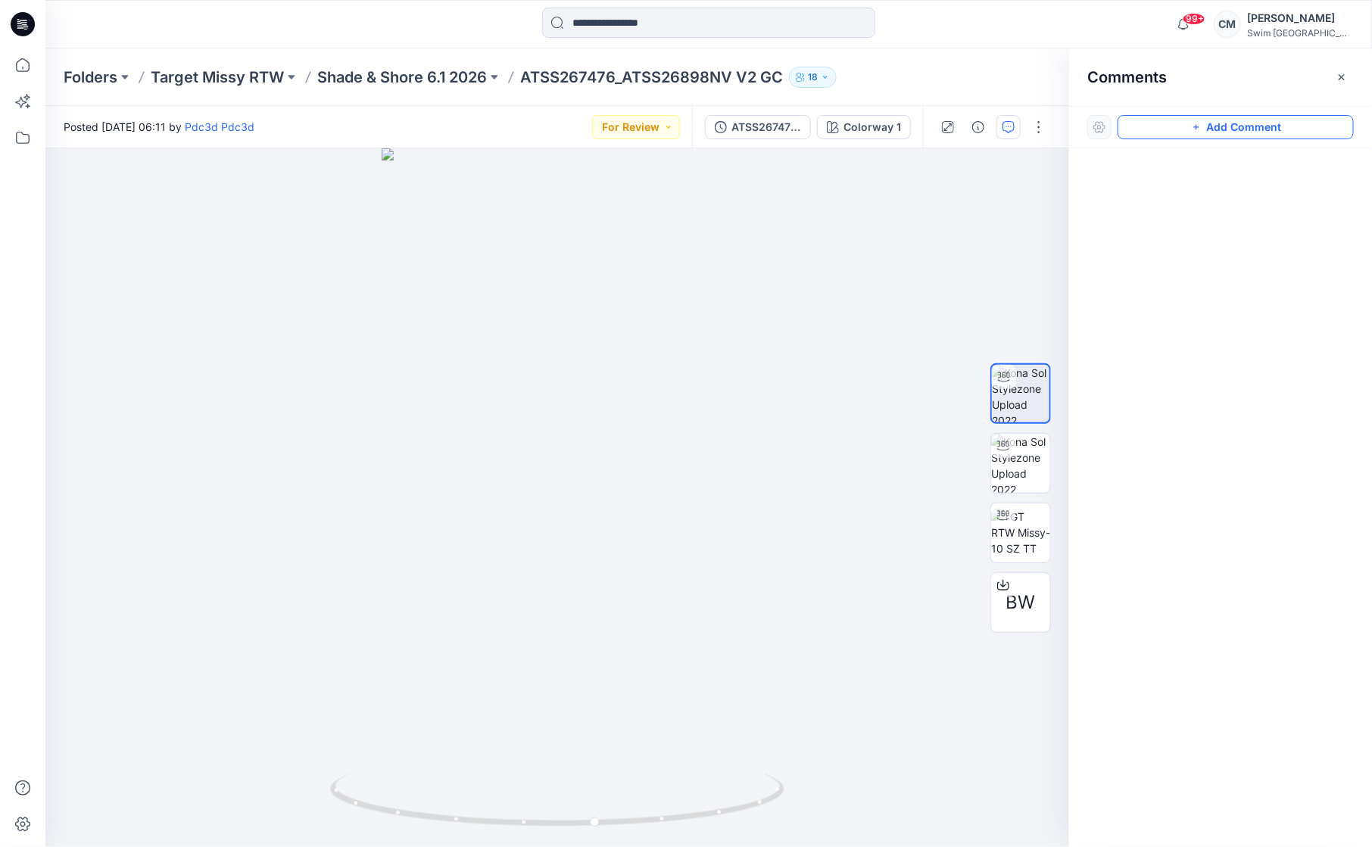
click at [1296, 131] on button "Add Comment" at bounding box center [1236, 127] width 236 height 24
click at [493, 337] on div "1" at bounding box center [557, 497] width 1024 height 699
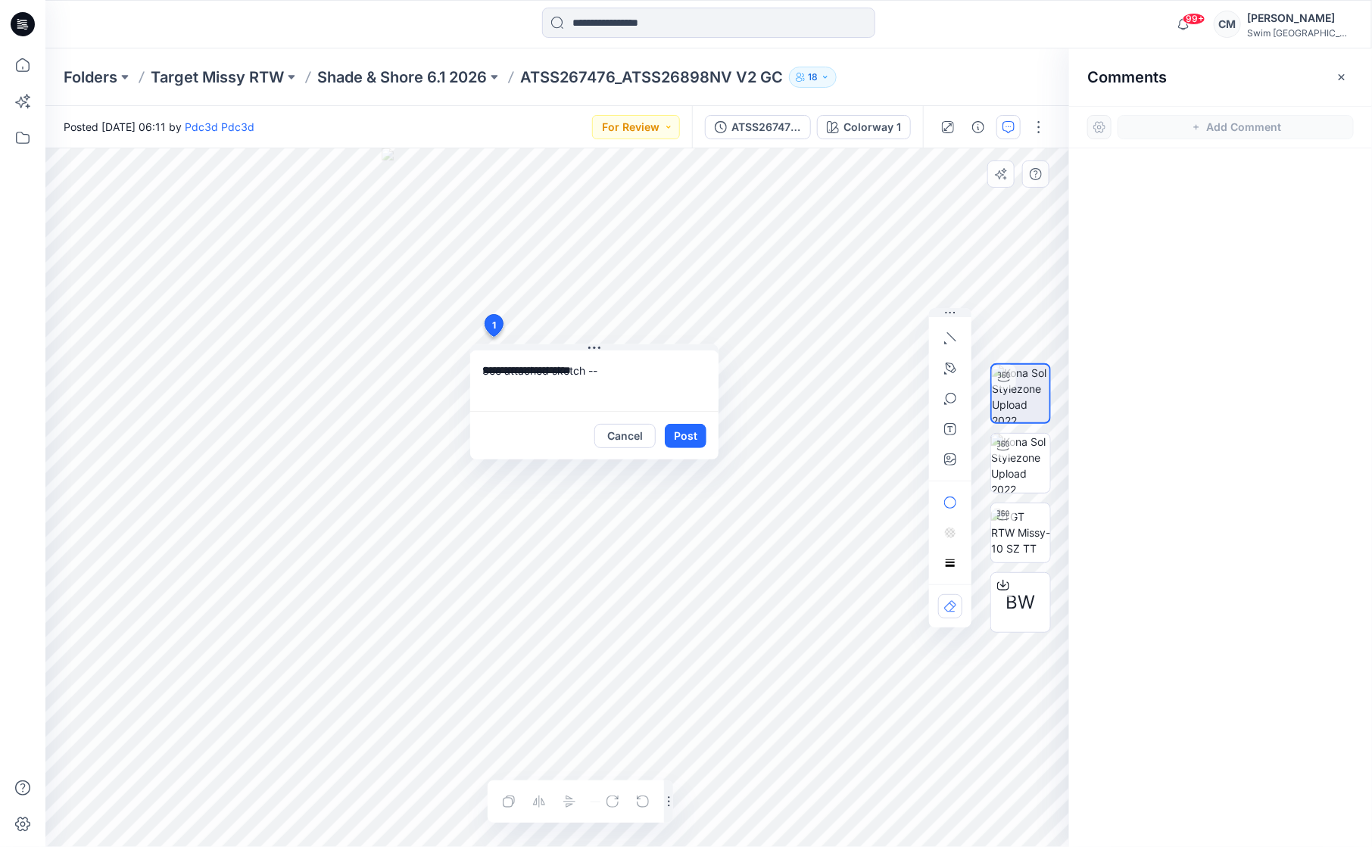
click at [722, 373] on div "**********" at bounding box center [557, 497] width 1024 height 699
type textarea "**********"
click at [940, 458] on button "button" at bounding box center [950, 459] width 24 height 24
type input"] "**********"
click at [678, 373] on textarea "**********" at bounding box center [594, 381] width 248 height 61
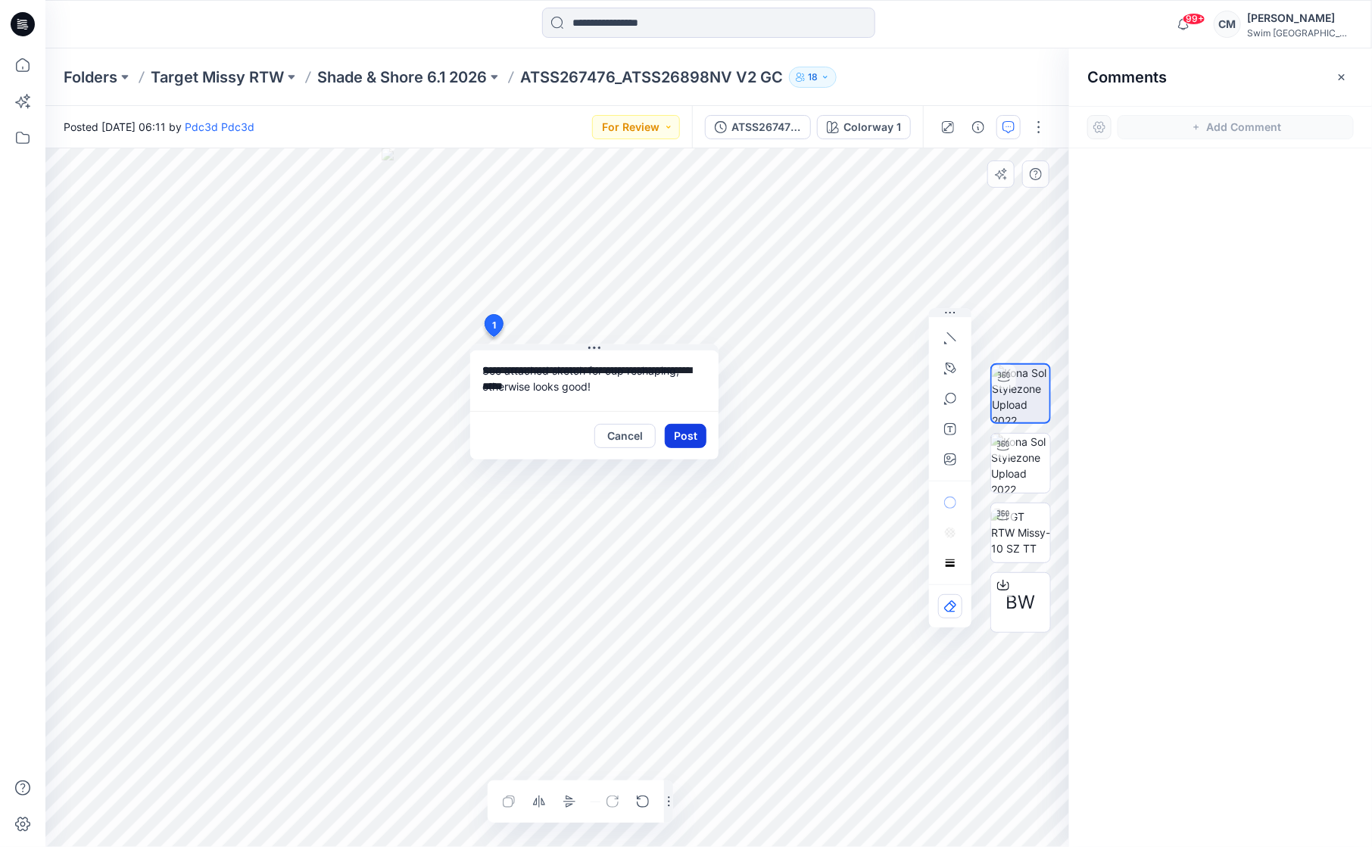
type textarea "**********"
click at [690, 440] on button "Post" at bounding box center [686, 436] width 42 height 24
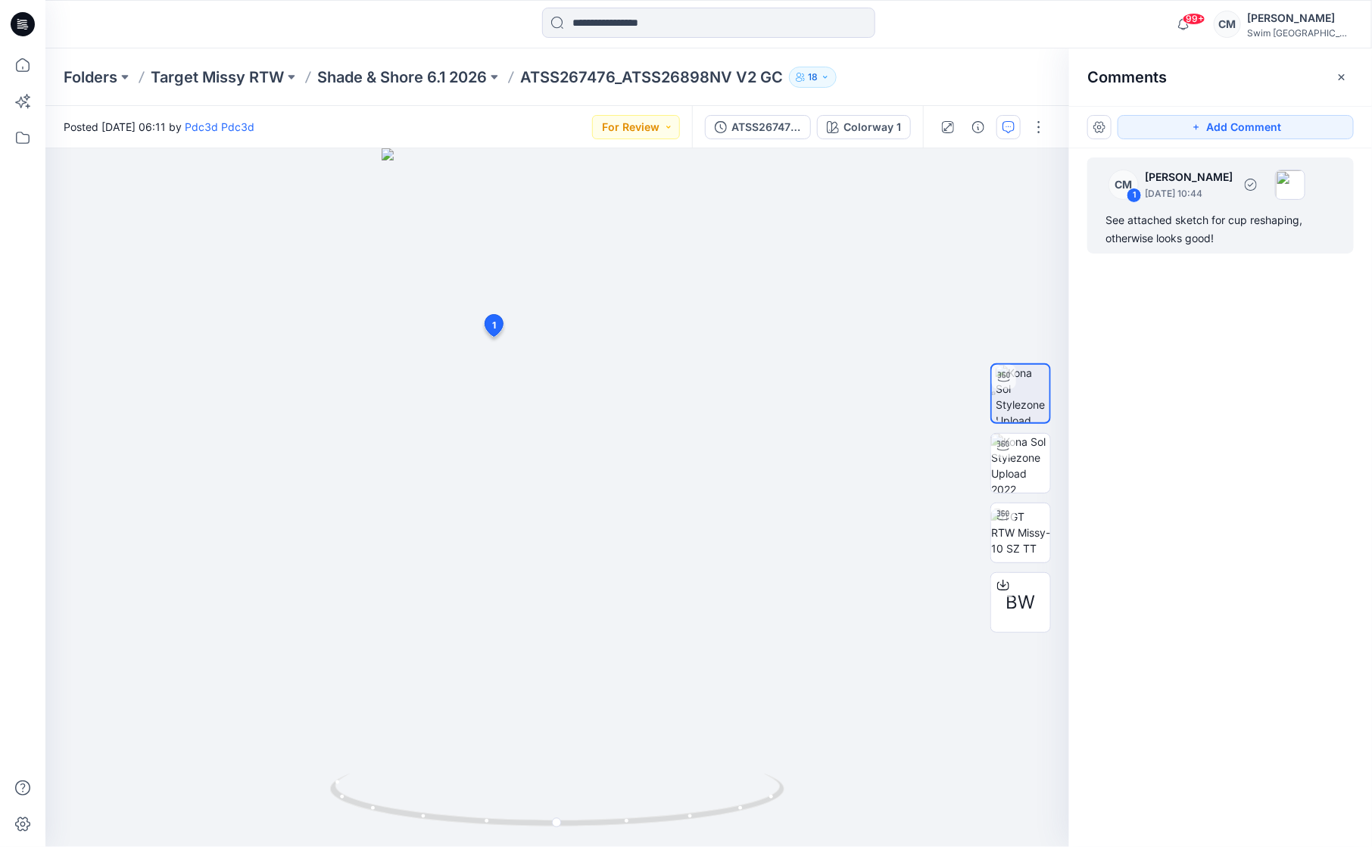
click at [1190, 211] on div "See attached sketch for cup reshaping, otherwise looks good!" at bounding box center [1220, 229] width 230 height 36
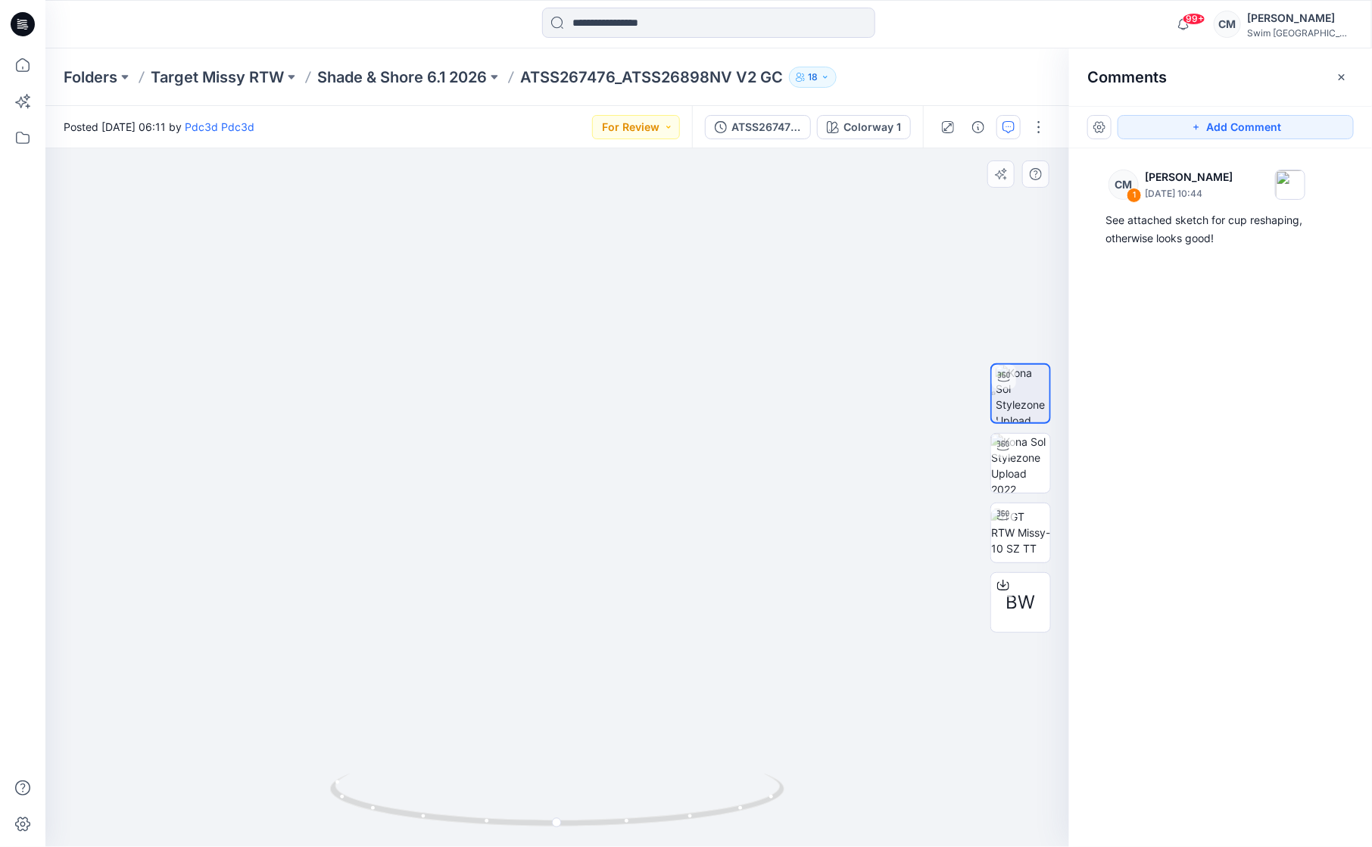
drag, startPoint x: 484, startPoint y: 660, endPoint x: 500, endPoint y: 507, distance: 154.5
click at [500, 507] on img at bounding box center [557, 240] width 713 height 1213
click at [1190, 124] on button "Add Comment" at bounding box center [1236, 127] width 236 height 24
click at [357, 563] on div "2 1 CM Caitlin Magrane September 11, 2025 10:44 See attached sketch for cup res…" at bounding box center [557, 497] width 1024 height 699
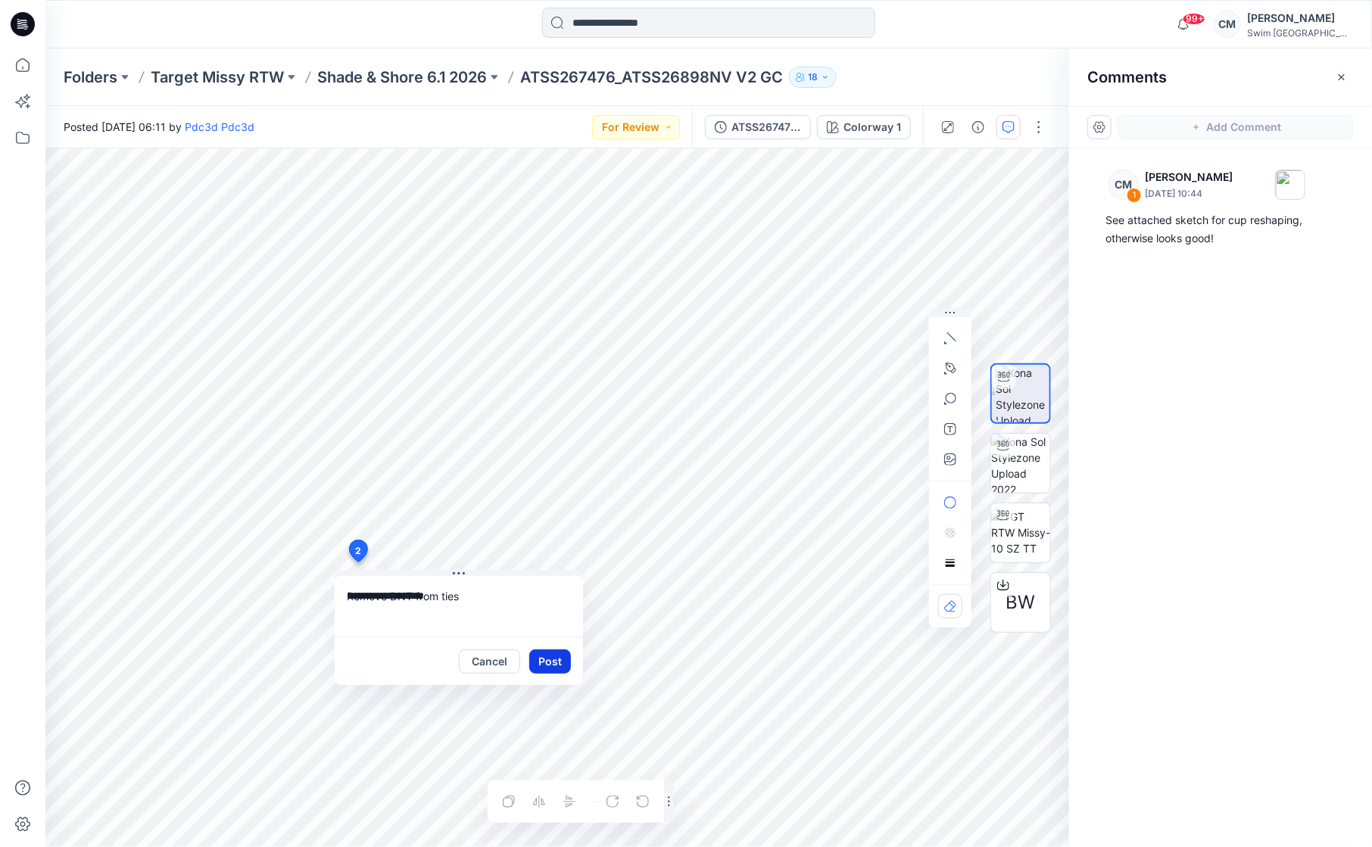
type textarea "**********"
click at [564, 652] on button "Post" at bounding box center [550, 662] width 42 height 24
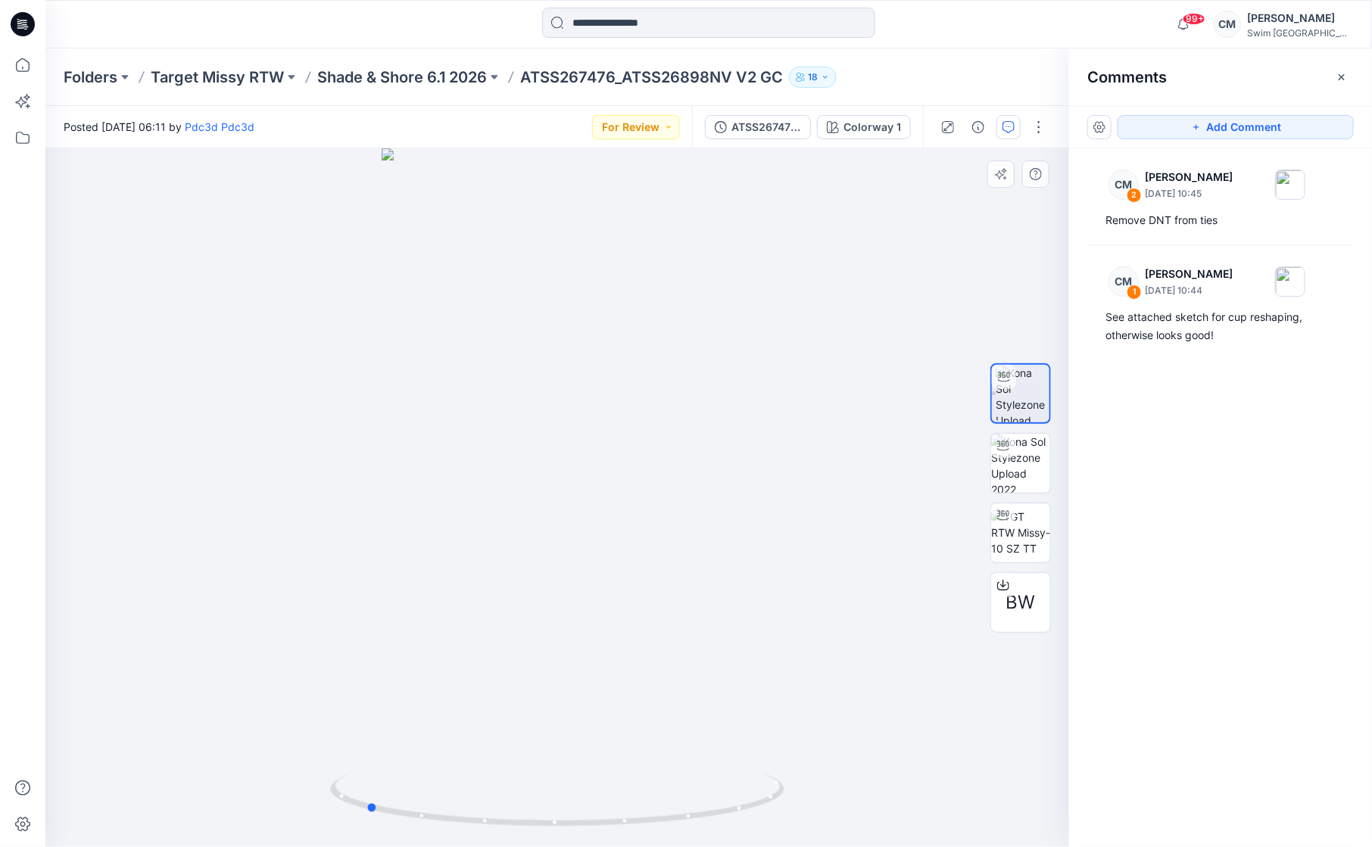
drag, startPoint x: 583, startPoint y: 617, endPoint x: 843, endPoint y: 553, distance: 268.3
click at [844, 553] on div at bounding box center [557, 497] width 1024 height 699
drag, startPoint x: 653, startPoint y: 611, endPoint x: 663, endPoint y: 289, distance: 322.0
click at [663, 289] on img at bounding box center [557, 250] width 713 height 1193
click at [1175, 116] on button "Add Comment" at bounding box center [1236, 127] width 236 height 24
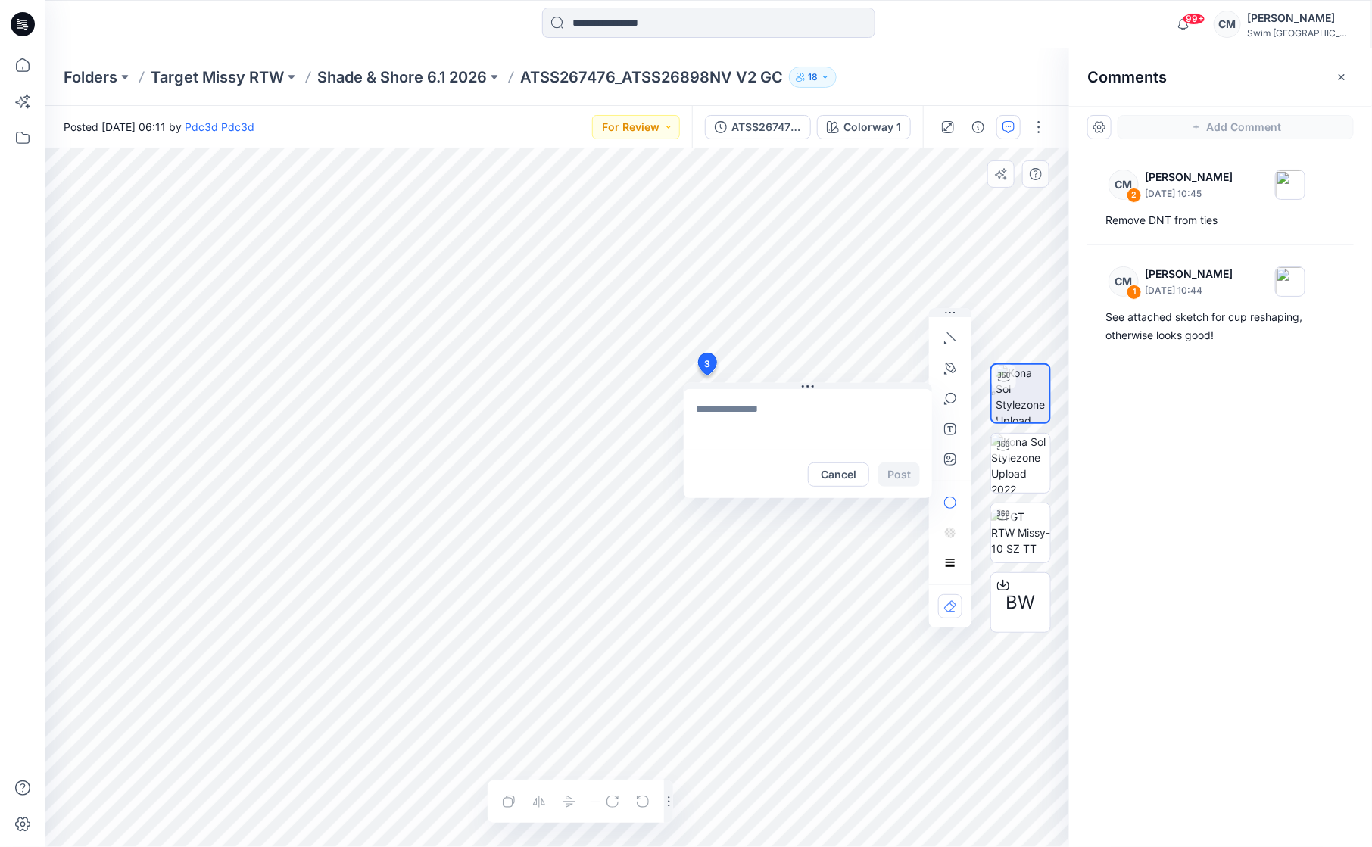
click at [706, 376] on div "3 Cancel Post Layer 1" at bounding box center [557, 497] width 1024 height 699
type textarea "**********"
click at [906, 482] on button "Post" at bounding box center [899, 475] width 42 height 24
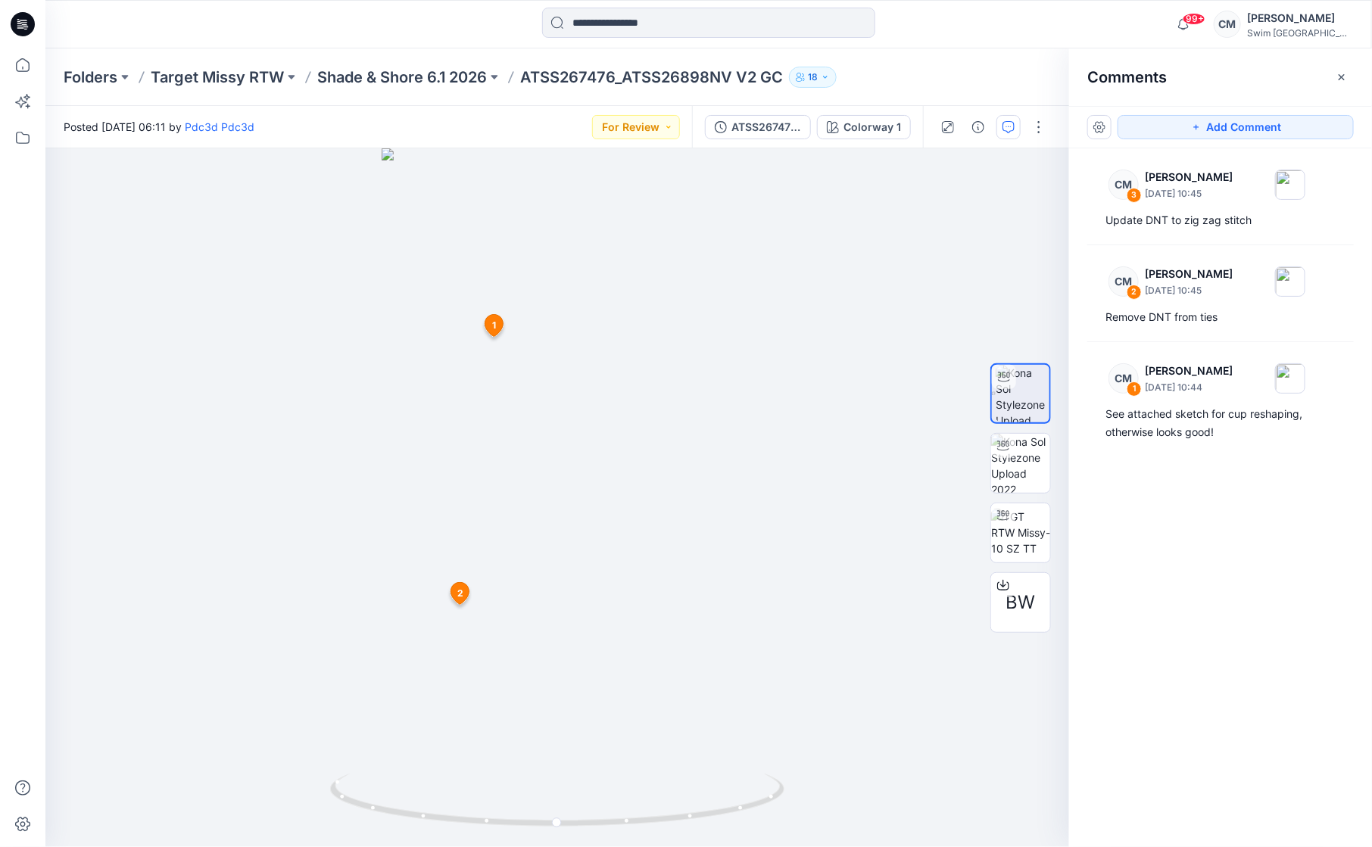
drag, startPoint x: 528, startPoint y: 484, endPoint x: 621, endPoint y: 539, distance: 108.3
click at [621, 539] on img at bounding box center [557, 497] width 351 height 699
drag, startPoint x: 528, startPoint y: 758, endPoint x: 700, endPoint y: 756, distance: 172.6
click at [700, 756] on img at bounding box center [557, 497] width 351 height 699
drag, startPoint x: 495, startPoint y: 813, endPoint x: 691, endPoint y: 809, distance: 195.4
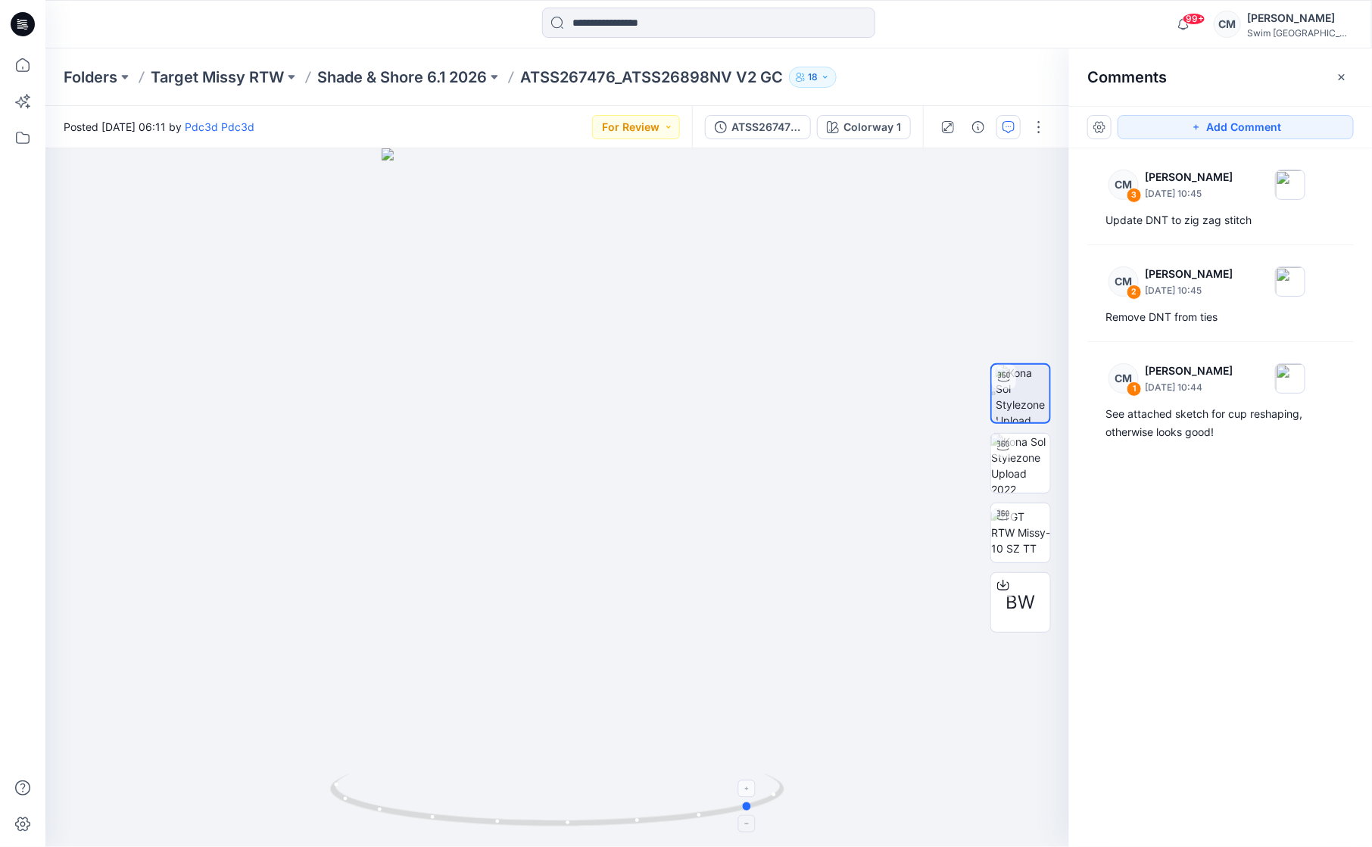
click at [691, 809] on icon at bounding box center [559, 802] width 458 height 57
drag, startPoint x: 593, startPoint y: 828, endPoint x: 648, endPoint y: 826, distance: 55.3
click at [648, 826] on icon at bounding box center [559, 802] width 458 height 57
drag, startPoint x: 532, startPoint y: 712, endPoint x: 529, endPoint y: 345, distance: 366.5
click at [529, 345] on img at bounding box center [557, 314] width 713 height 1065
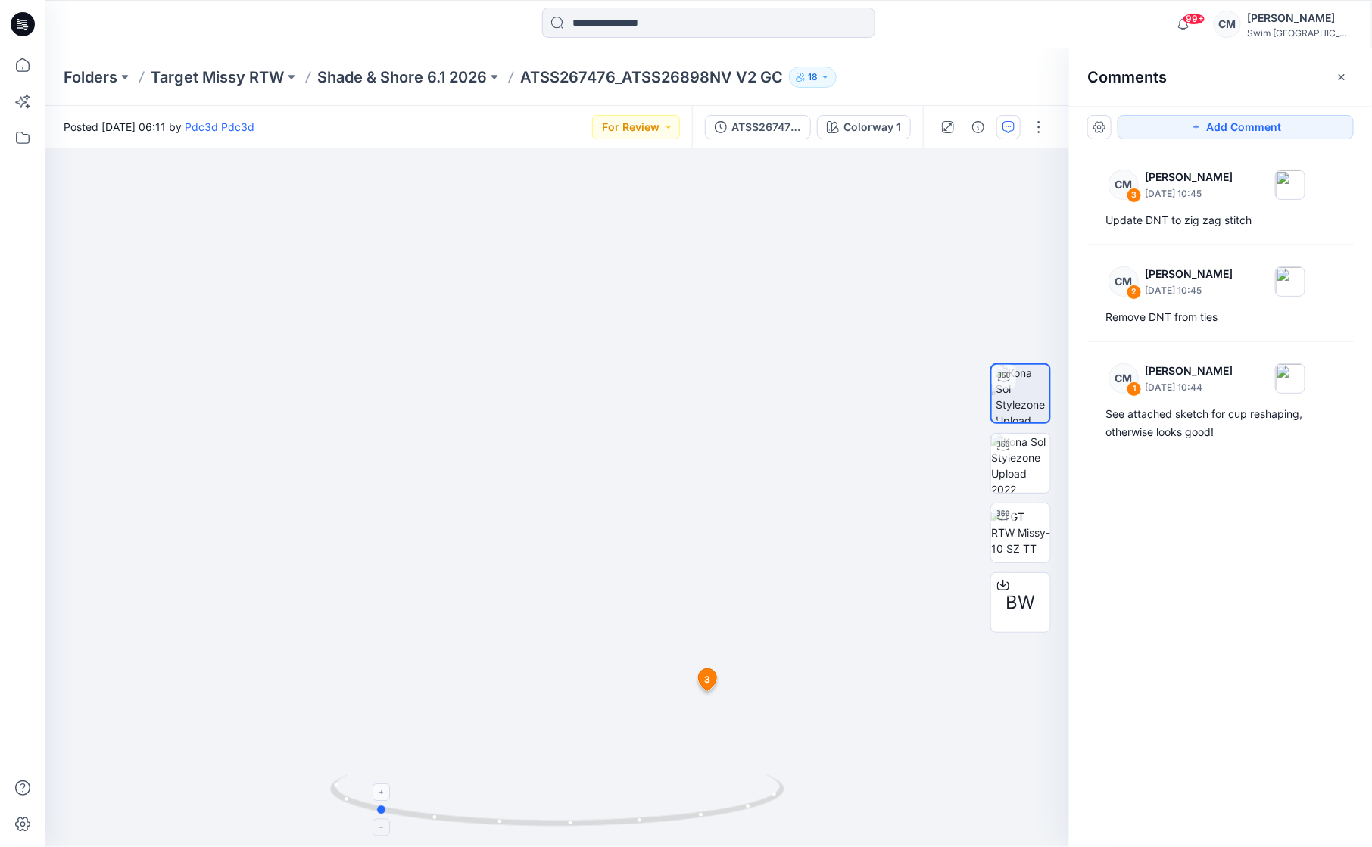
drag, startPoint x: 557, startPoint y: 831, endPoint x: 575, endPoint y: 813, distance: 25.2
click at [575, 813] on div at bounding box center [557, 810] width 454 height 76
drag, startPoint x: 744, startPoint y: 789, endPoint x: 741, endPoint y: 734, distance: 55.3
click at [742, 735] on div at bounding box center [557, 497] width 1024 height 699
click at [1149, 120] on button "Add Comment" at bounding box center [1236, 127] width 236 height 24
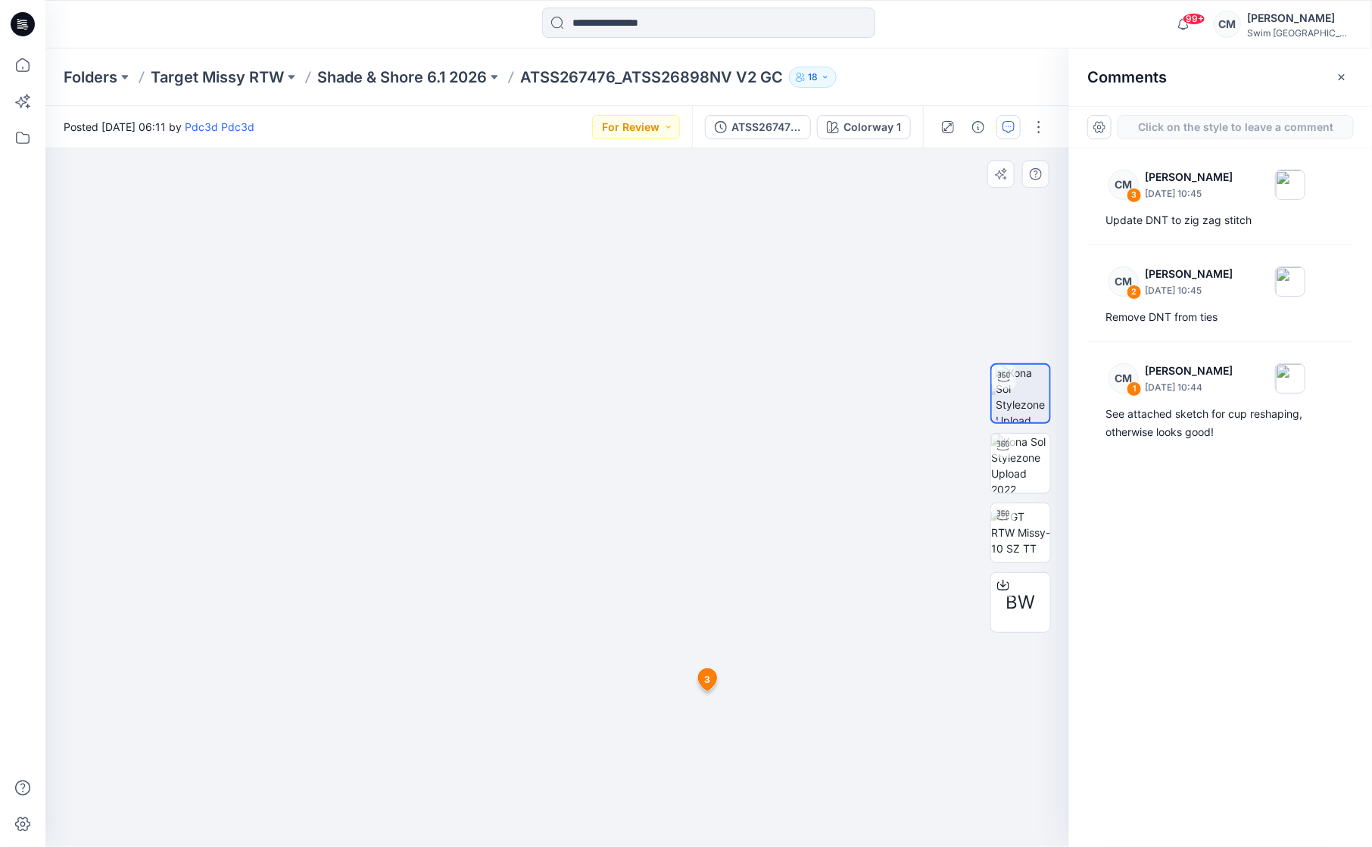
click at [449, 471] on div "4 3 CM Caitlin Magrane September 11, 2025 10:45 Update DNT to zig zag stitch Re…" at bounding box center [557, 497] width 1024 height 699
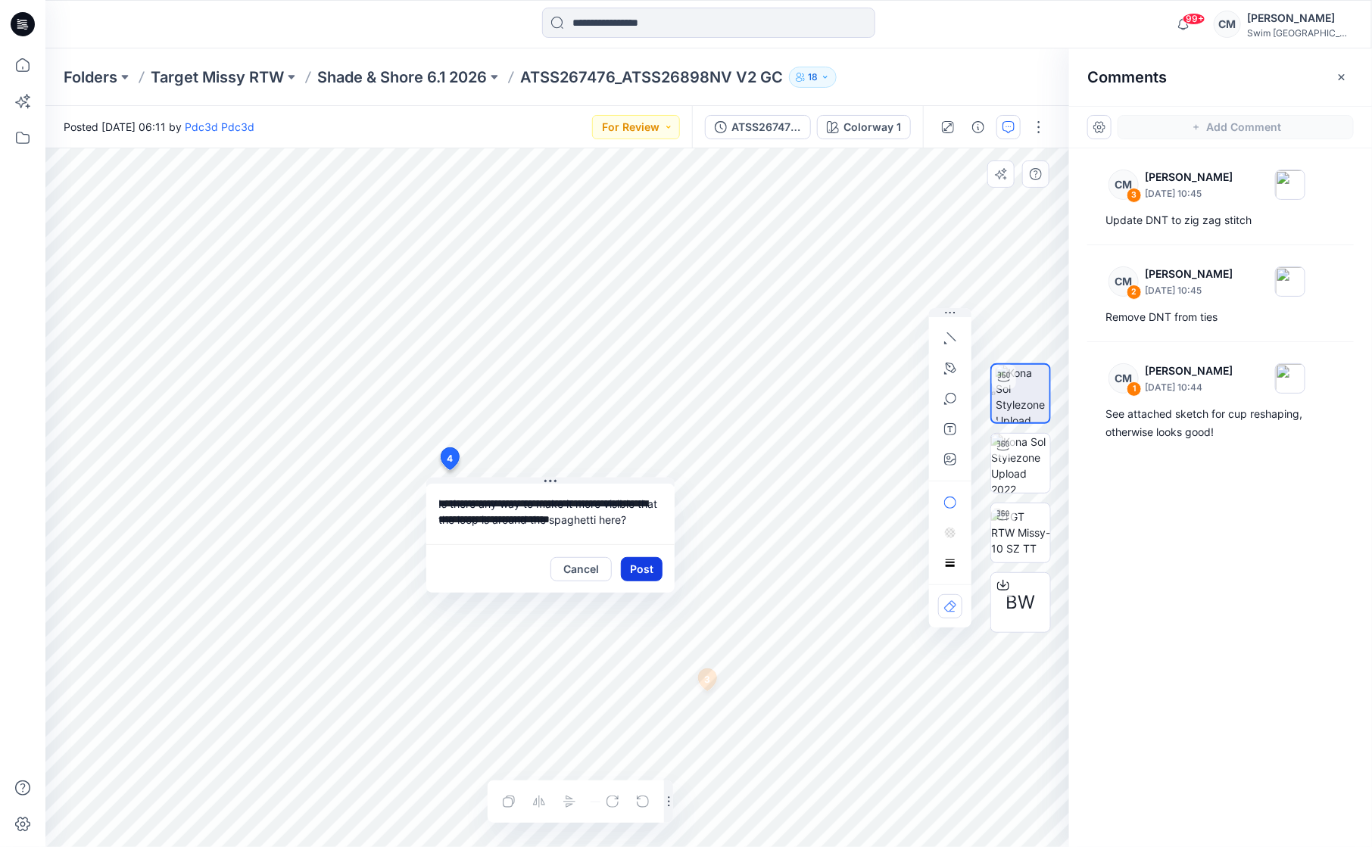
type textarea "**********"
click at [644, 568] on button "Post" at bounding box center [642, 569] width 42 height 24
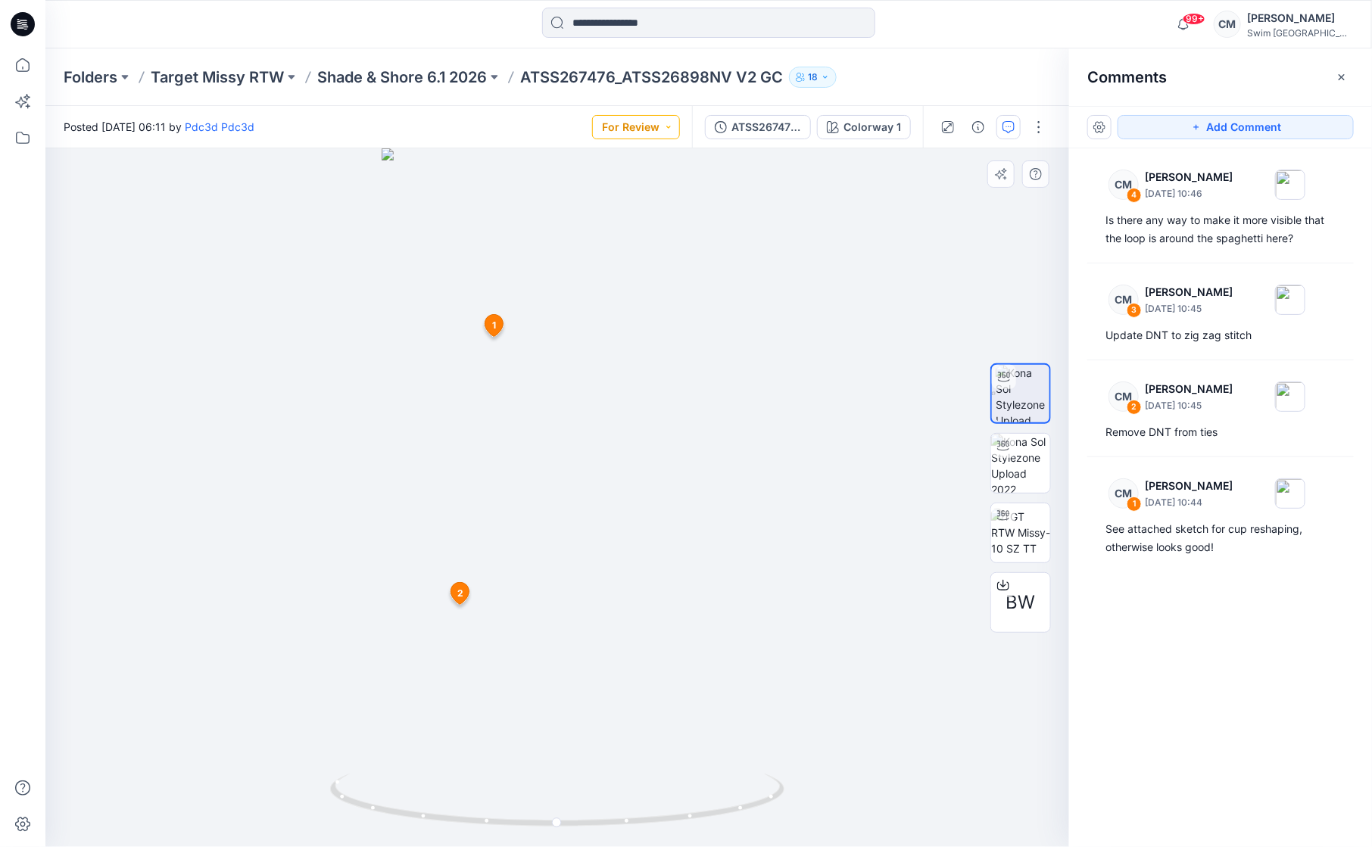
click at [624, 126] on button "For Review" at bounding box center [636, 127] width 88 height 24
click at [628, 295] on span "Resubmit" at bounding box center [597, 298] width 75 height 21
click at [457, 70] on p "Shade & Shore 6.1 2026" at bounding box center [402, 77] width 170 height 21
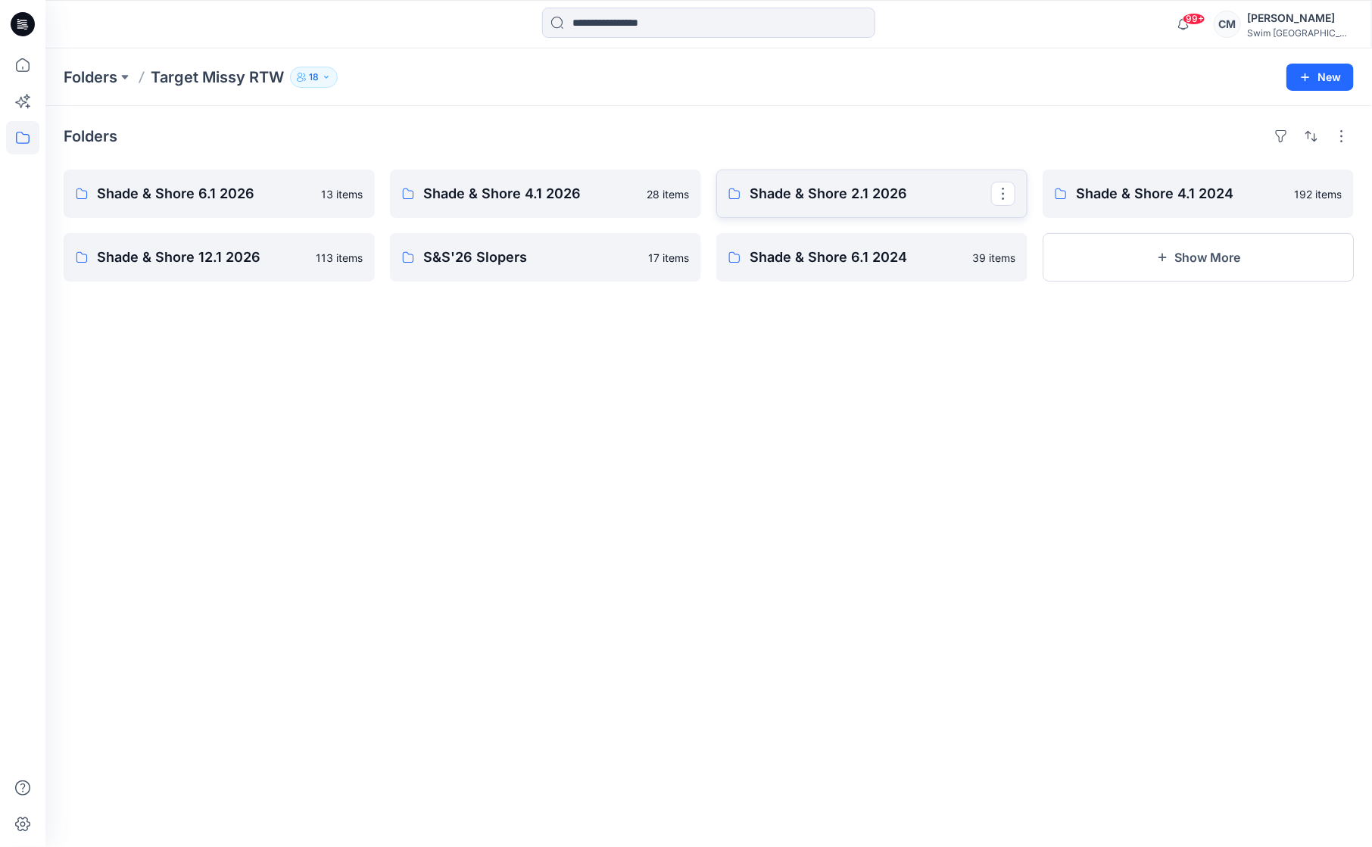
click at [788, 195] on p "Shade & Shore 2.1 2026" at bounding box center [871, 193] width 242 height 21
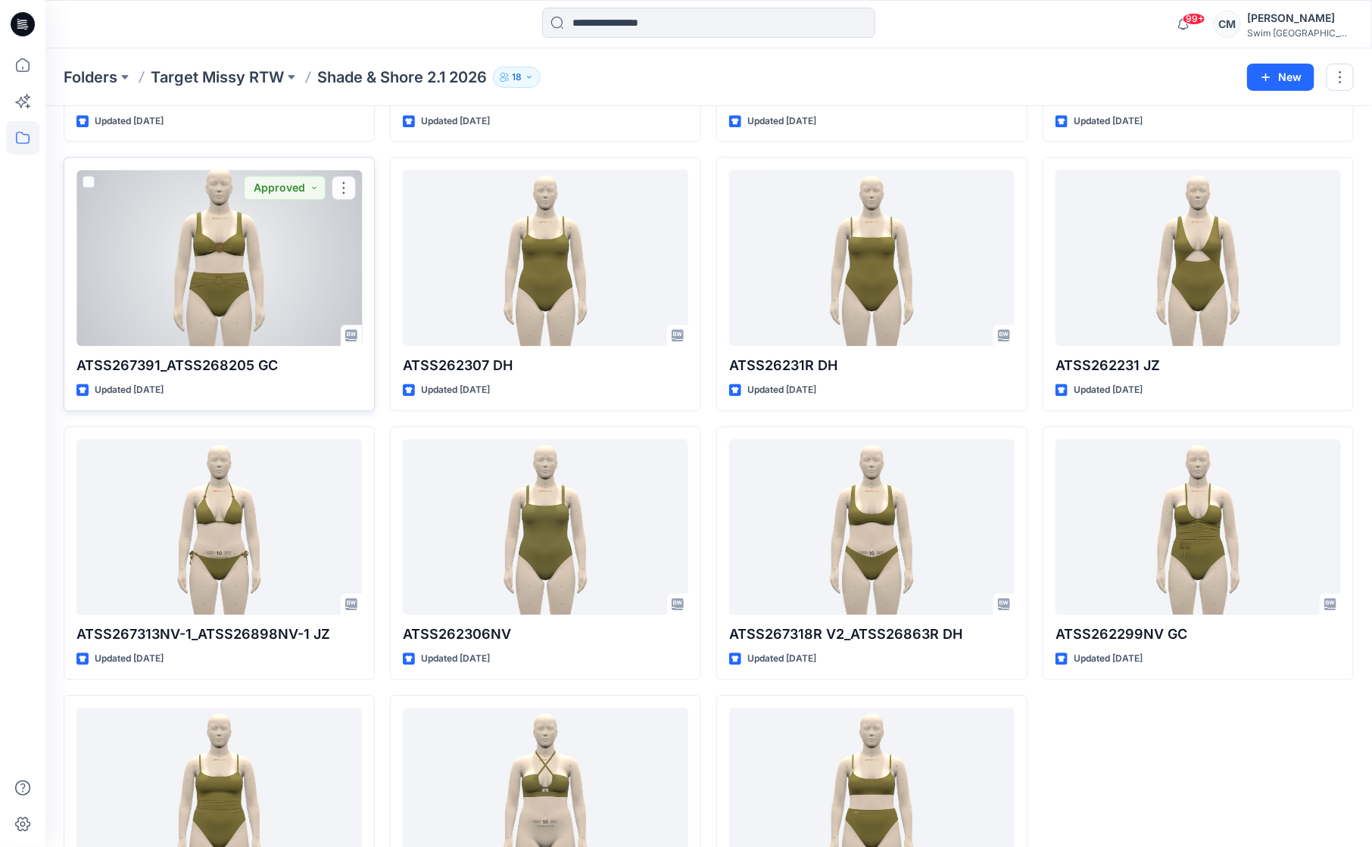
scroll to position [1744, 0]
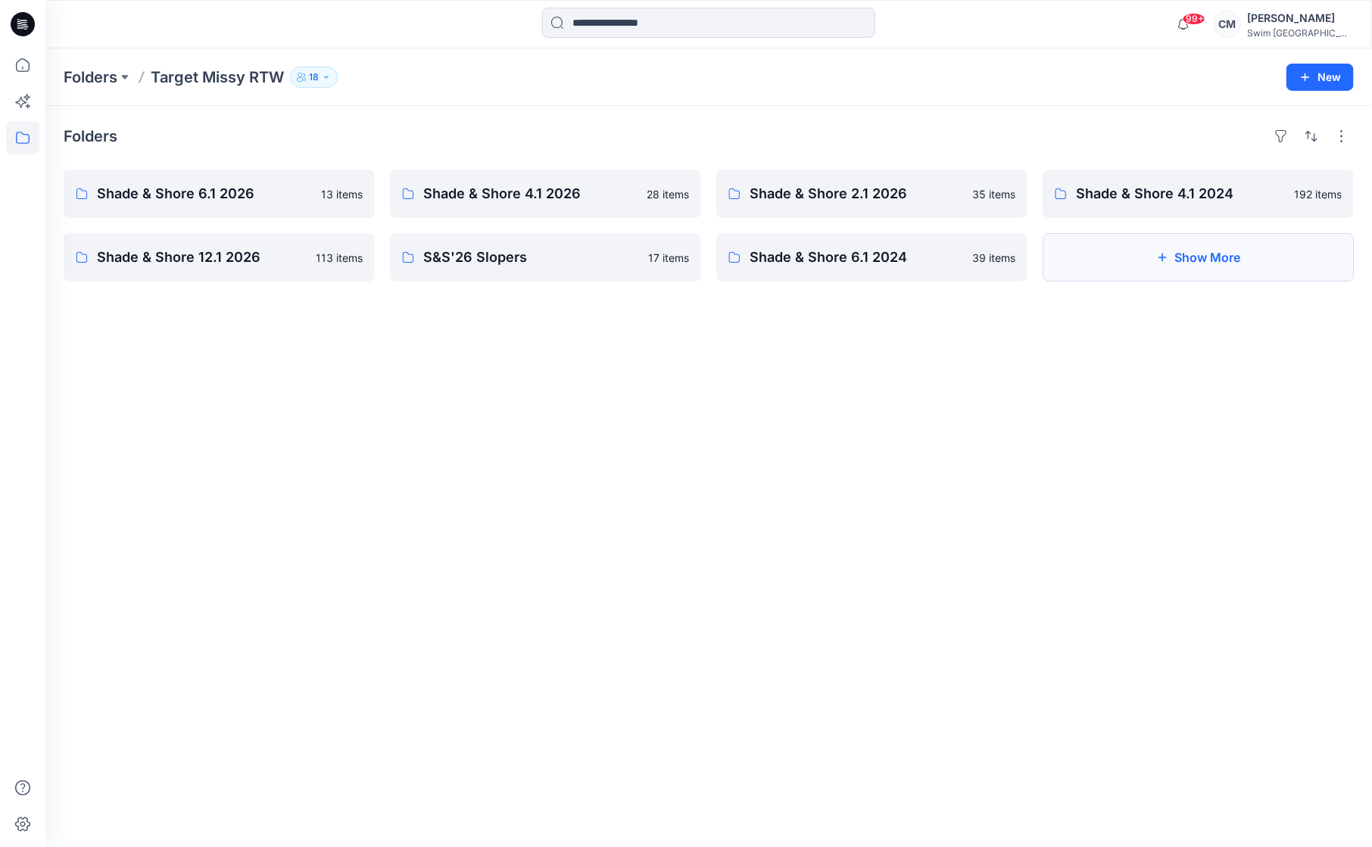
click at [1146, 235] on button "Show More" at bounding box center [1198, 257] width 311 height 48
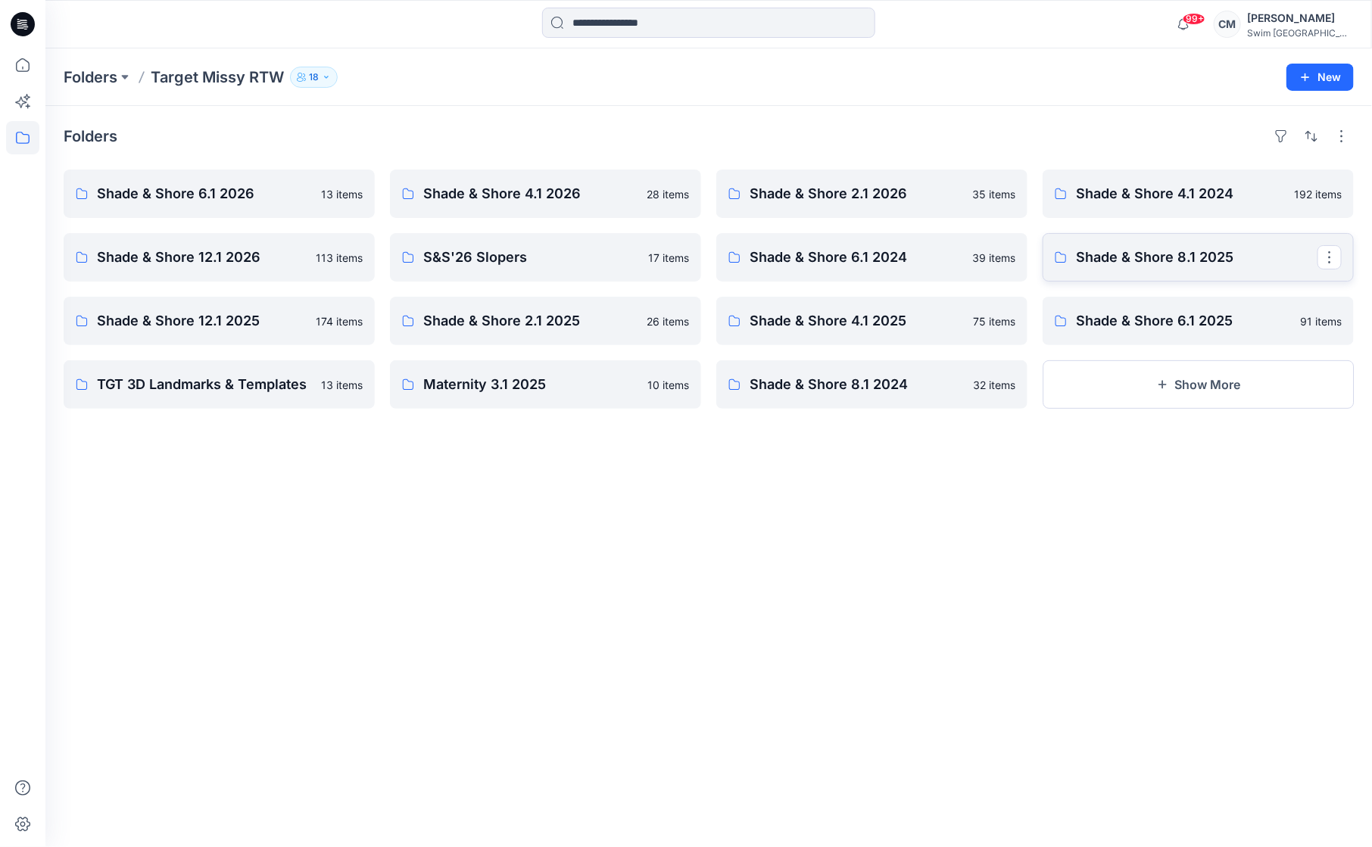
click at [1066, 260] on icon at bounding box center [1061, 257] width 12 height 12
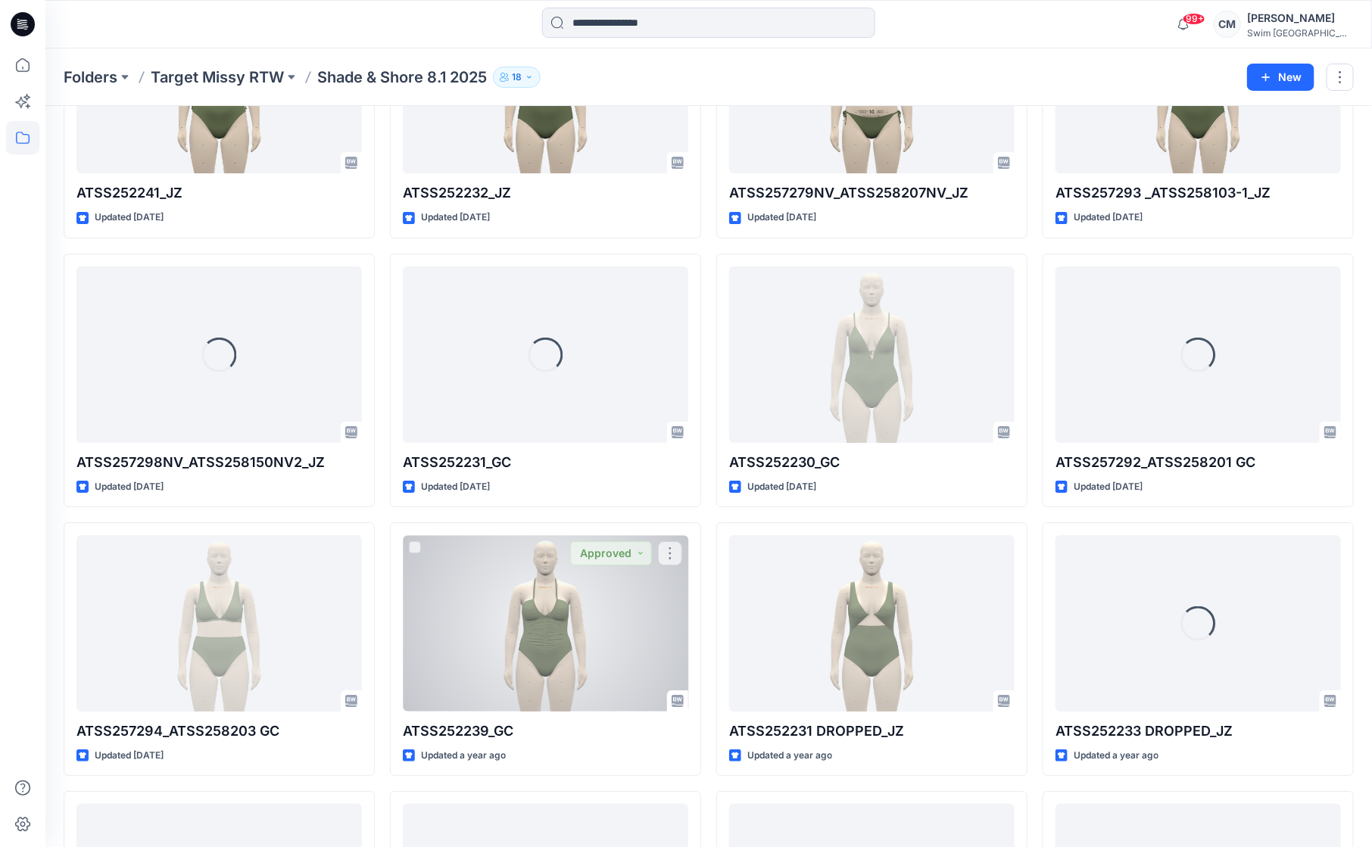
scroll to position [2550, 0]
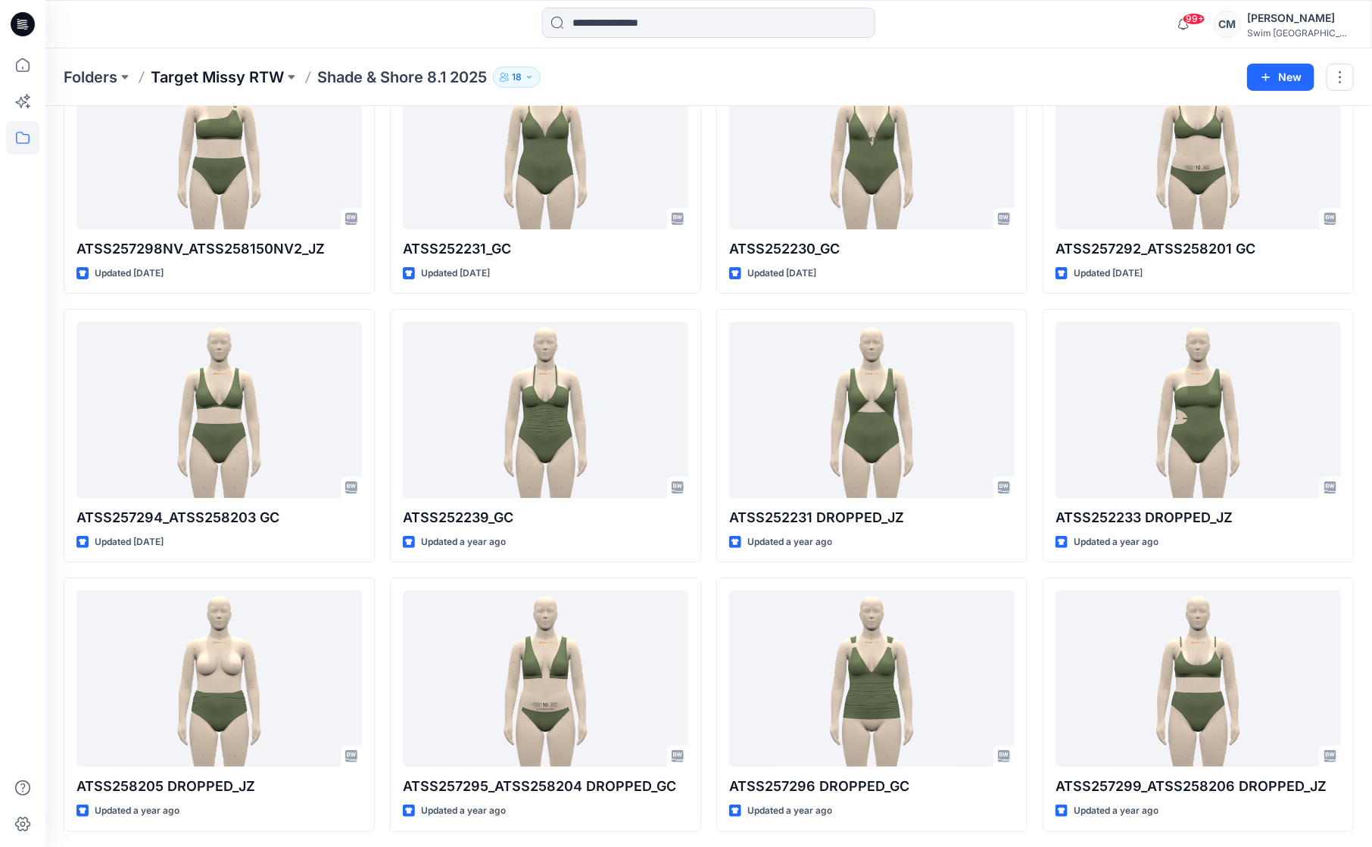
click at [253, 72] on p "Target Missy RTW" at bounding box center [217, 77] width 133 height 21
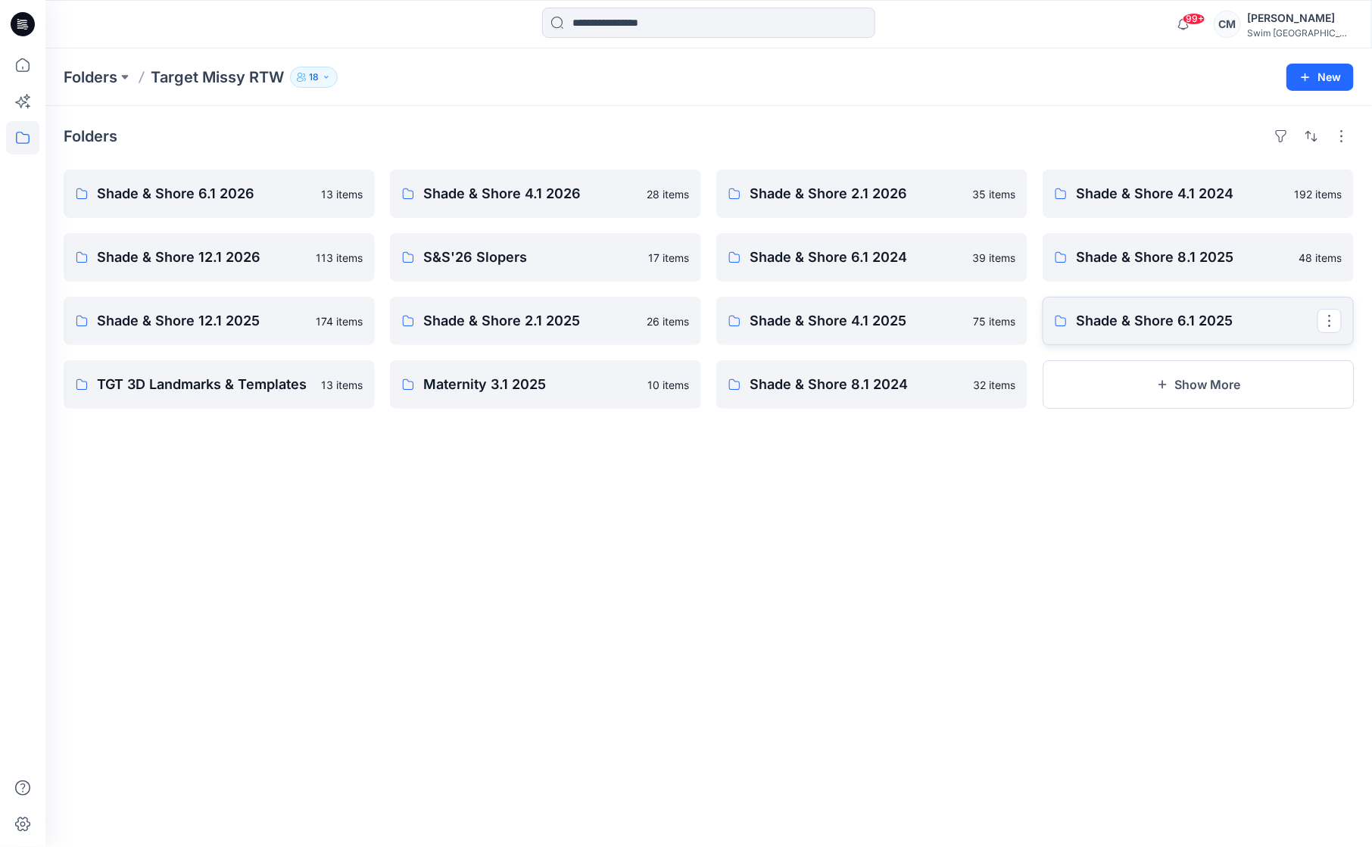
click at [1104, 326] on p "Shade & Shore 6.1 2025" at bounding box center [1197, 320] width 242 height 21
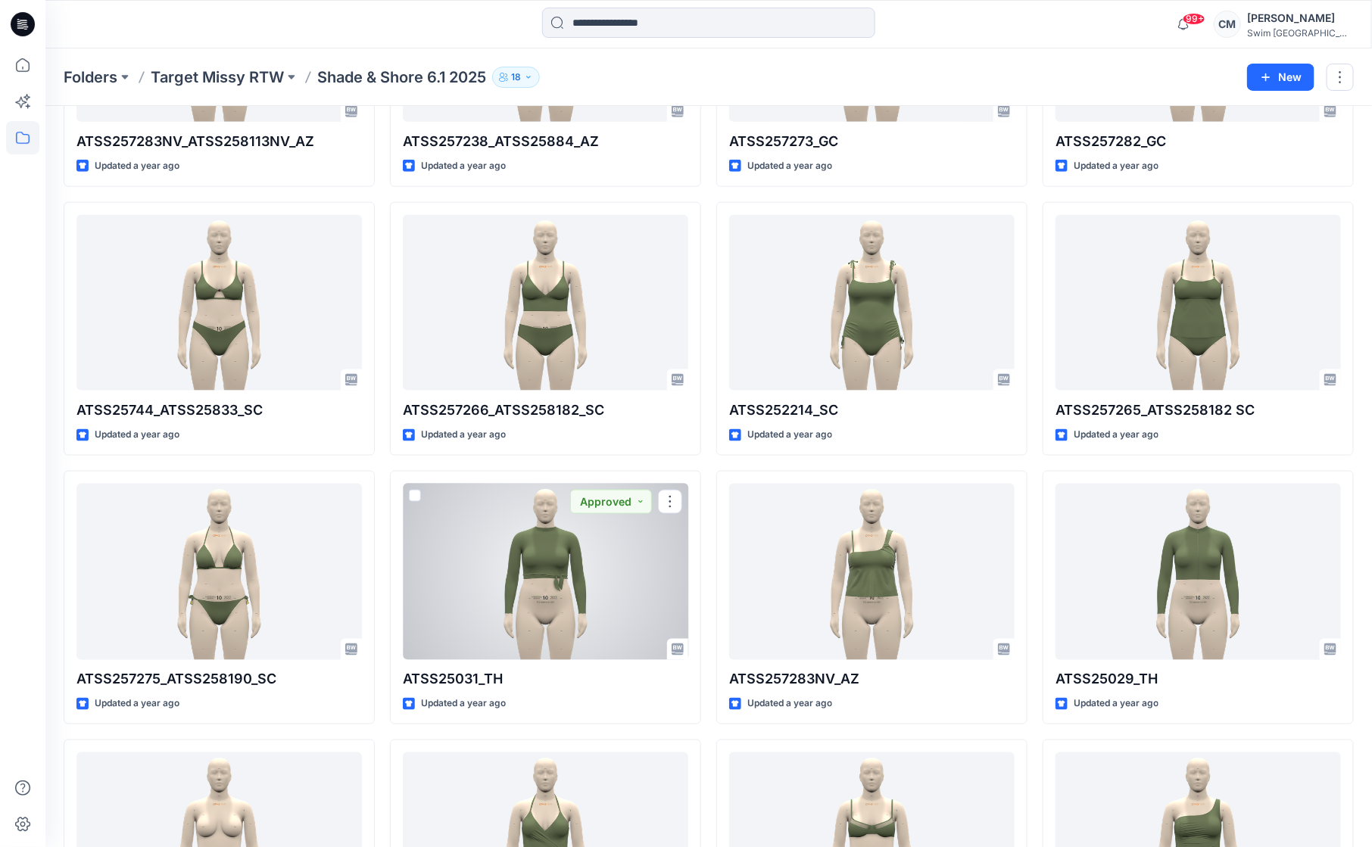
scroll to position [778, 0]
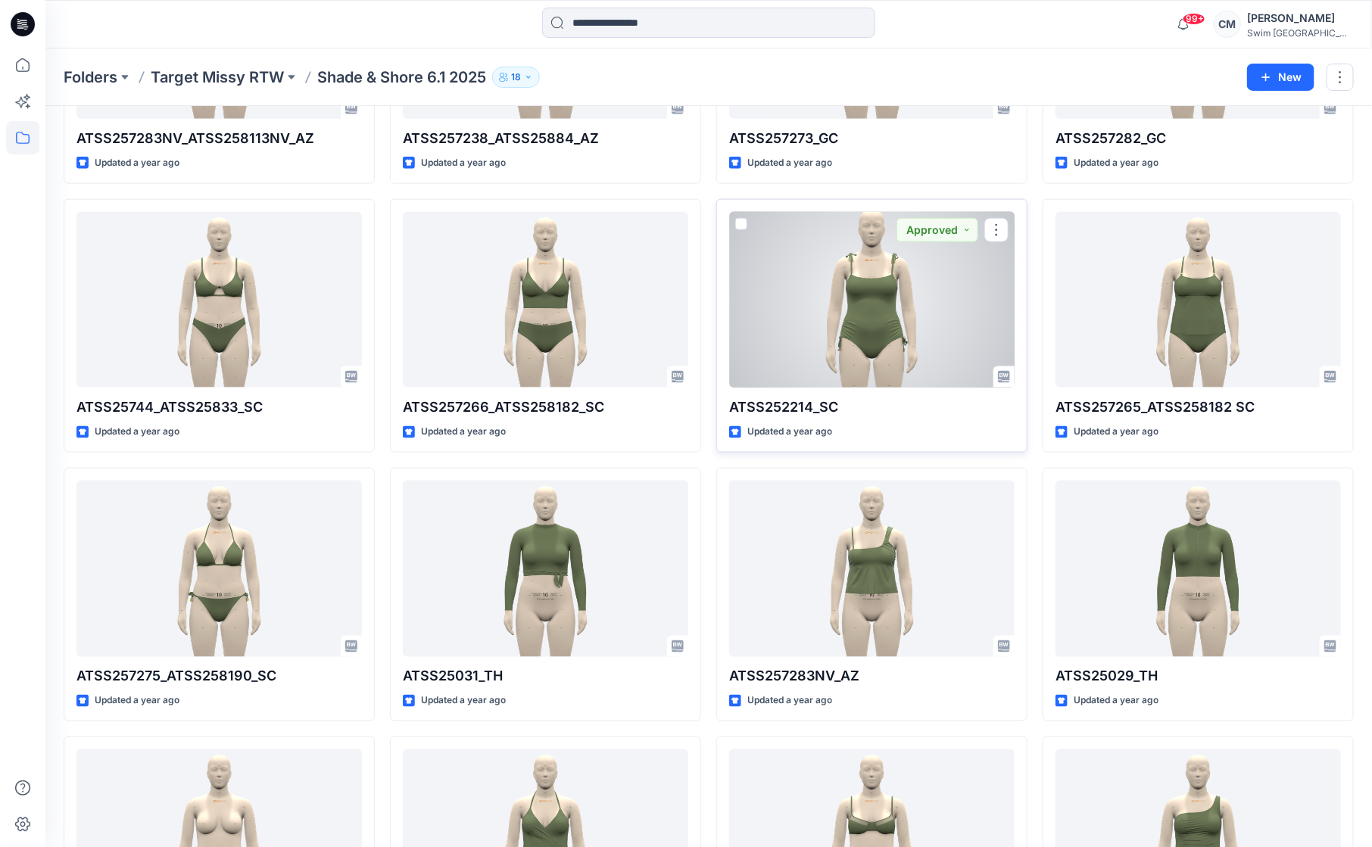
click at [943, 302] on div at bounding box center [871, 300] width 285 height 176
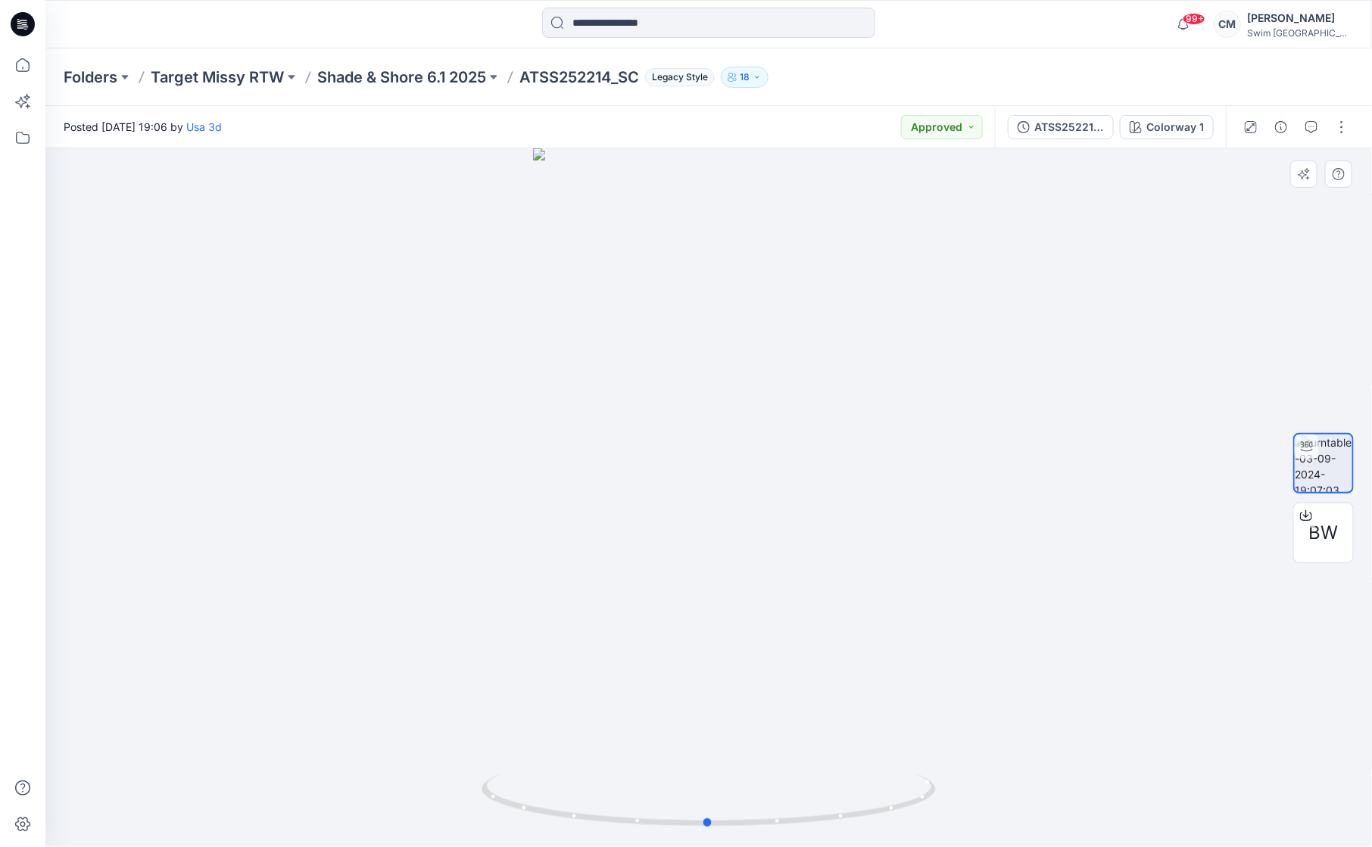
click at [762, 432] on div at bounding box center [708, 497] width 1327 height 699
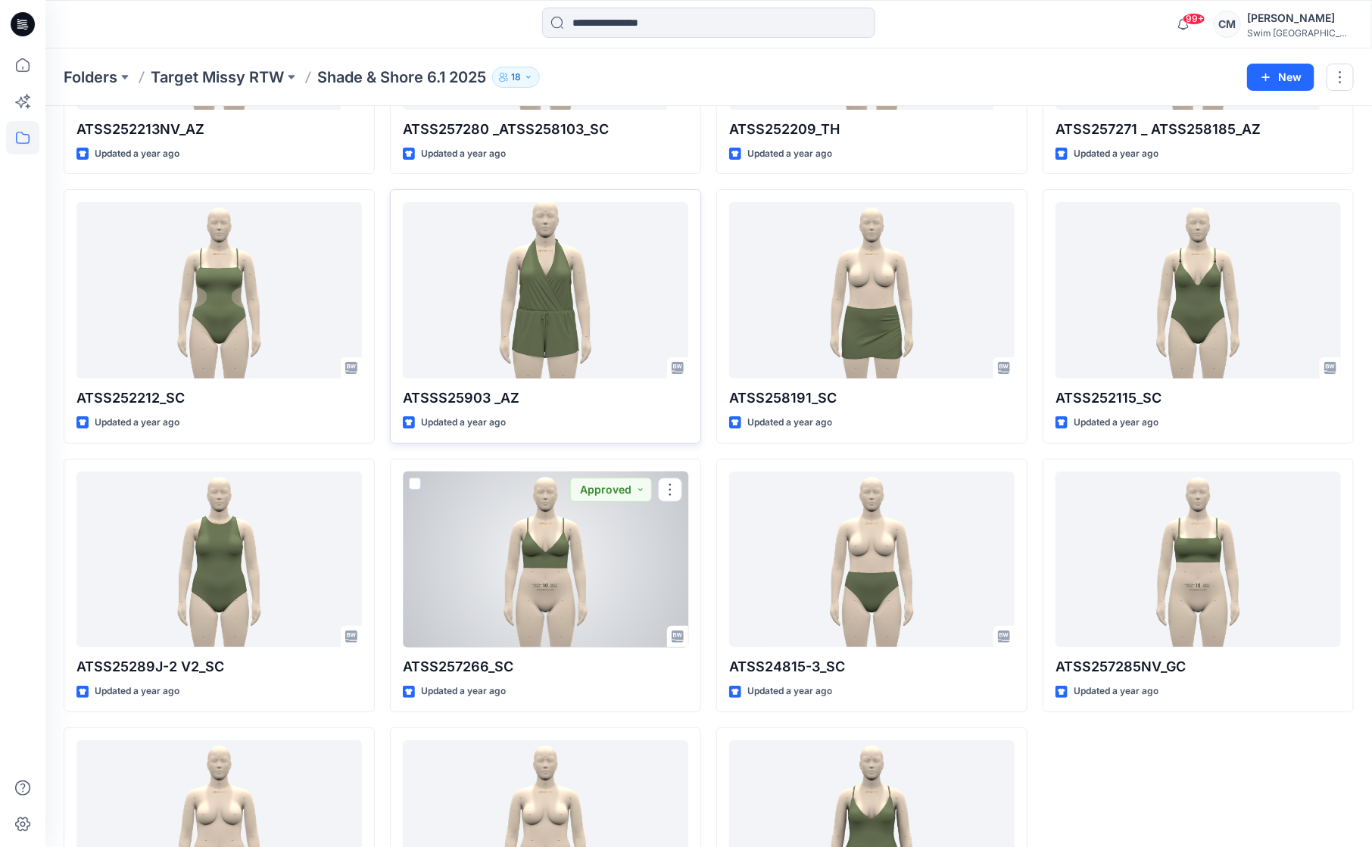
scroll to position [5362, 0]
